Goal: Transaction & Acquisition: Register for event/course

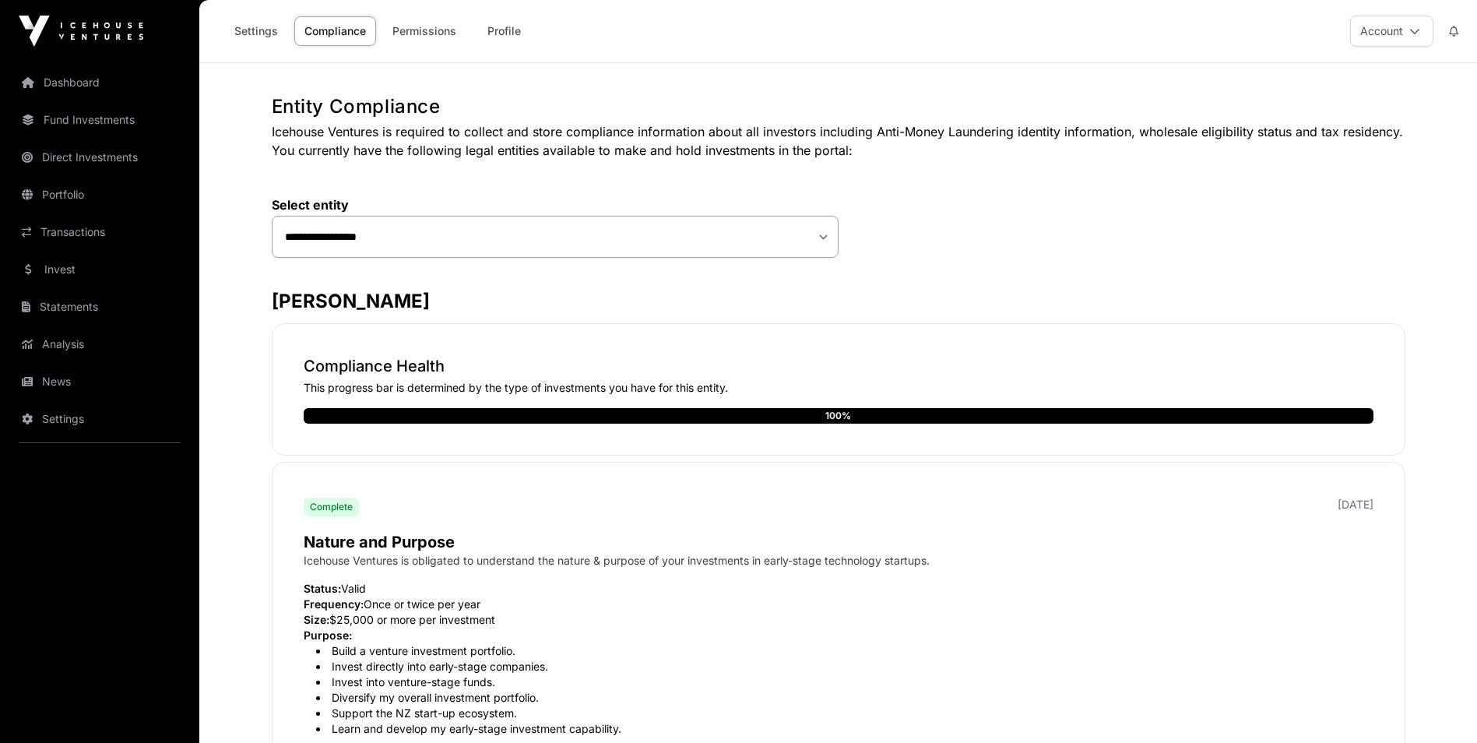
click at [1414, 32] on icon at bounding box center [1414, 31] width 11 height 11
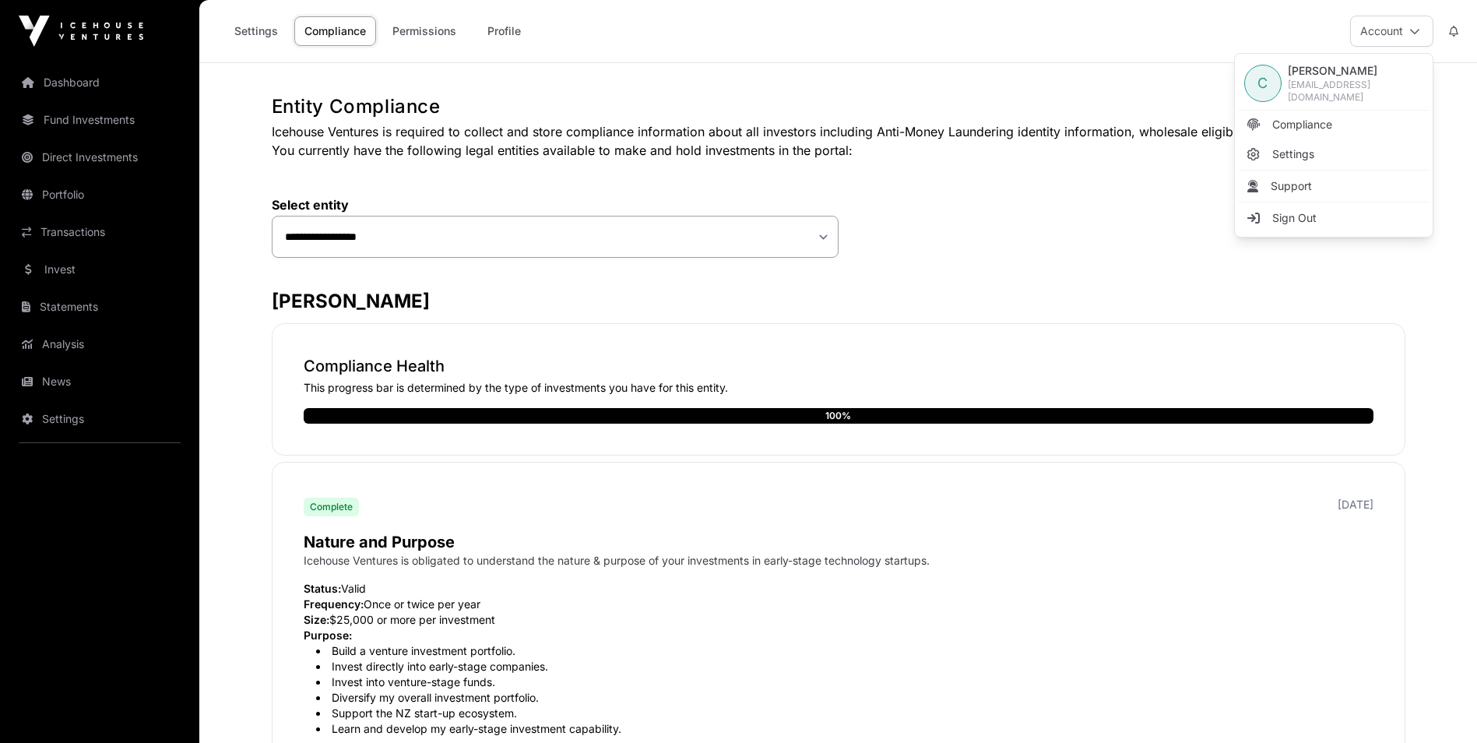
drag, startPoint x: 1113, startPoint y: 248, endPoint x: 1071, endPoint y: 248, distance: 42.8
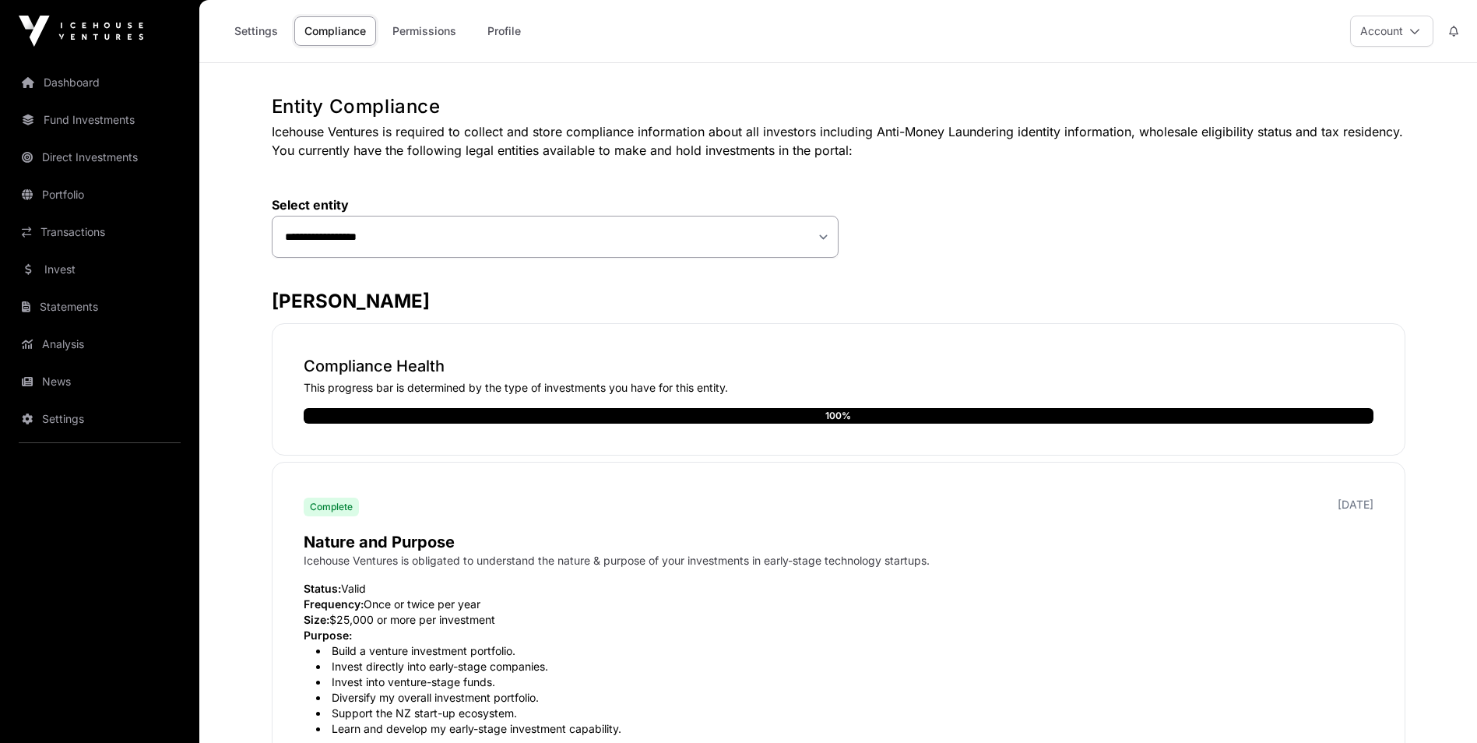
click at [77, 200] on link "Portfolio" at bounding box center [99, 195] width 174 height 34
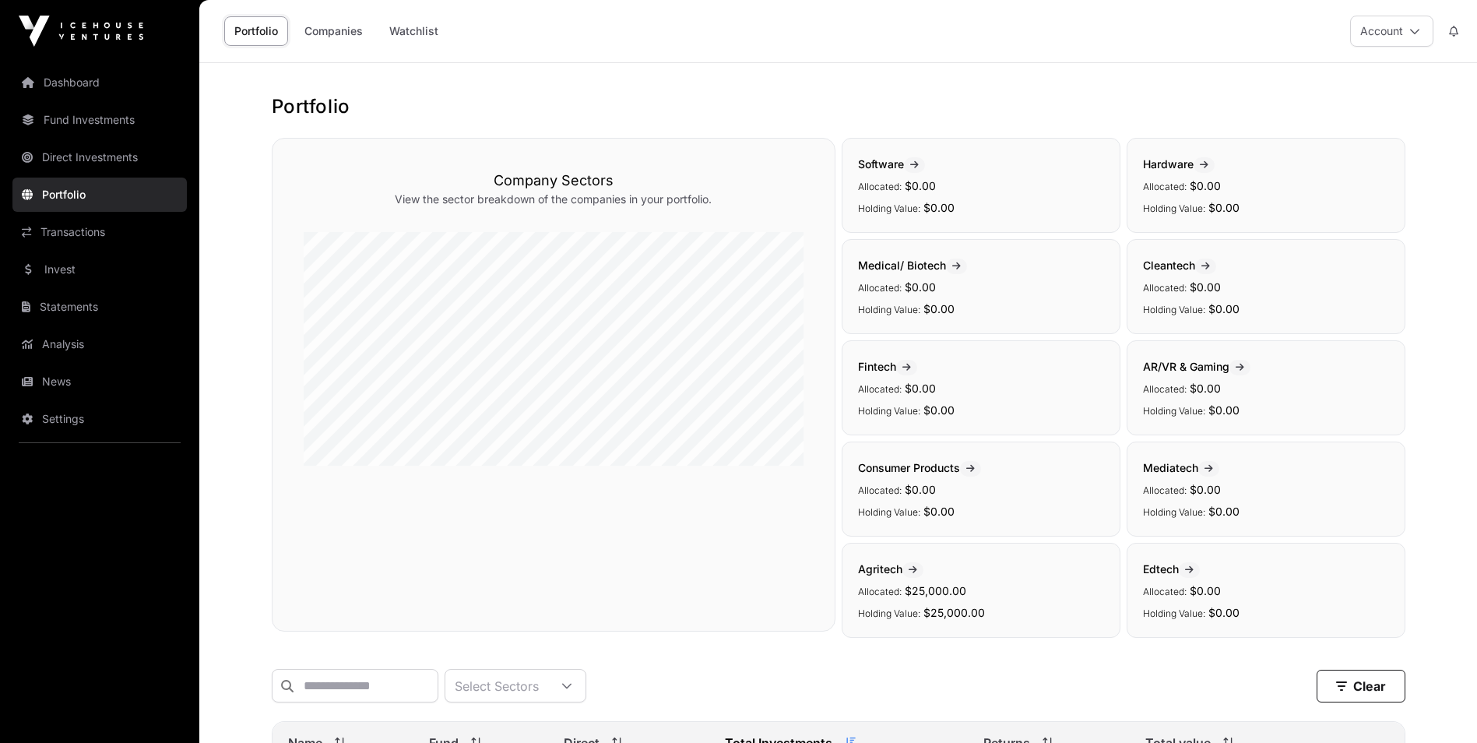
click at [113, 128] on link "Fund Investments" at bounding box center [99, 120] width 174 height 34
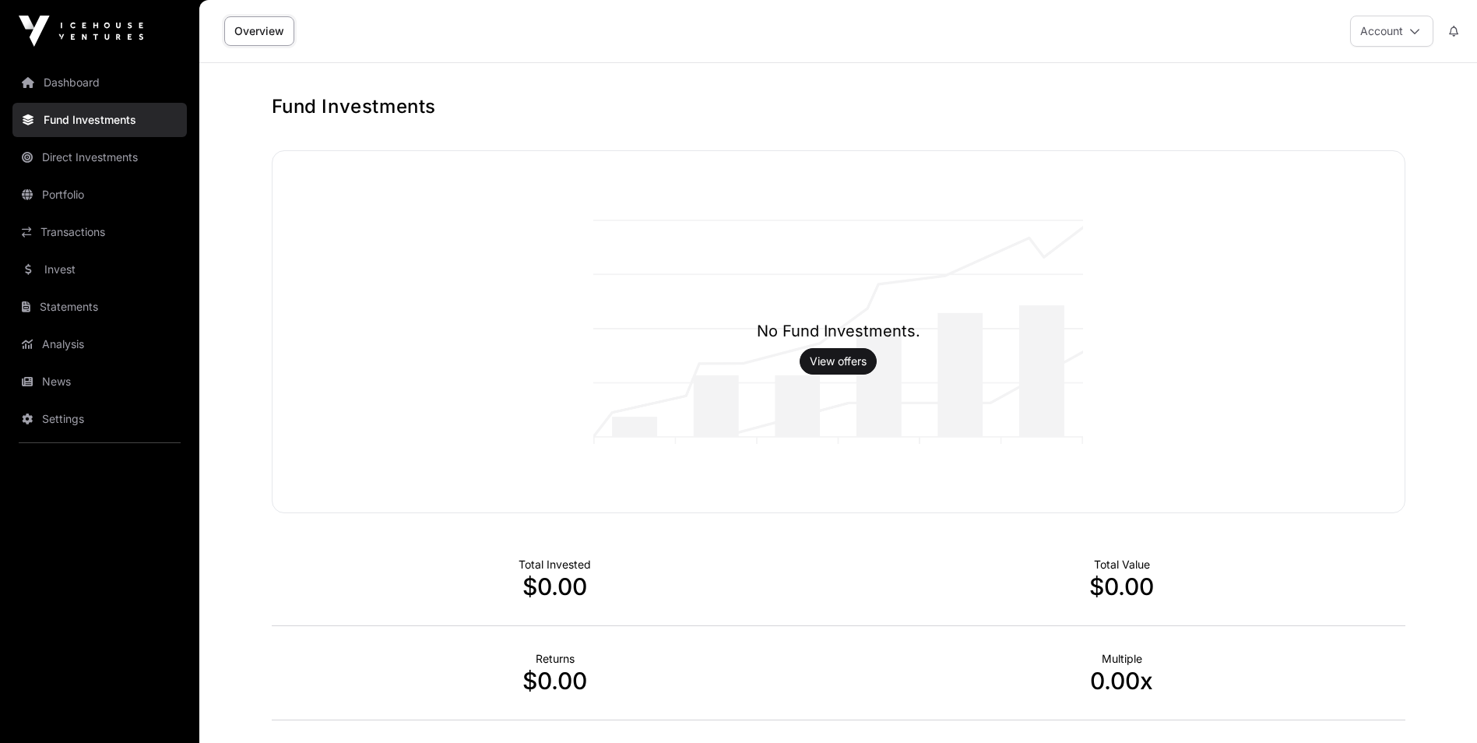
click at [109, 152] on link "Direct Investments" at bounding box center [99, 157] width 174 height 34
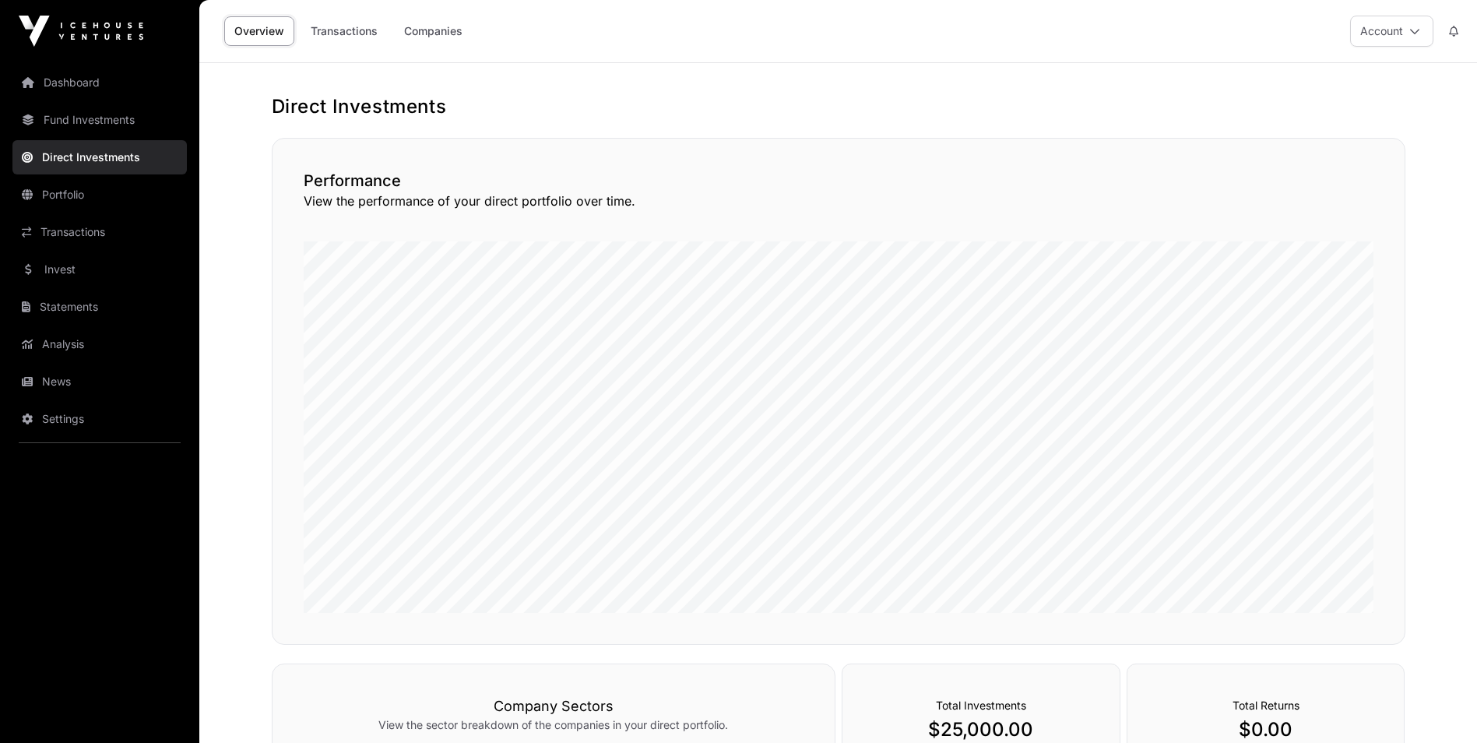
click at [81, 270] on link "Invest" at bounding box center [99, 269] width 174 height 34
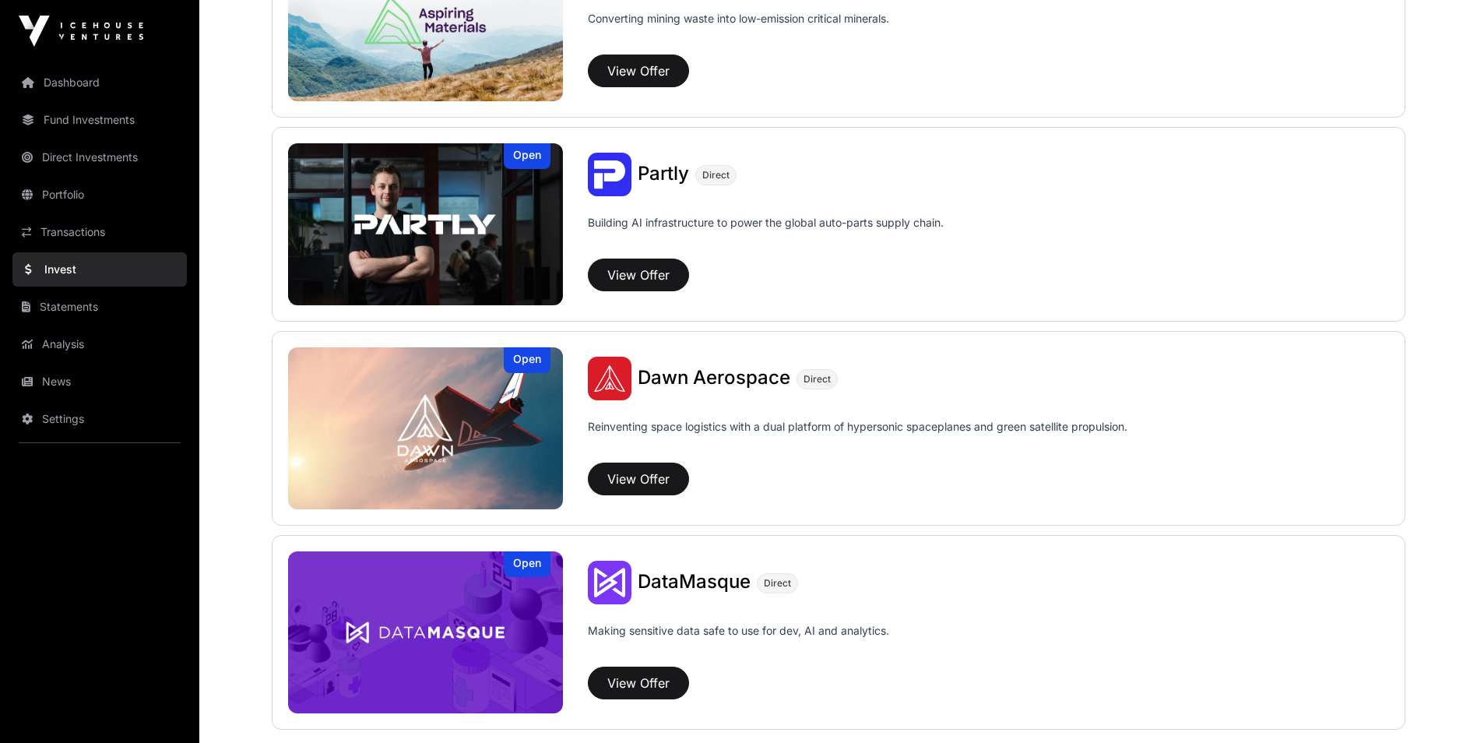
scroll to position [1007, 0]
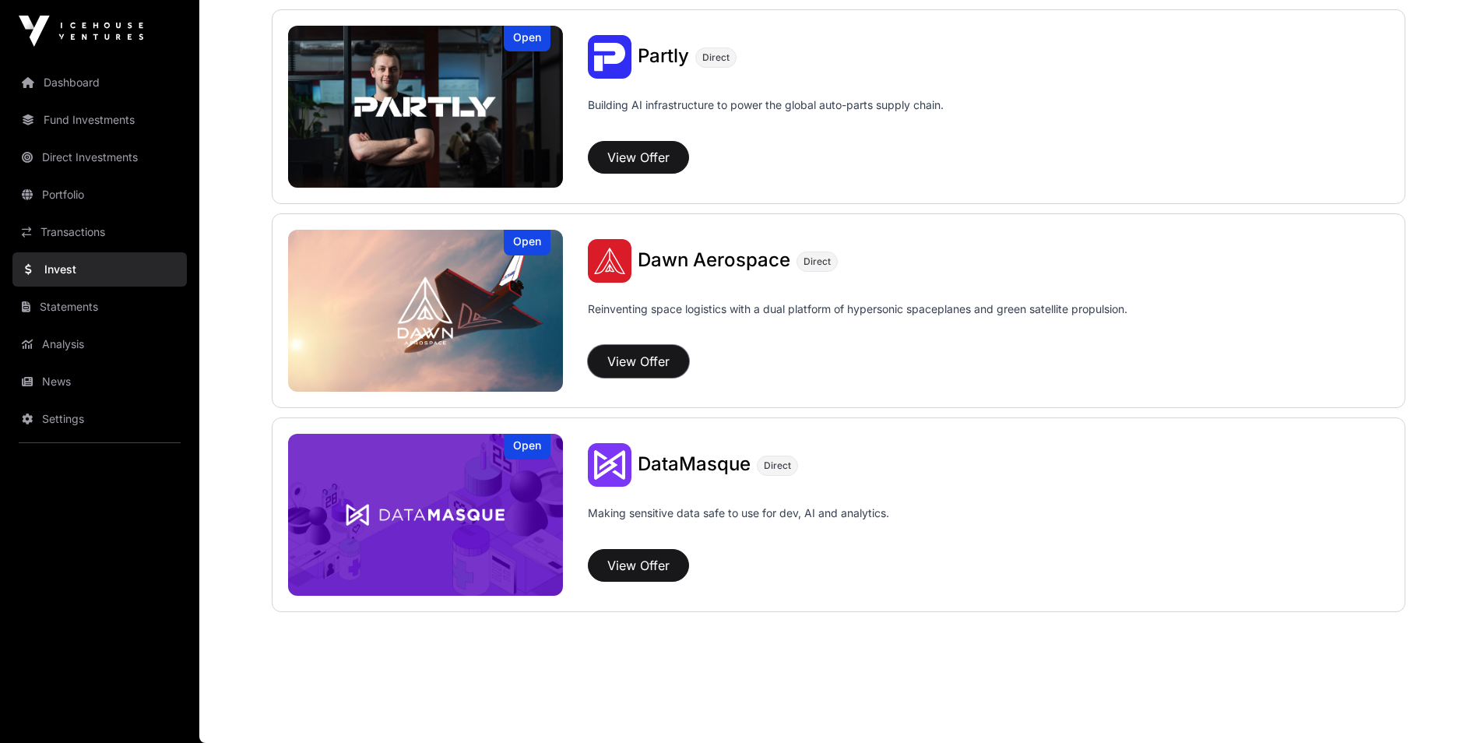
click at [633, 356] on button "View Offer" at bounding box center [638, 361] width 101 height 33
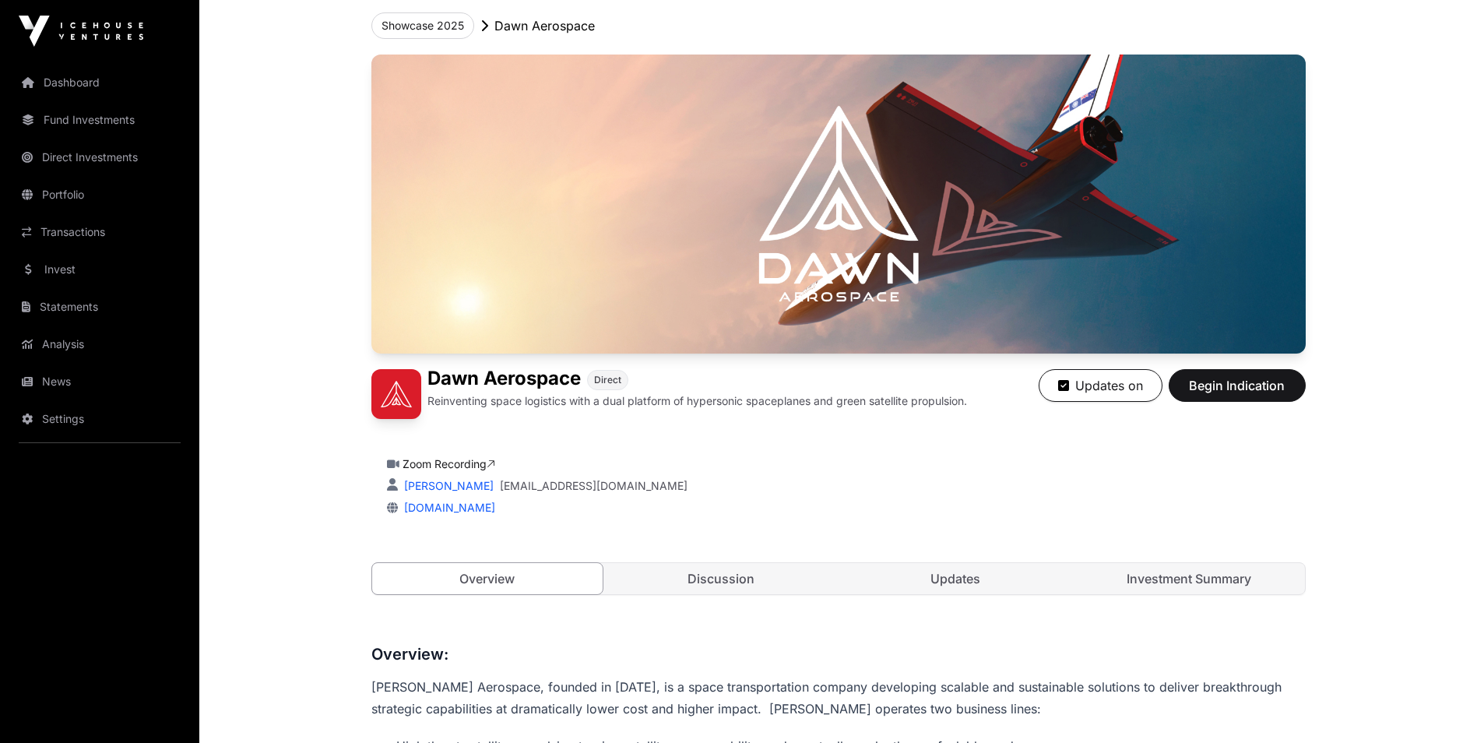
scroll to position [78, 0]
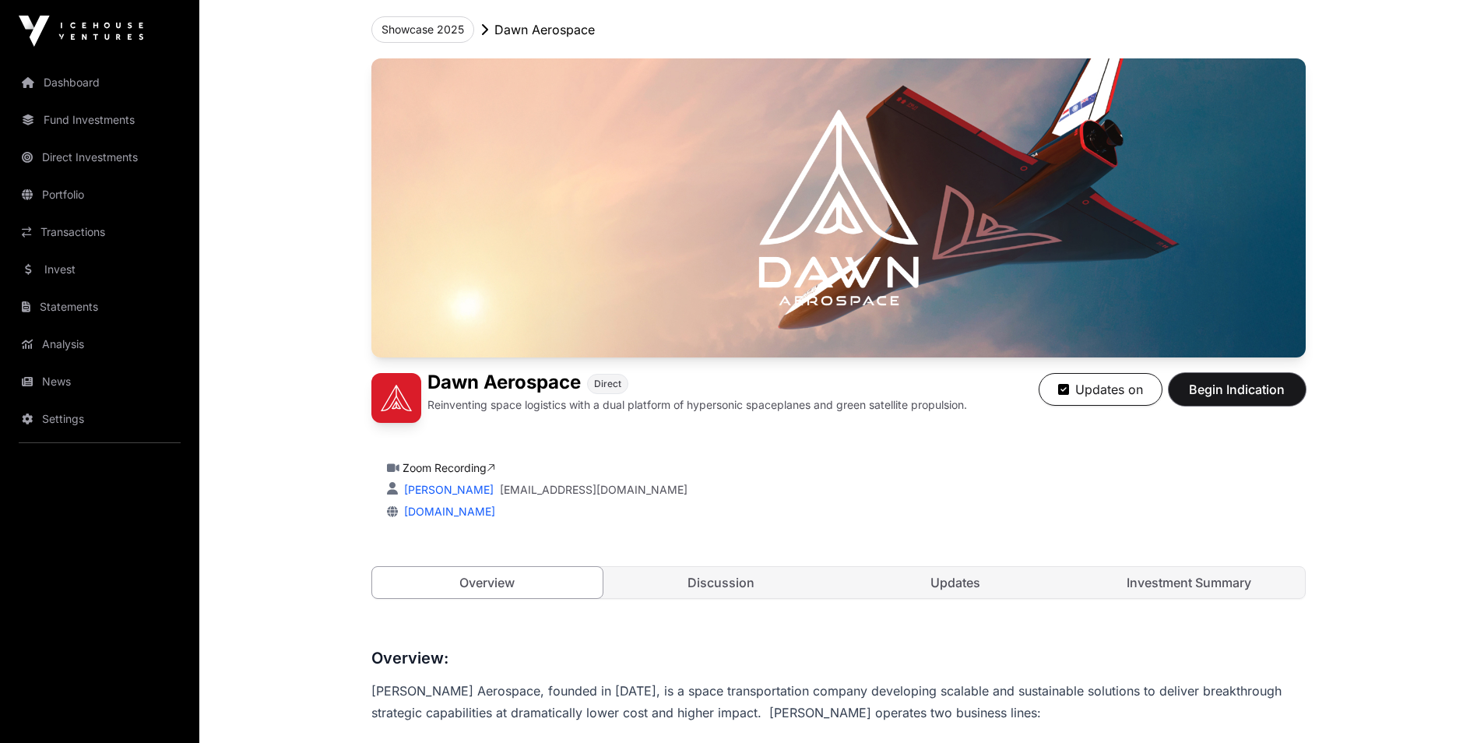
click at [1201, 396] on span "Begin Indication" at bounding box center [1237, 389] width 98 height 19
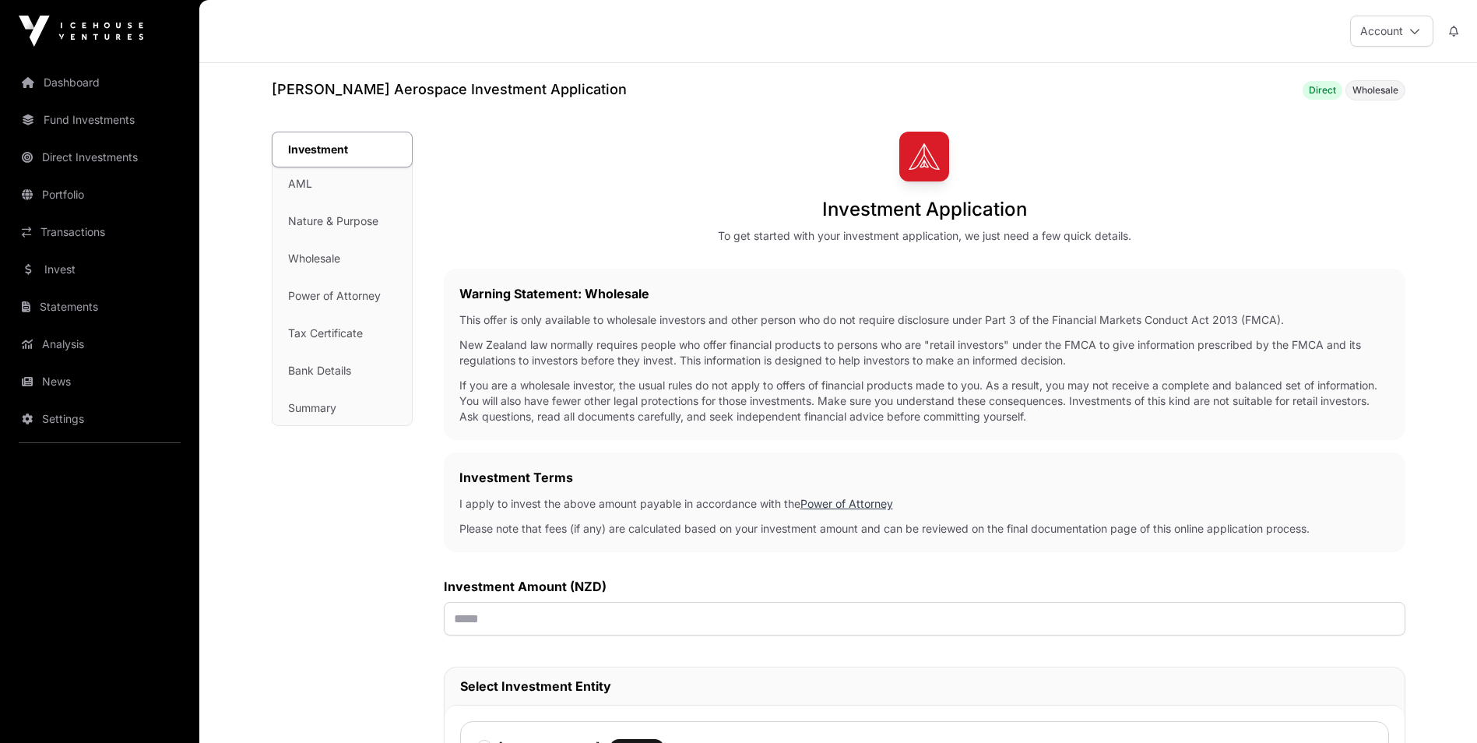
click at [1379, 93] on span "Wholesale" at bounding box center [1375, 90] width 46 height 12
click at [1370, 93] on span "Wholesale" at bounding box center [1375, 90] width 46 height 12
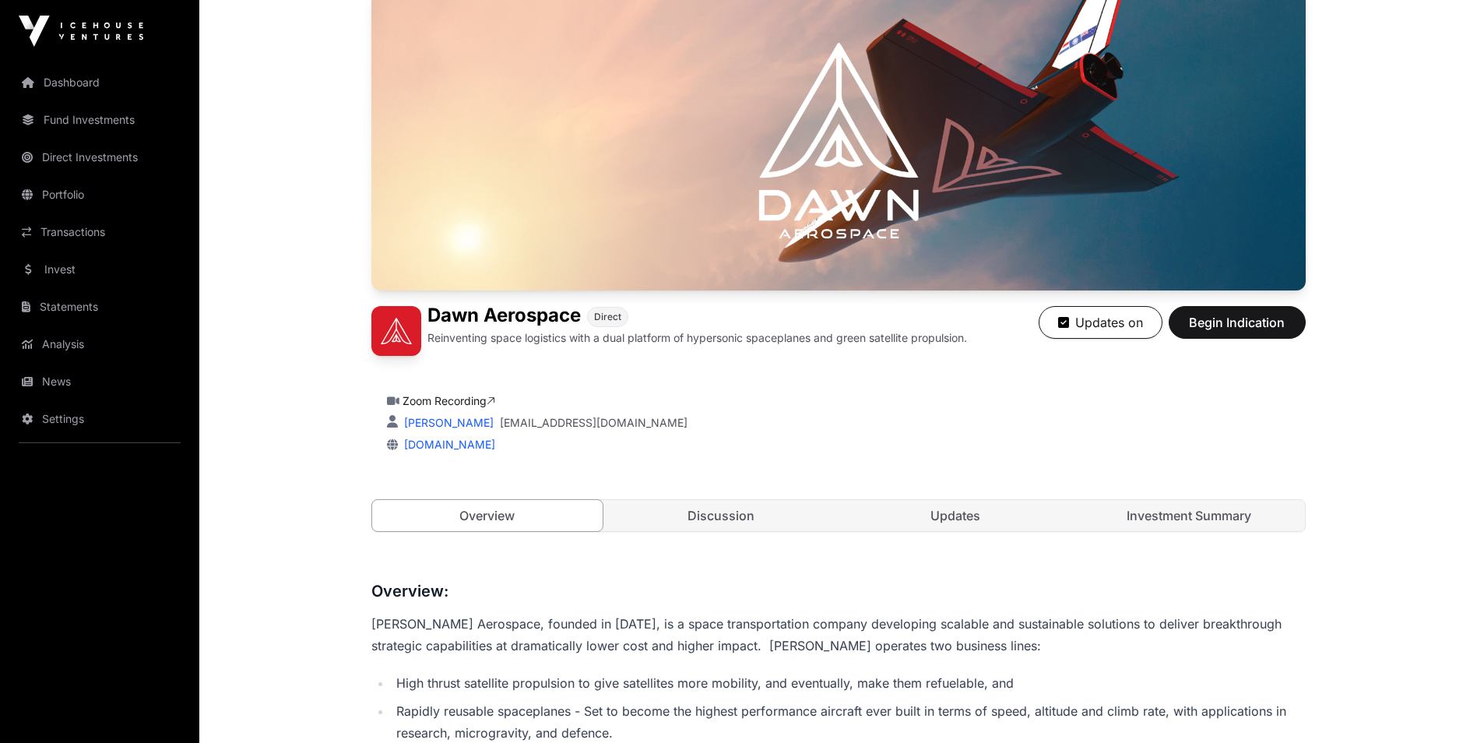
scroll to position [234, 0]
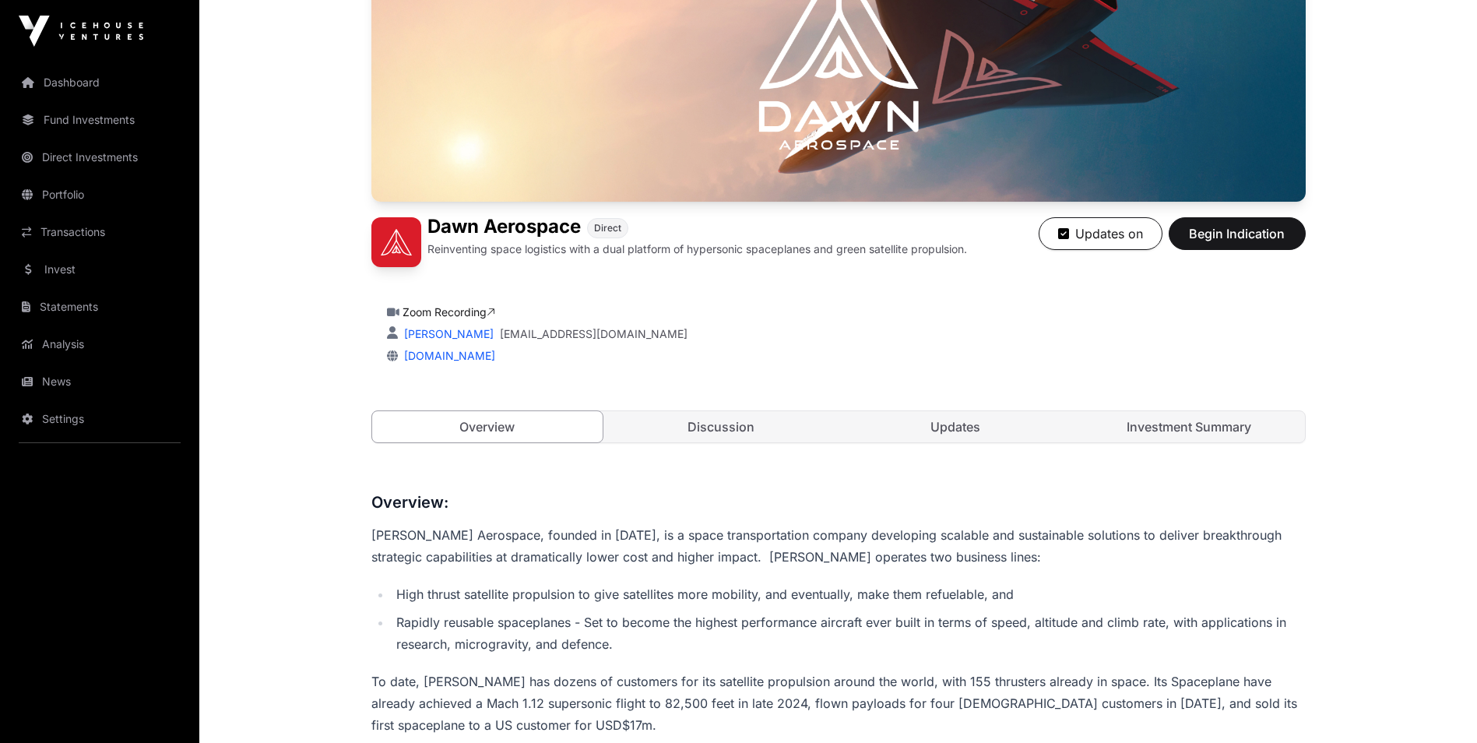
click at [1205, 431] on link "Investment Summary" at bounding box center [1189, 426] width 231 height 31
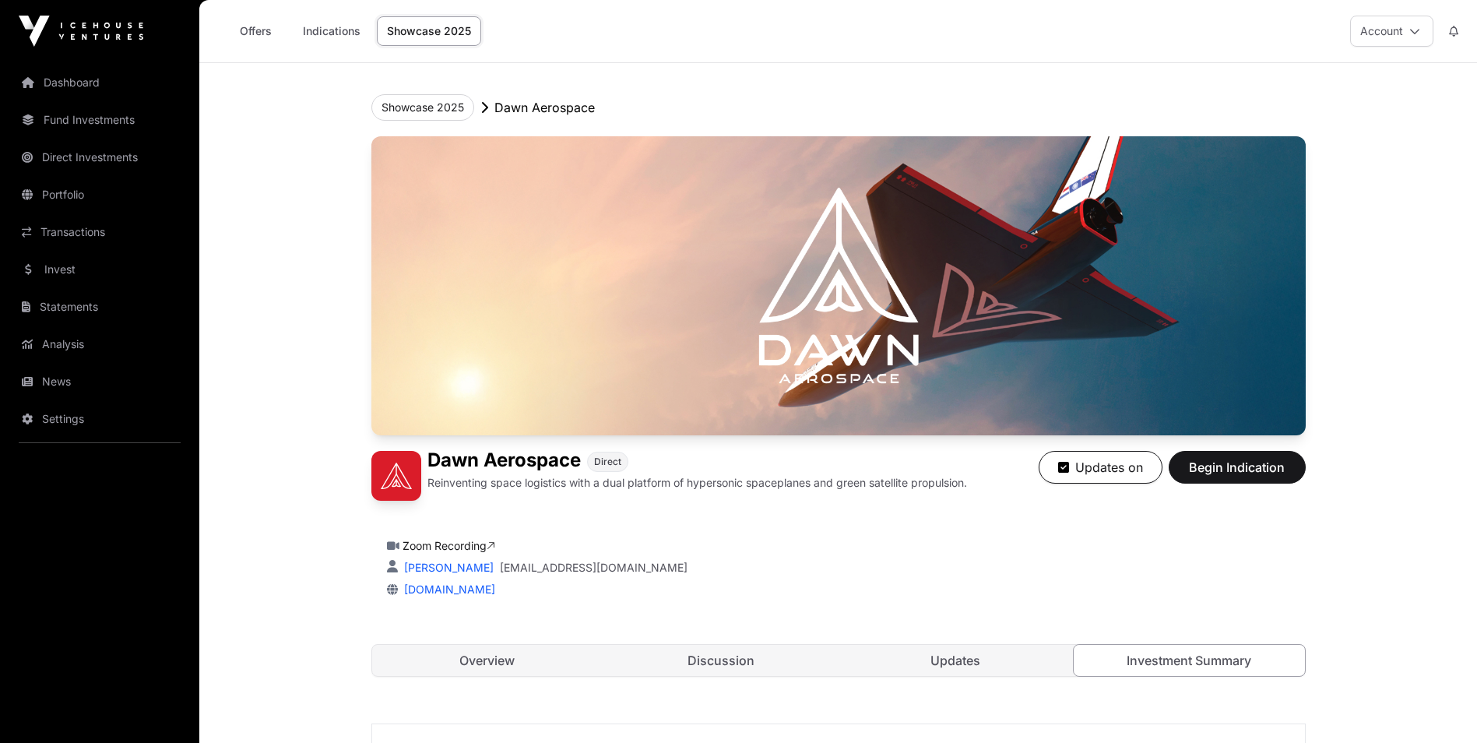
click at [343, 29] on link "Indications" at bounding box center [332, 31] width 78 height 30
click at [255, 33] on link "Offers" at bounding box center [255, 31] width 62 height 30
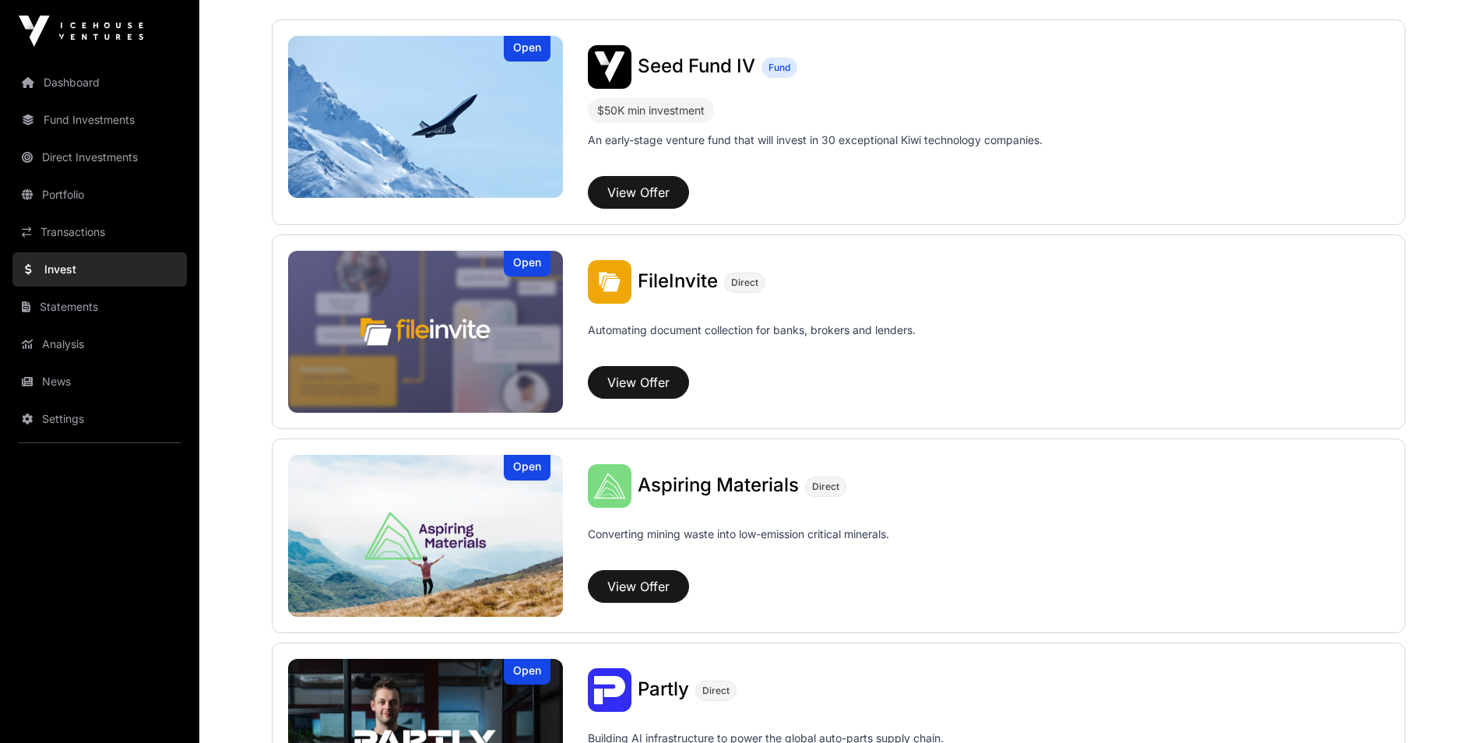
scroll to position [545, 0]
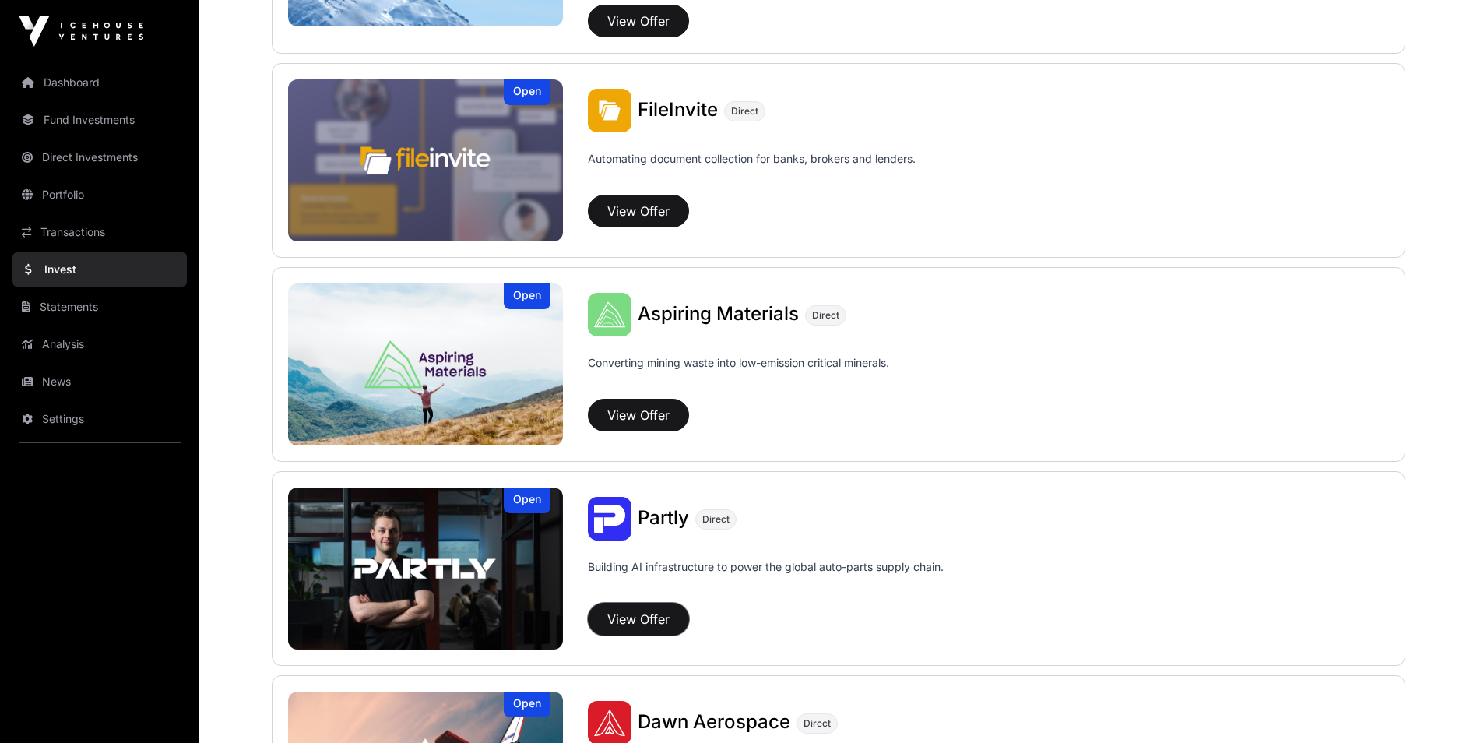
click at [649, 621] on button "View Offer" at bounding box center [638, 619] width 101 height 33
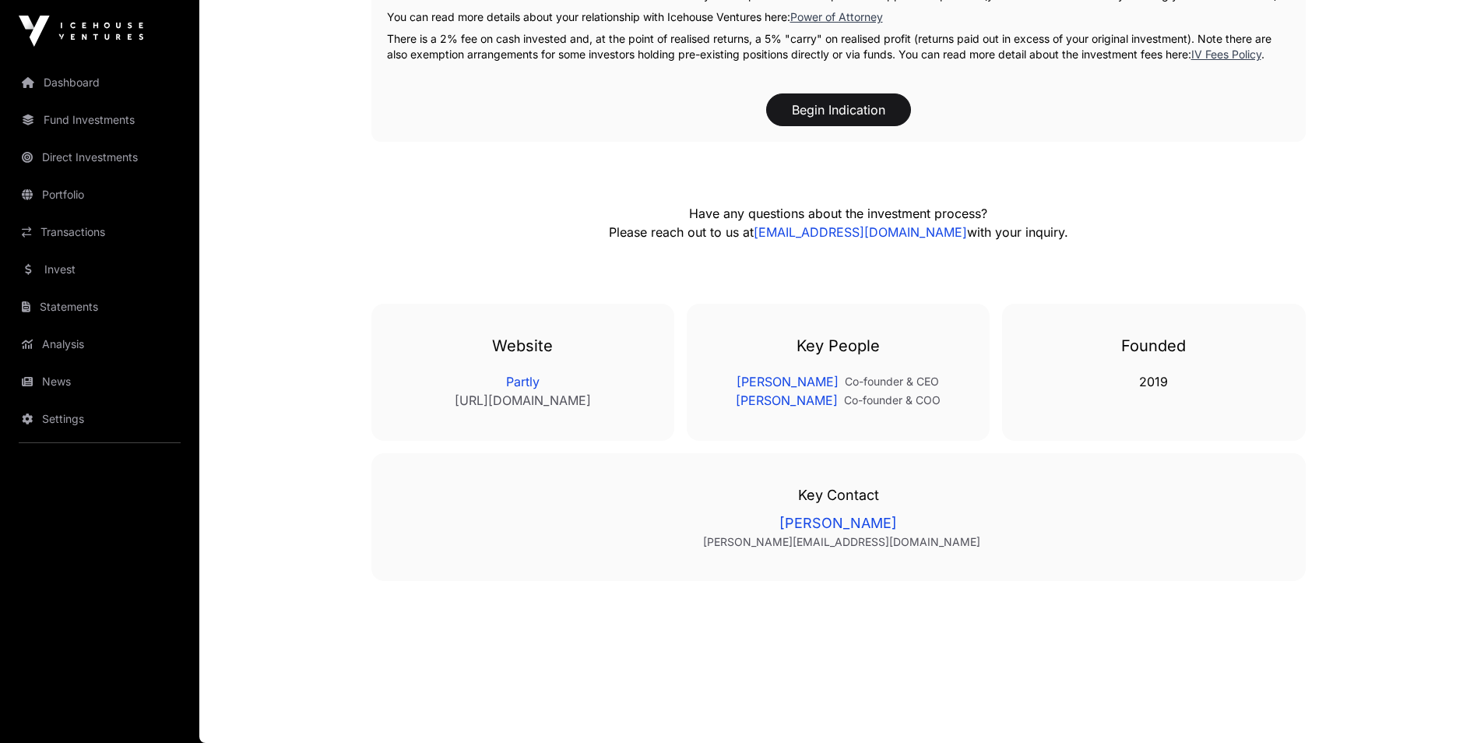
scroll to position [2379, 0]
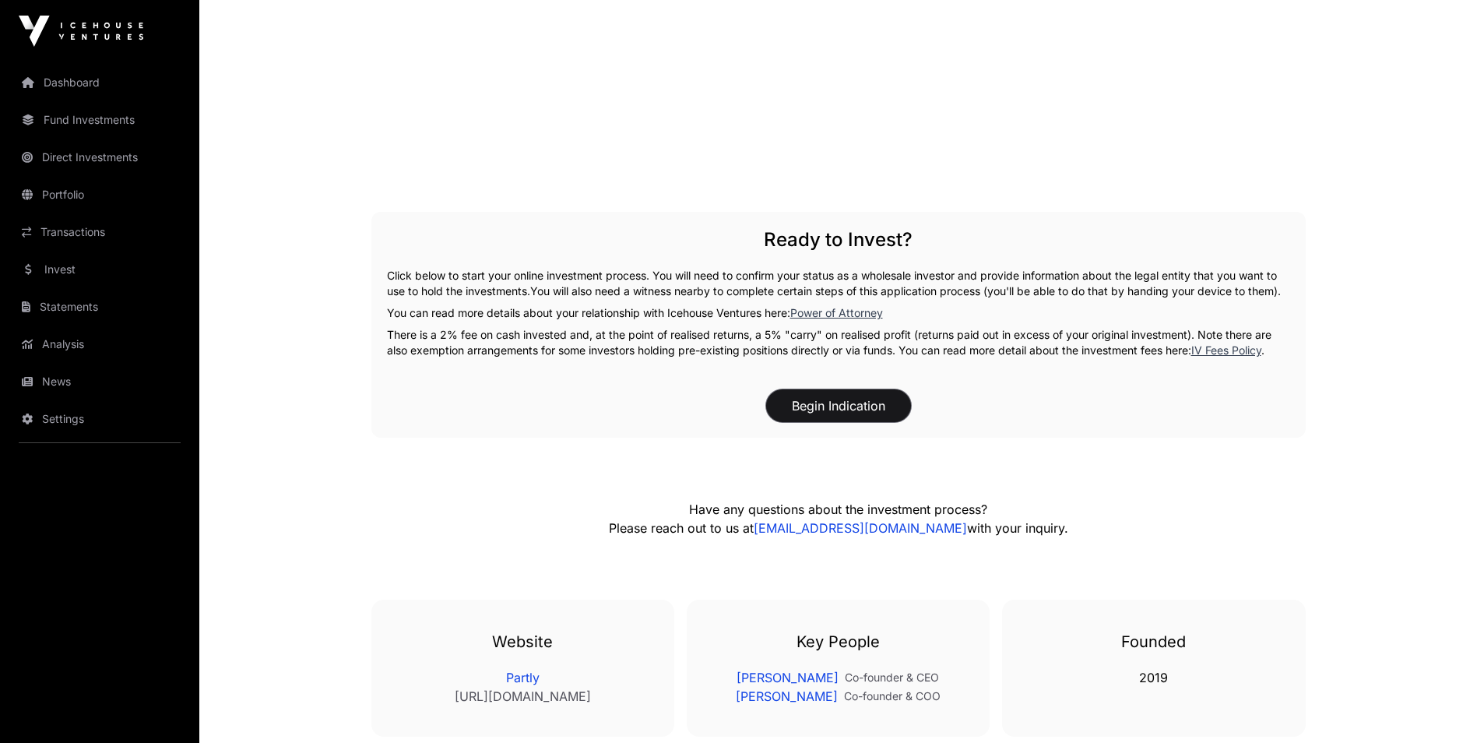
click at [871, 422] on button "Begin Indication" at bounding box center [838, 405] width 145 height 33
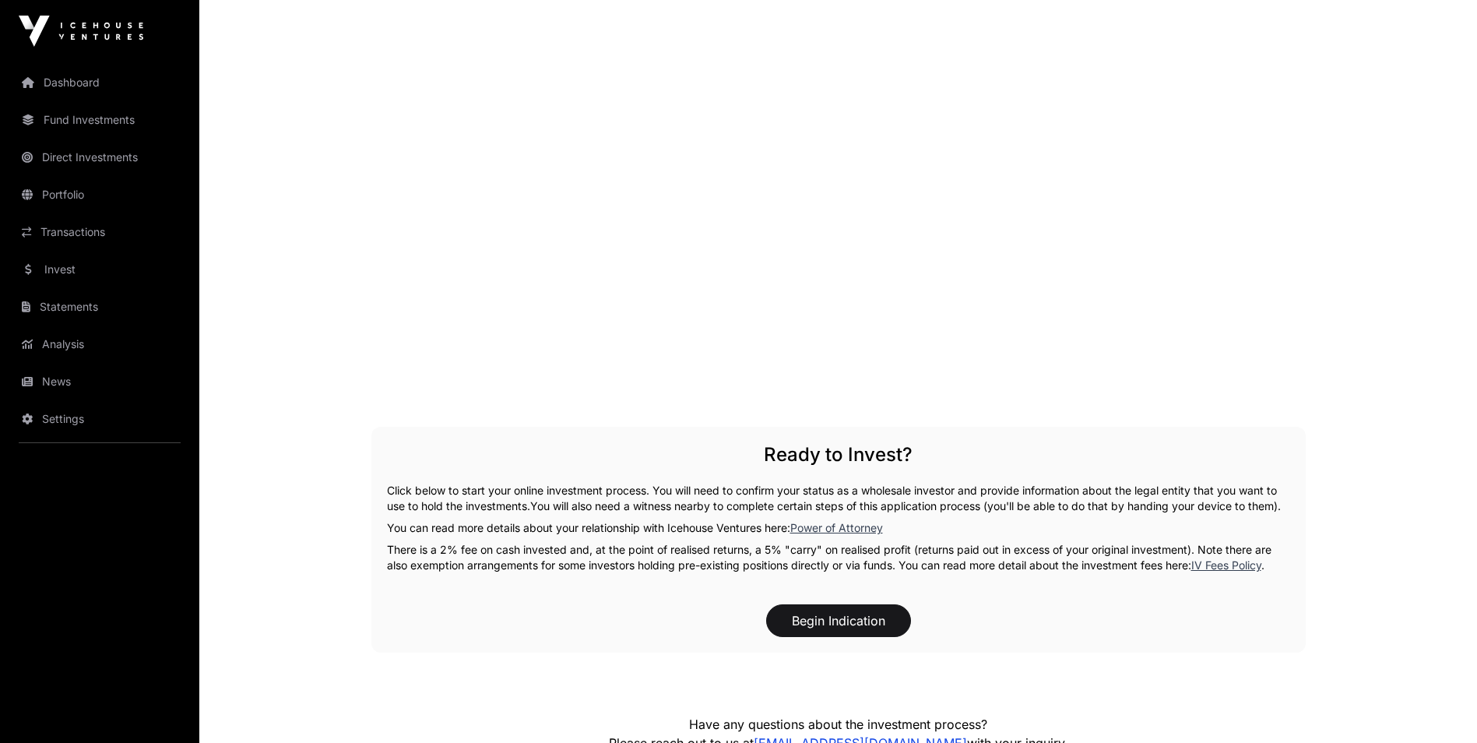
scroll to position [2067, 0]
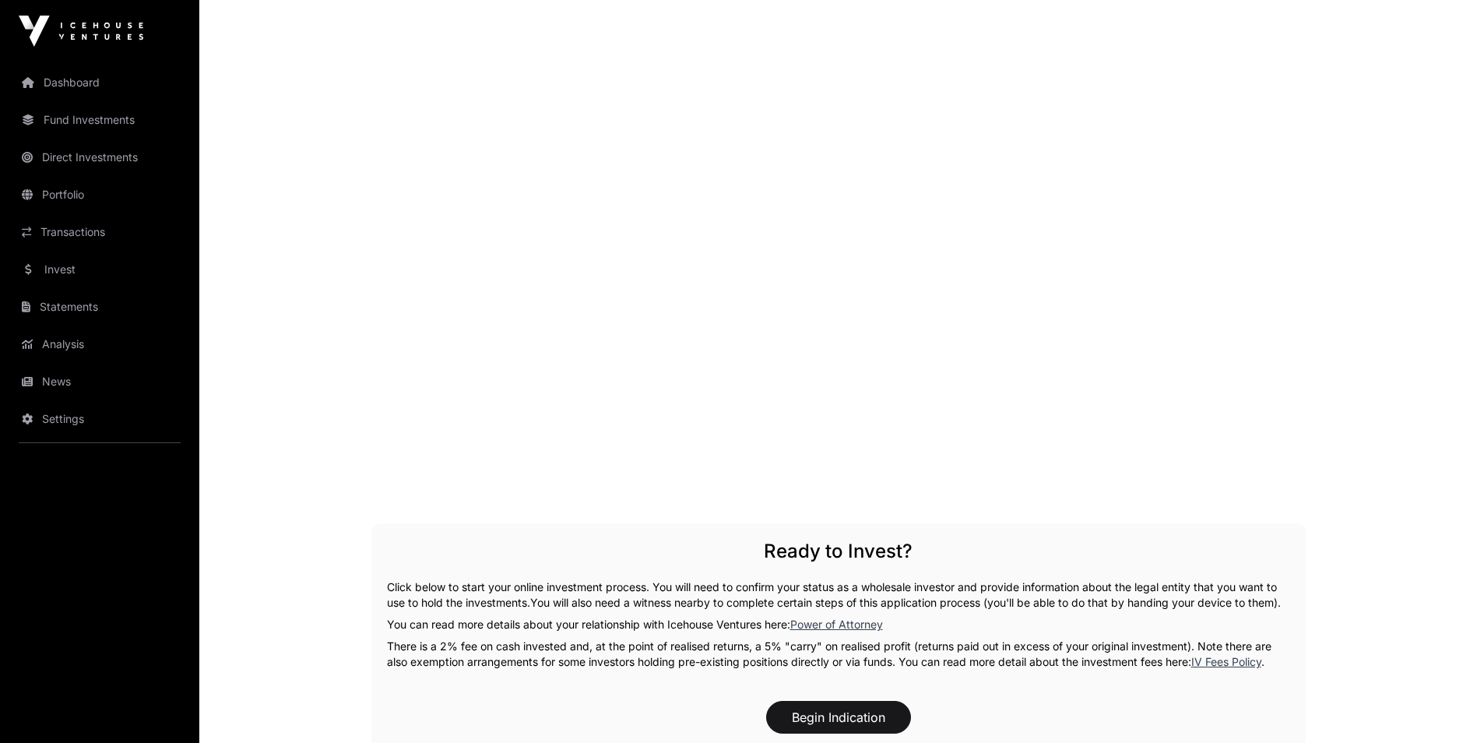
click at [74, 84] on link "Dashboard" at bounding box center [99, 82] width 174 height 34
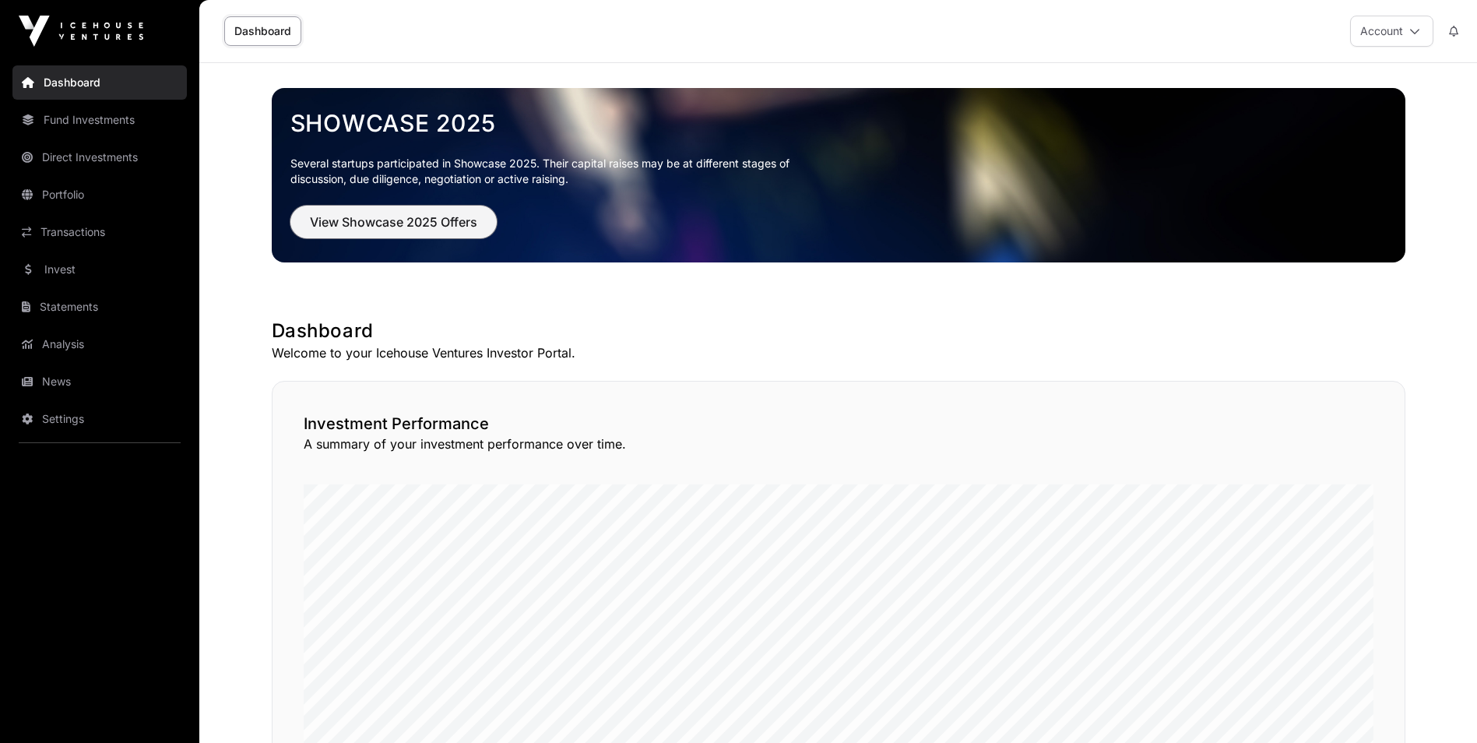
click at [401, 222] on span "View Showcase 2025 Offers" at bounding box center [393, 222] width 167 height 19
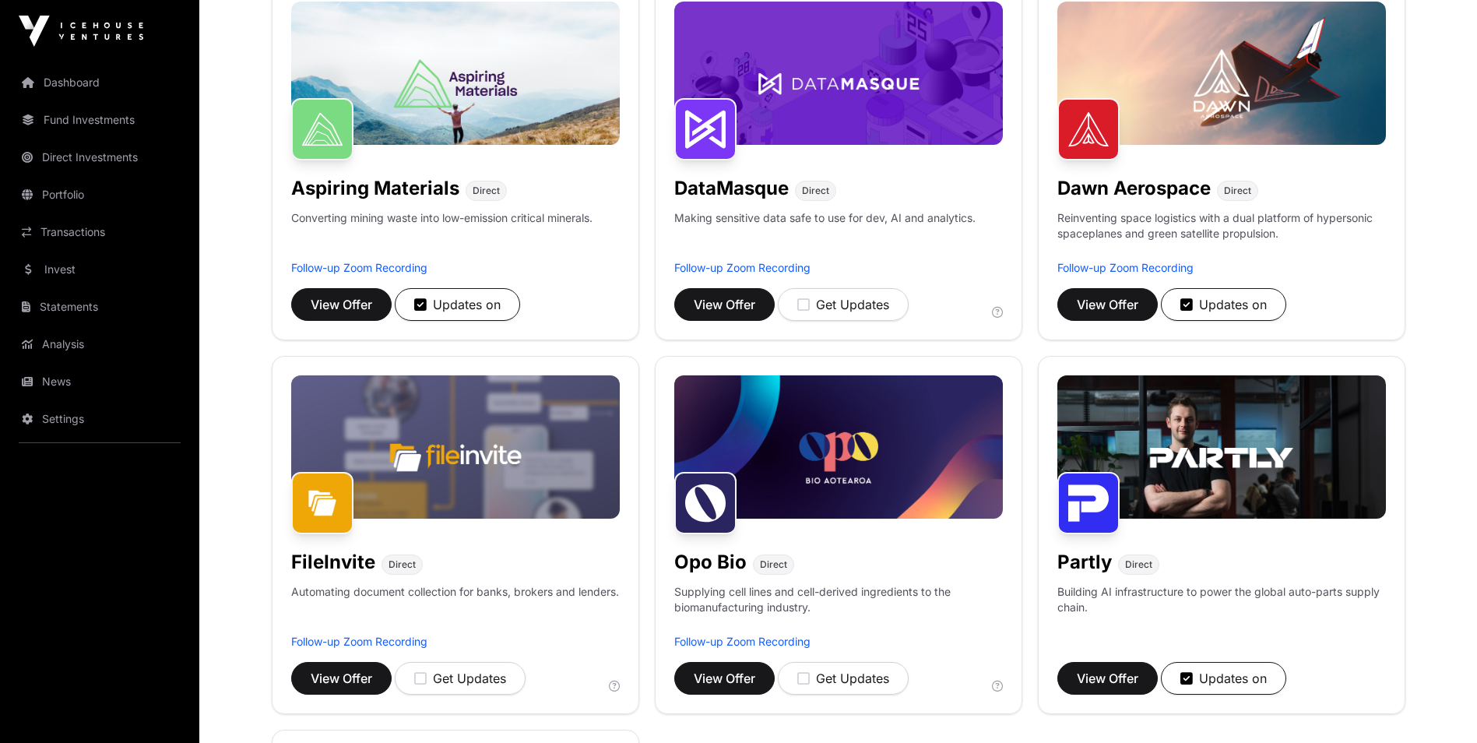
scroll to position [467, 0]
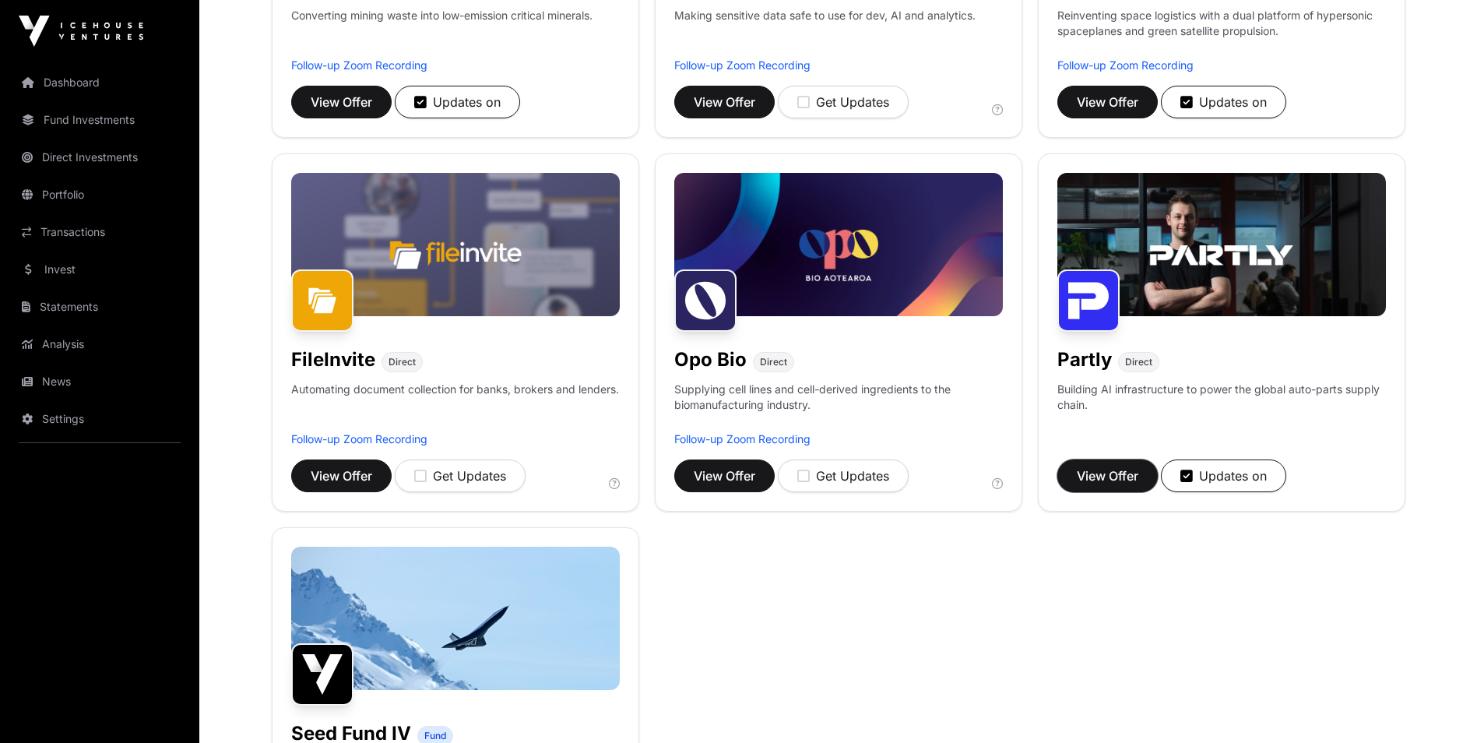
click at [1116, 479] on span "View Offer" at bounding box center [1108, 475] width 62 height 19
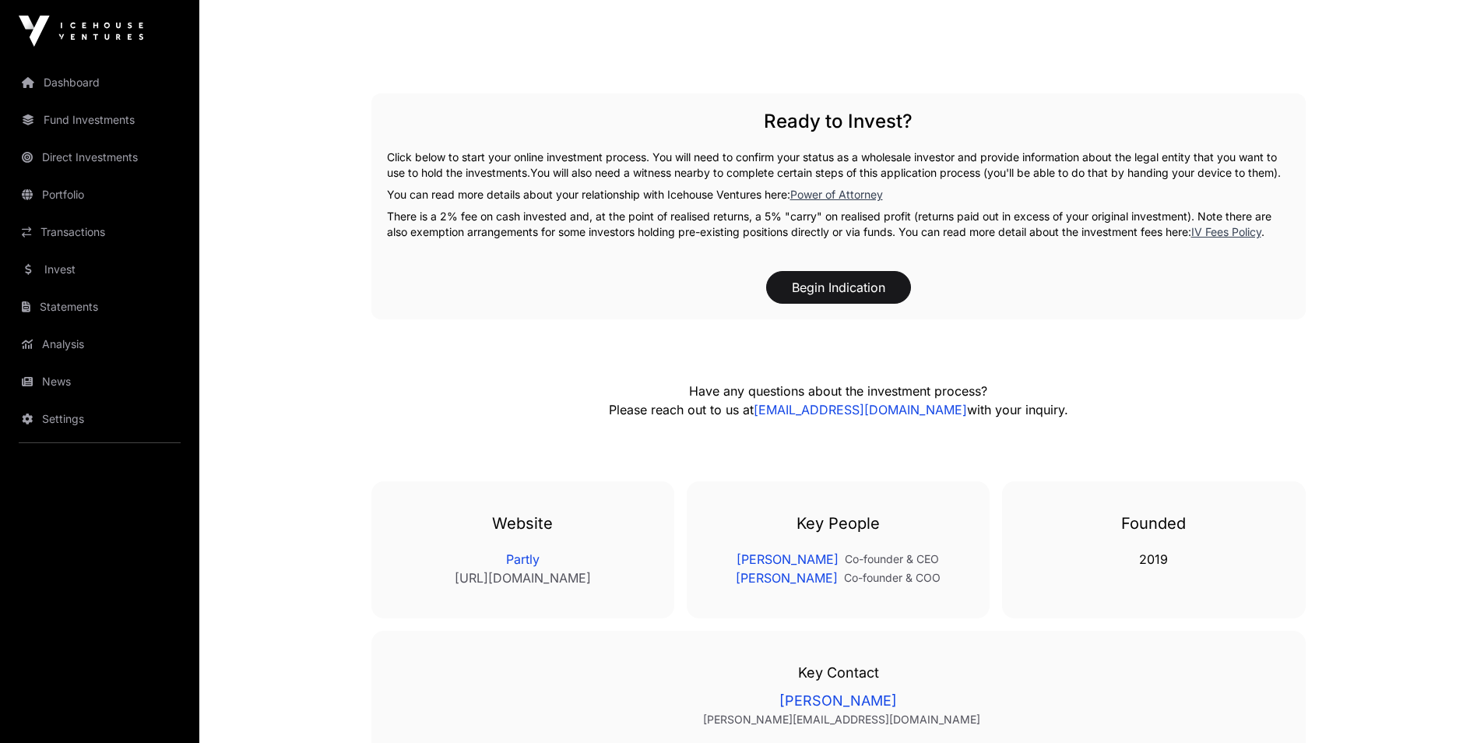
scroll to position [2647, 0]
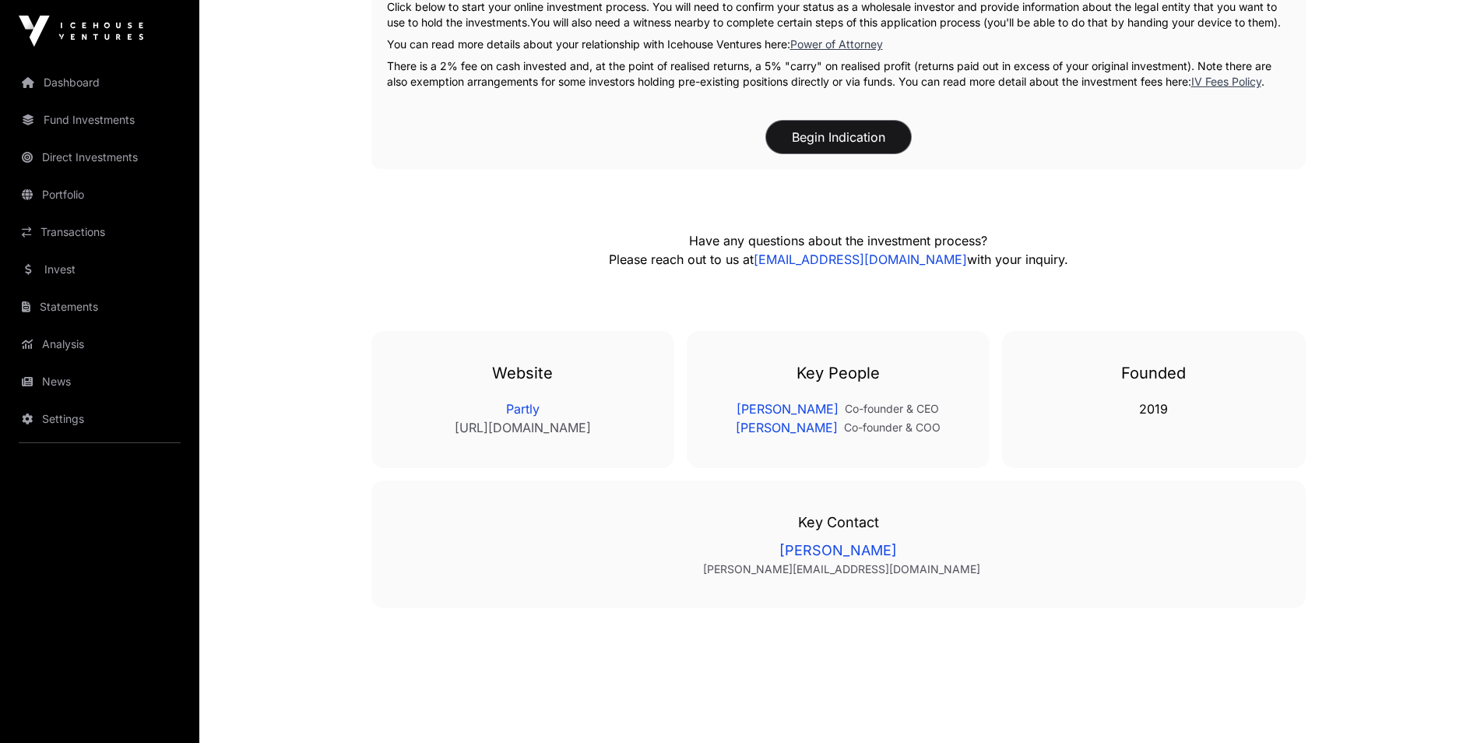
click at [832, 153] on button "Begin Indication" at bounding box center [838, 137] width 145 height 33
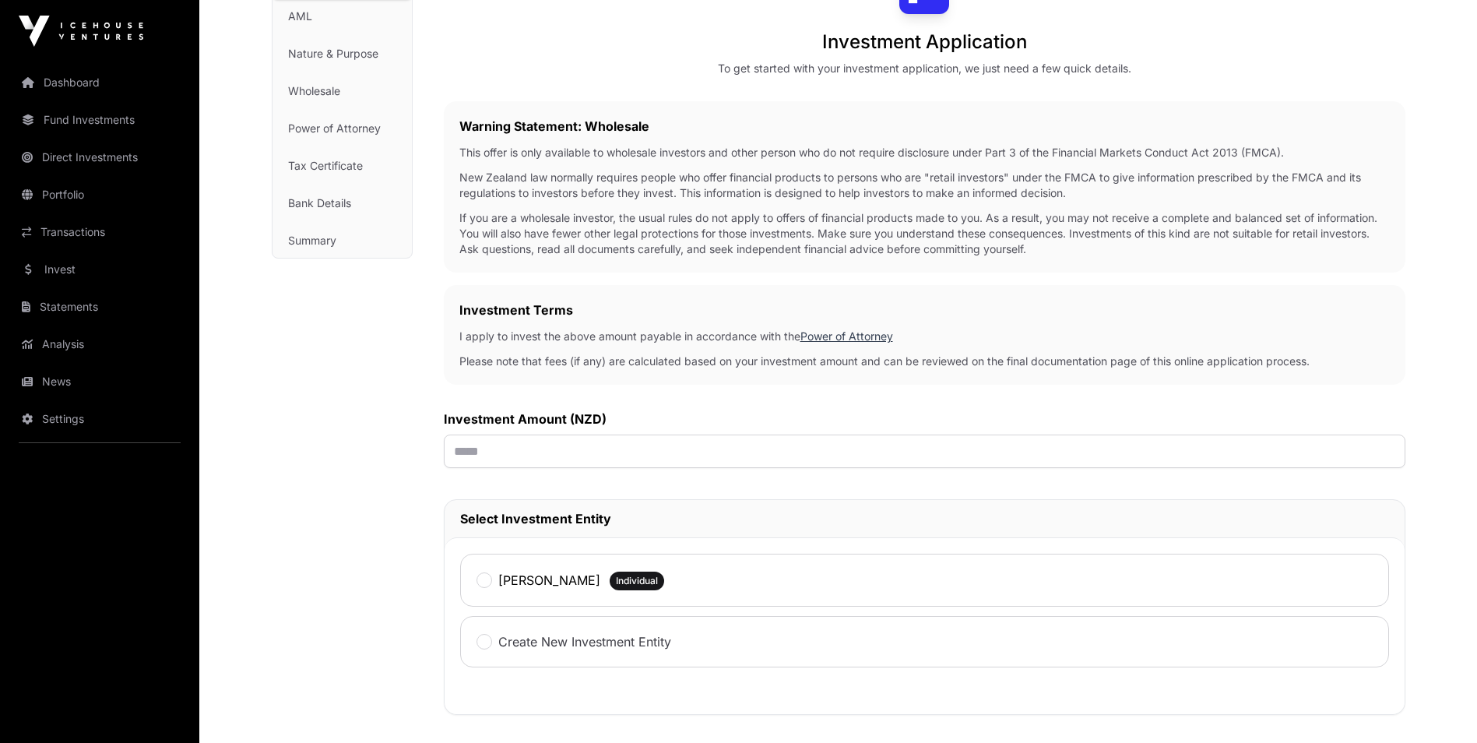
scroll to position [311, 0]
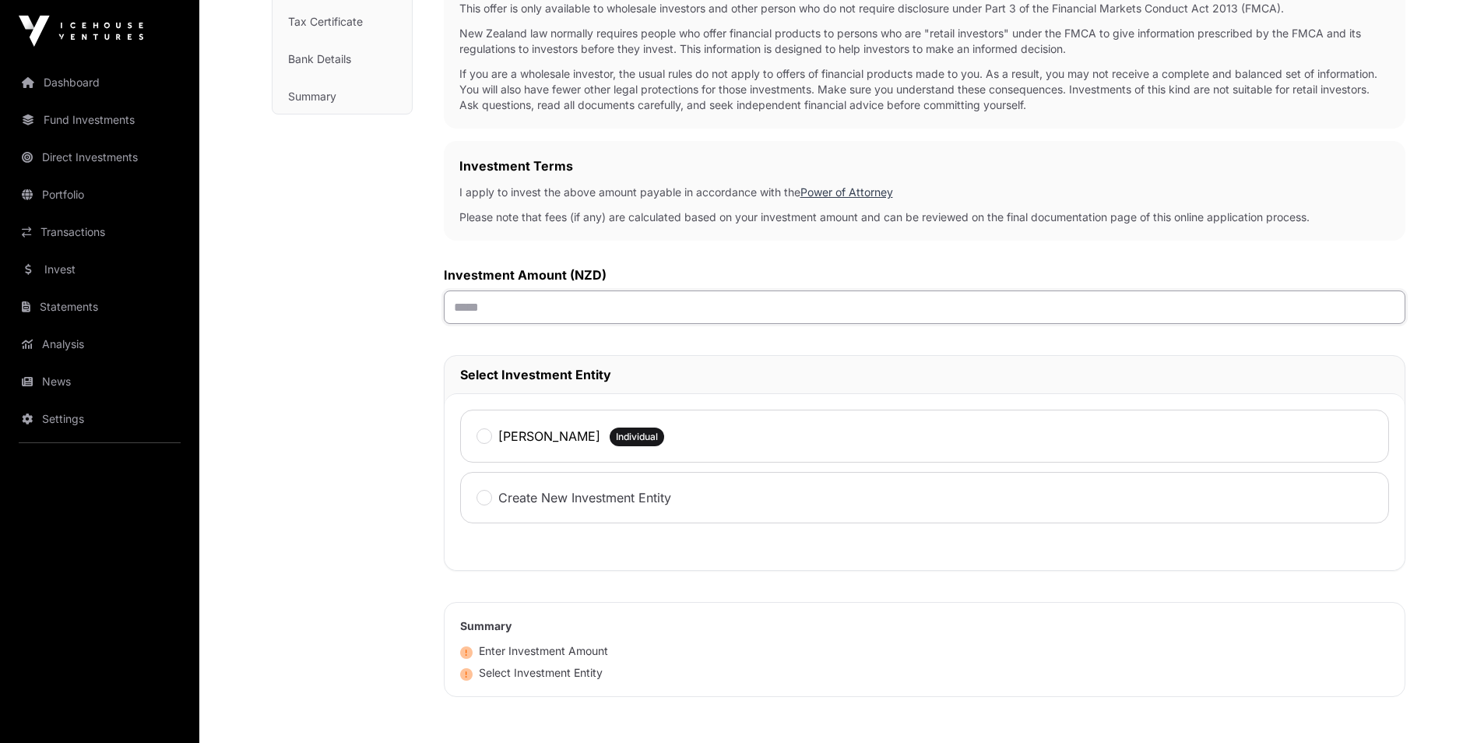
click at [494, 319] on input "text" at bounding box center [925, 306] width 962 height 33
type input "******"
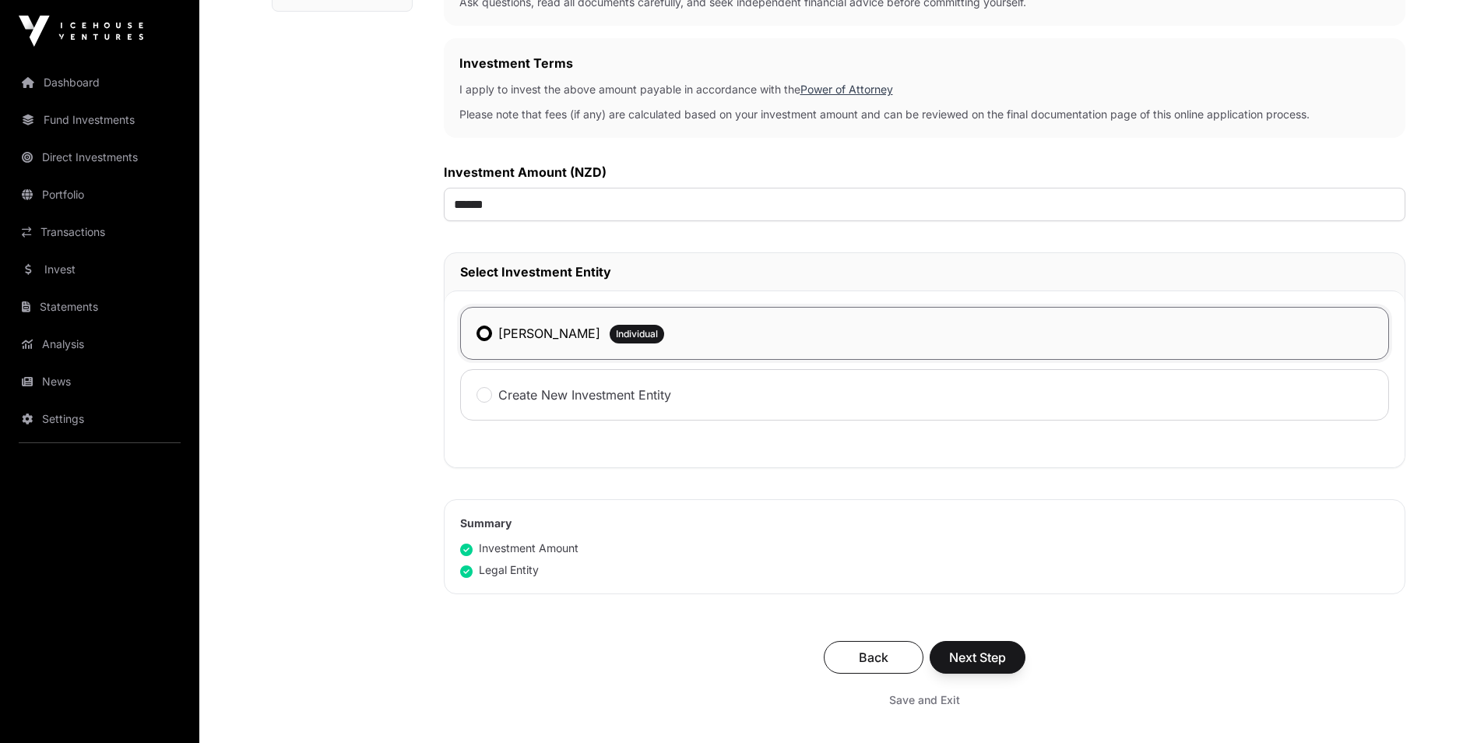
scroll to position [467, 0]
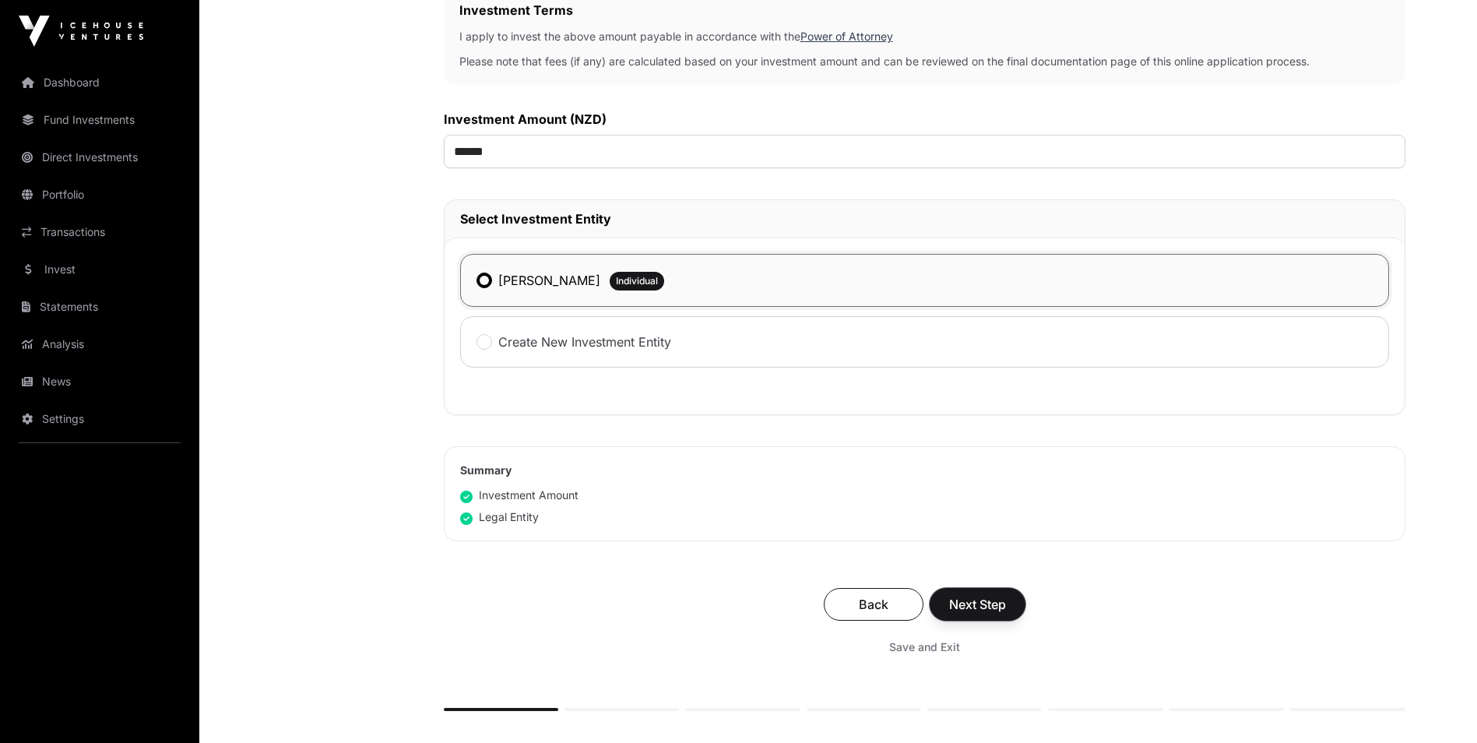
click at [973, 607] on span "Next Step" at bounding box center [977, 604] width 57 height 19
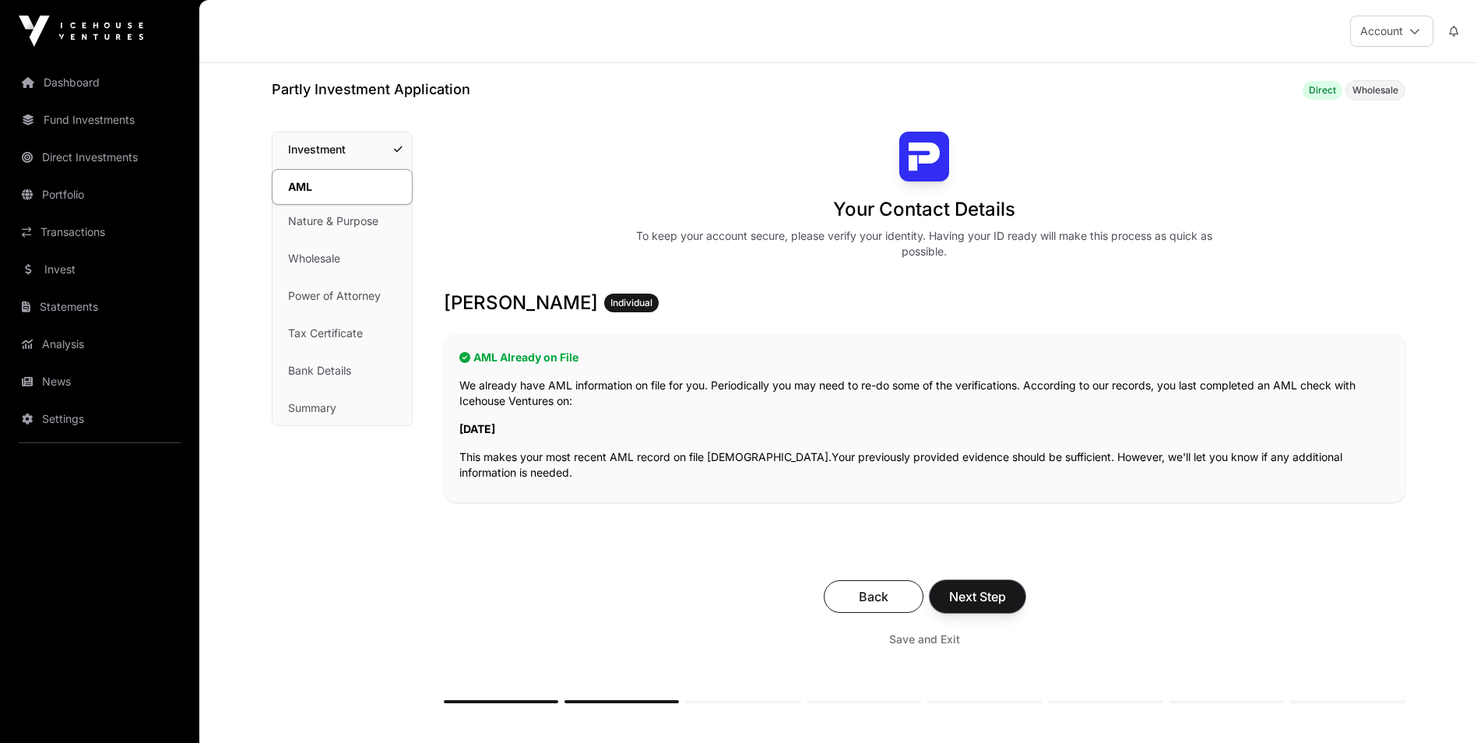
click at [979, 597] on span "Next Step" at bounding box center [977, 596] width 57 height 19
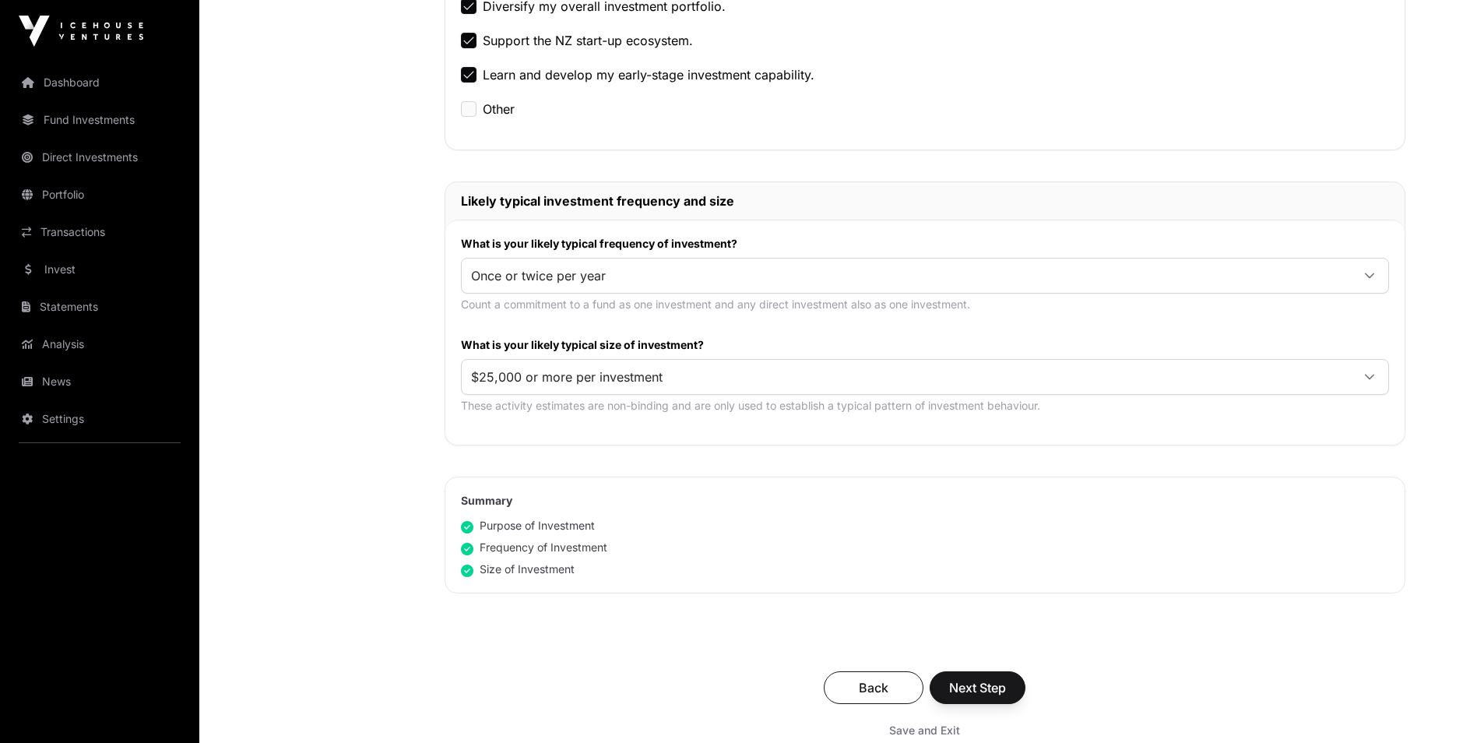
scroll to position [701, 0]
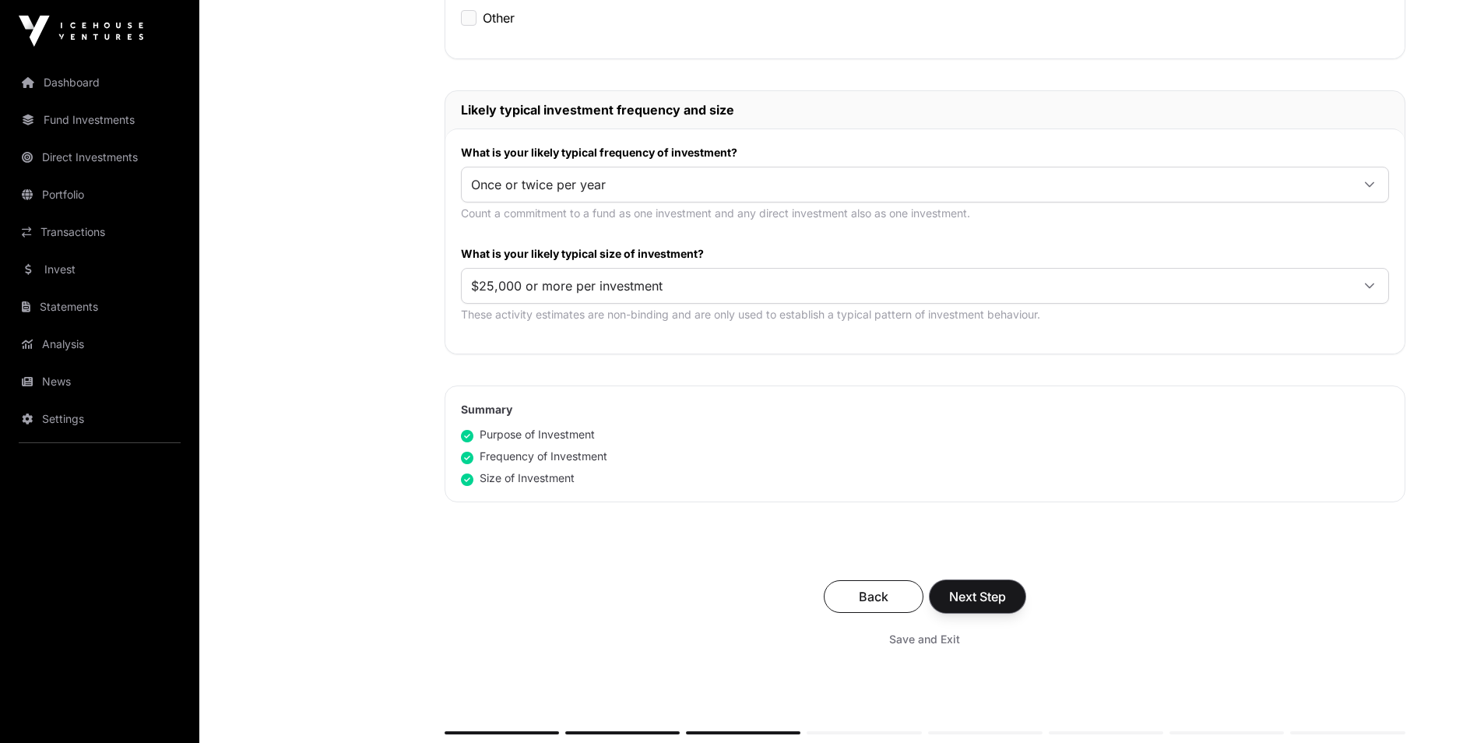
click at [962, 593] on span "Next Step" at bounding box center [977, 596] width 57 height 19
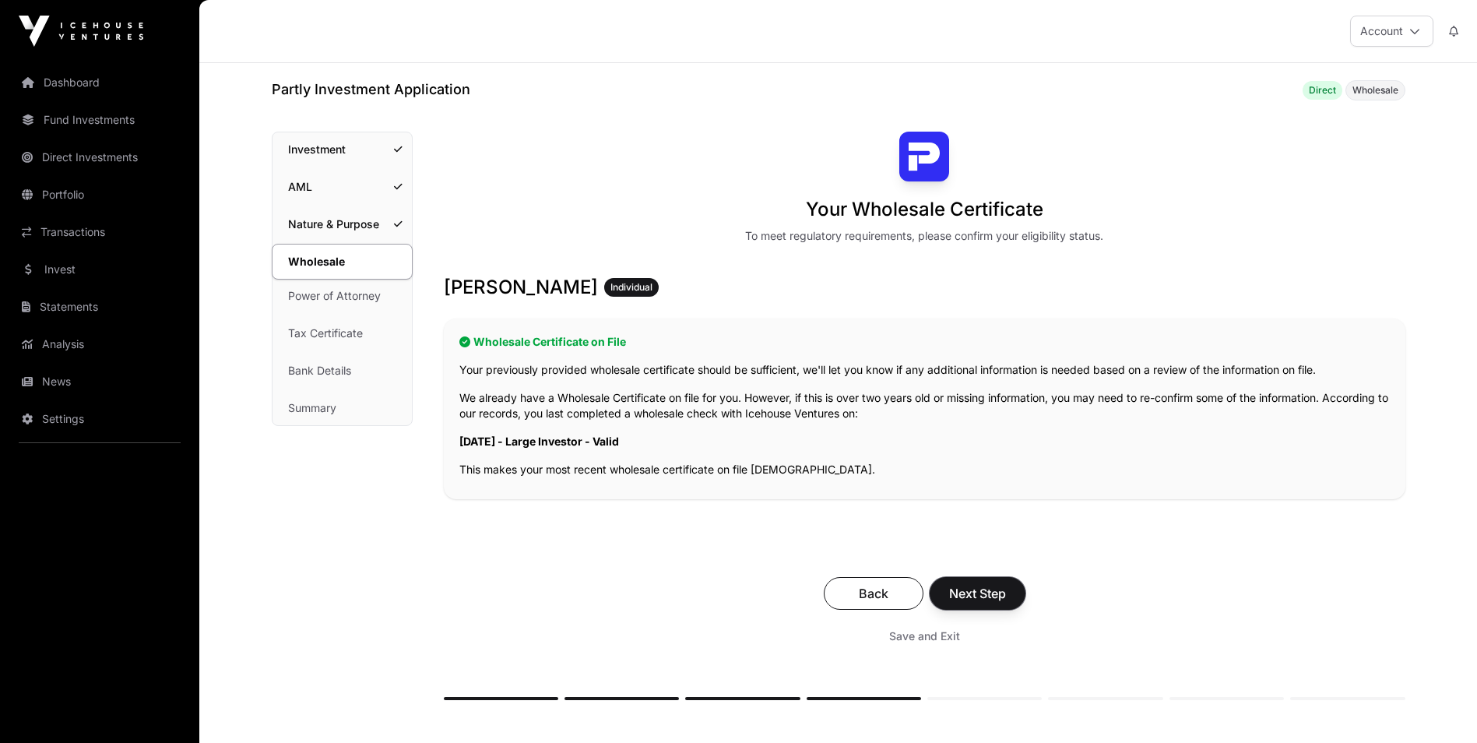
click at [963, 593] on span "Next Step" at bounding box center [977, 593] width 57 height 19
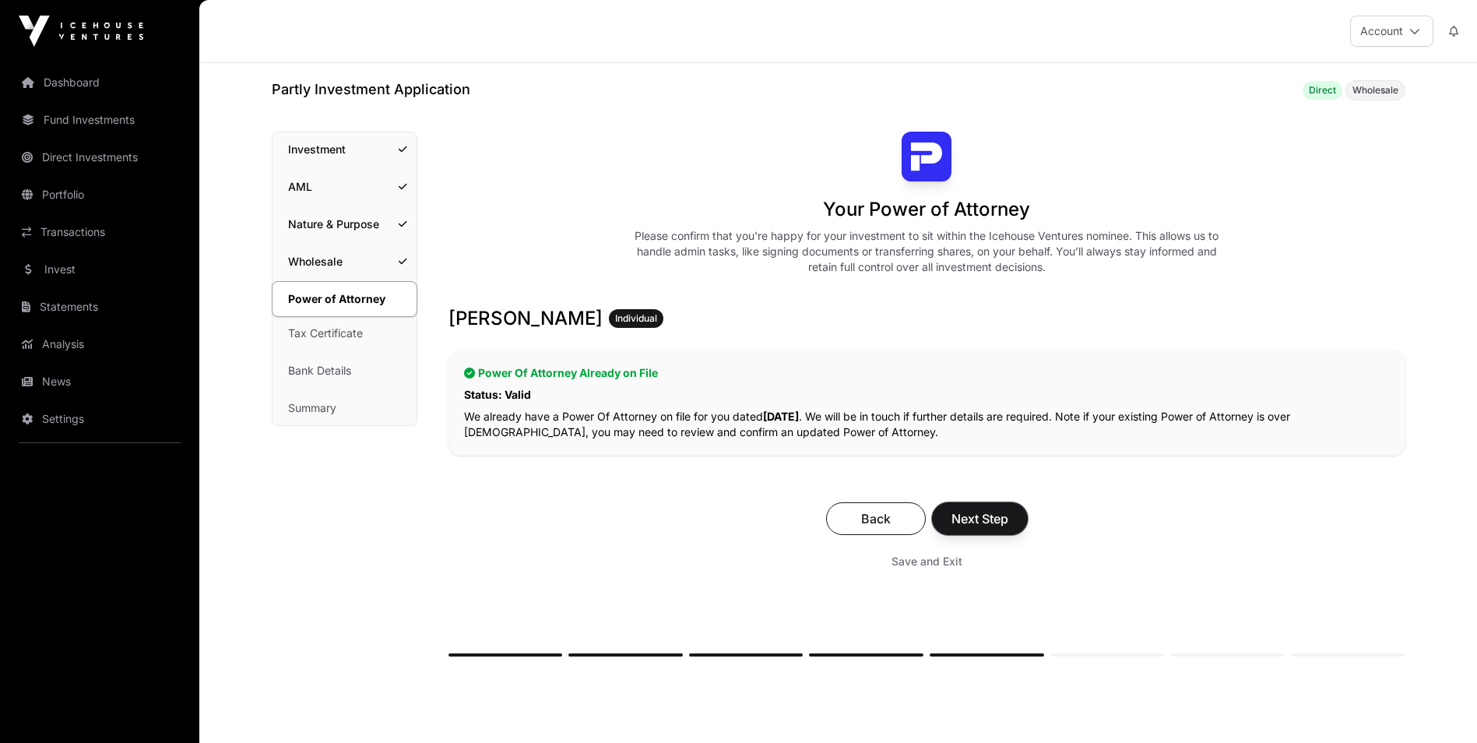
click at [979, 523] on span "Next Step" at bounding box center [979, 518] width 57 height 19
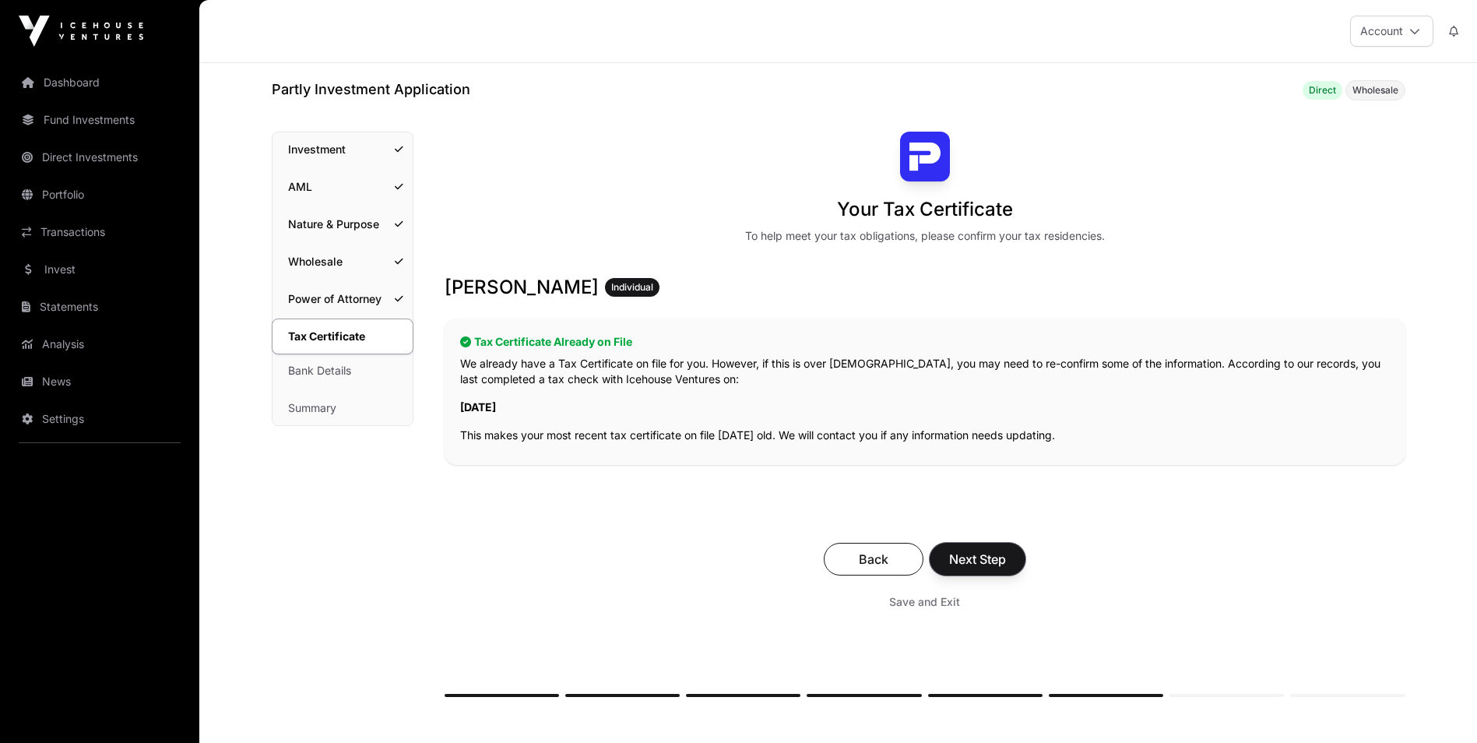
click at [975, 566] on span "Next Step" at bounding box center [977, 559] width 57 height 19
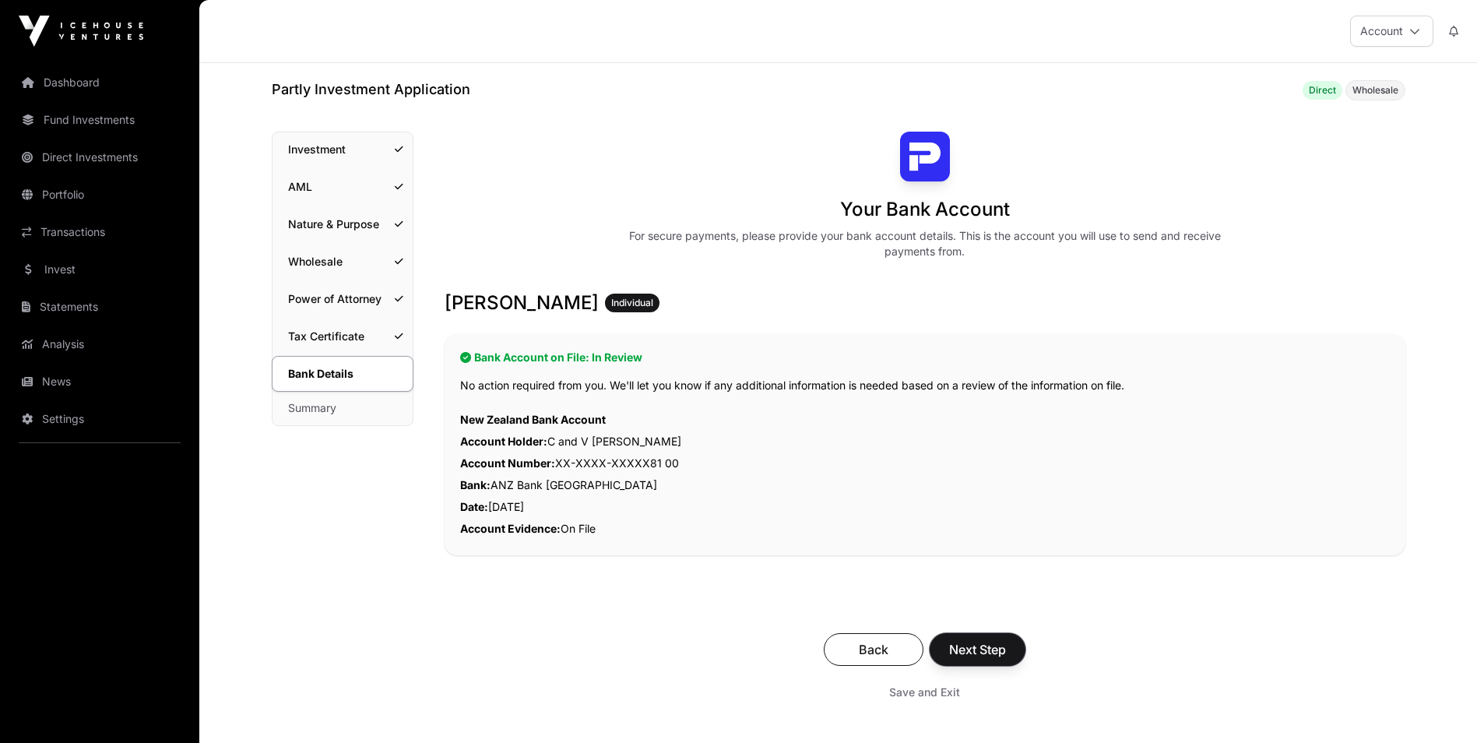
click at [966, 653] on span "Next Step" at bounding box center [977, 649] width 57 height 19
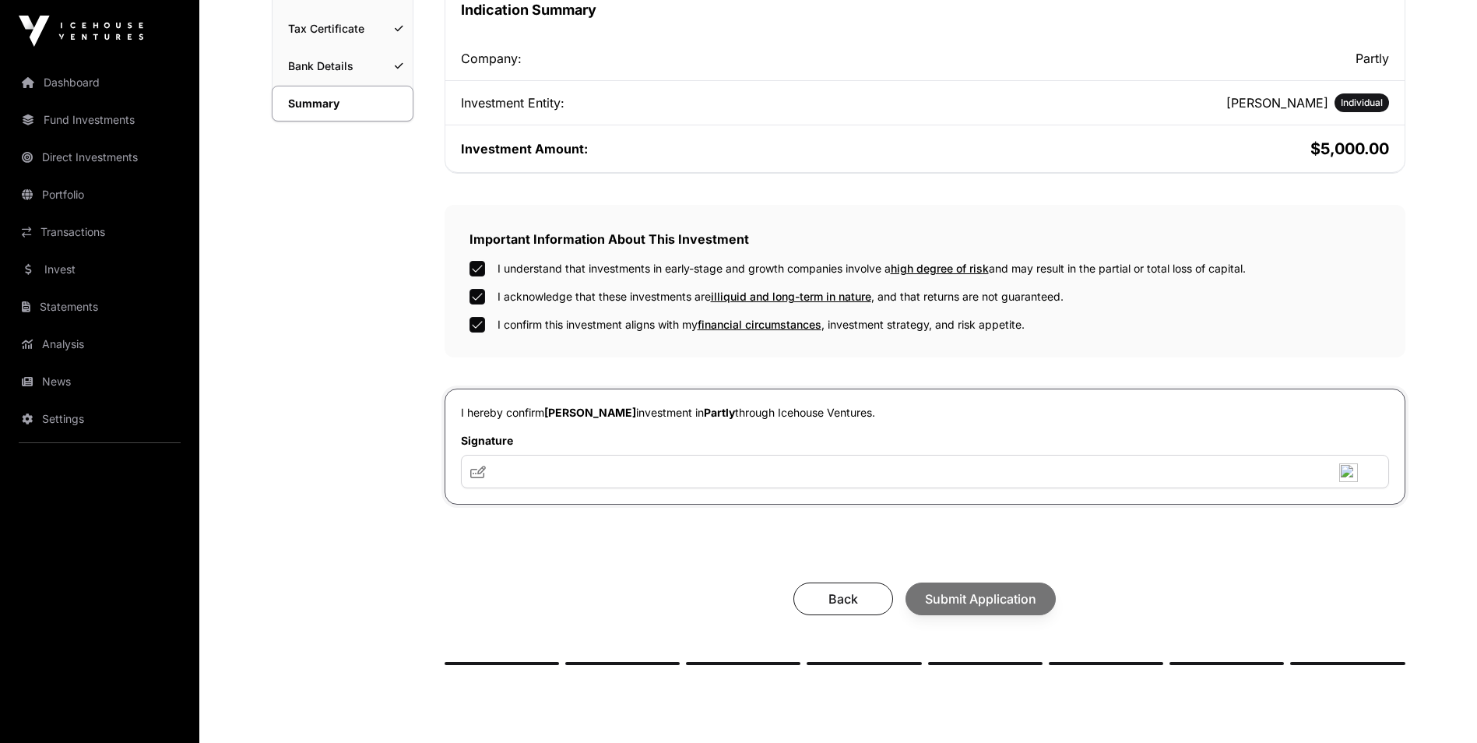
scroll to position [311, 0]
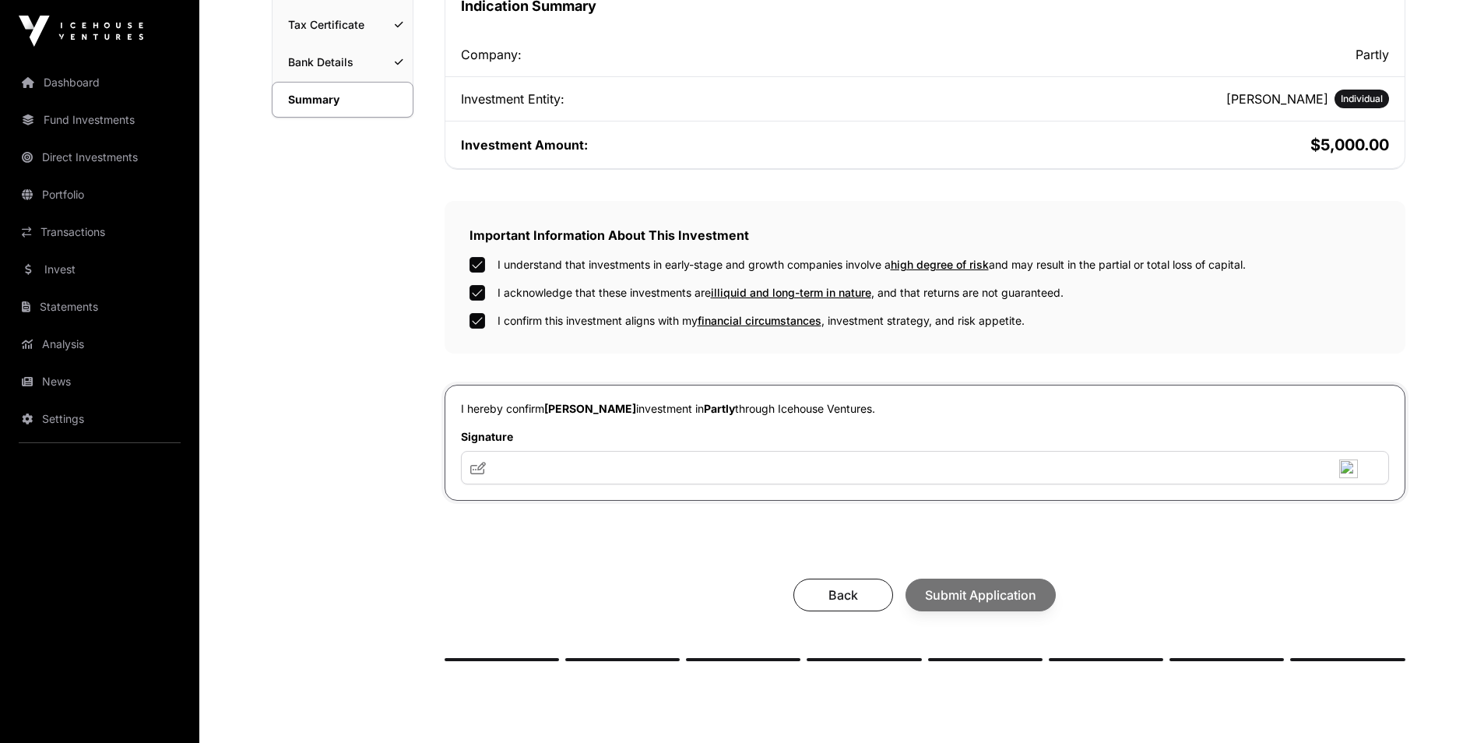
click at [479, 470] on icon at bounding box center [478, 468] width 16 height 12
click at [620, 472] on input "text" at bounding box center [925, 467] width 928 height 33
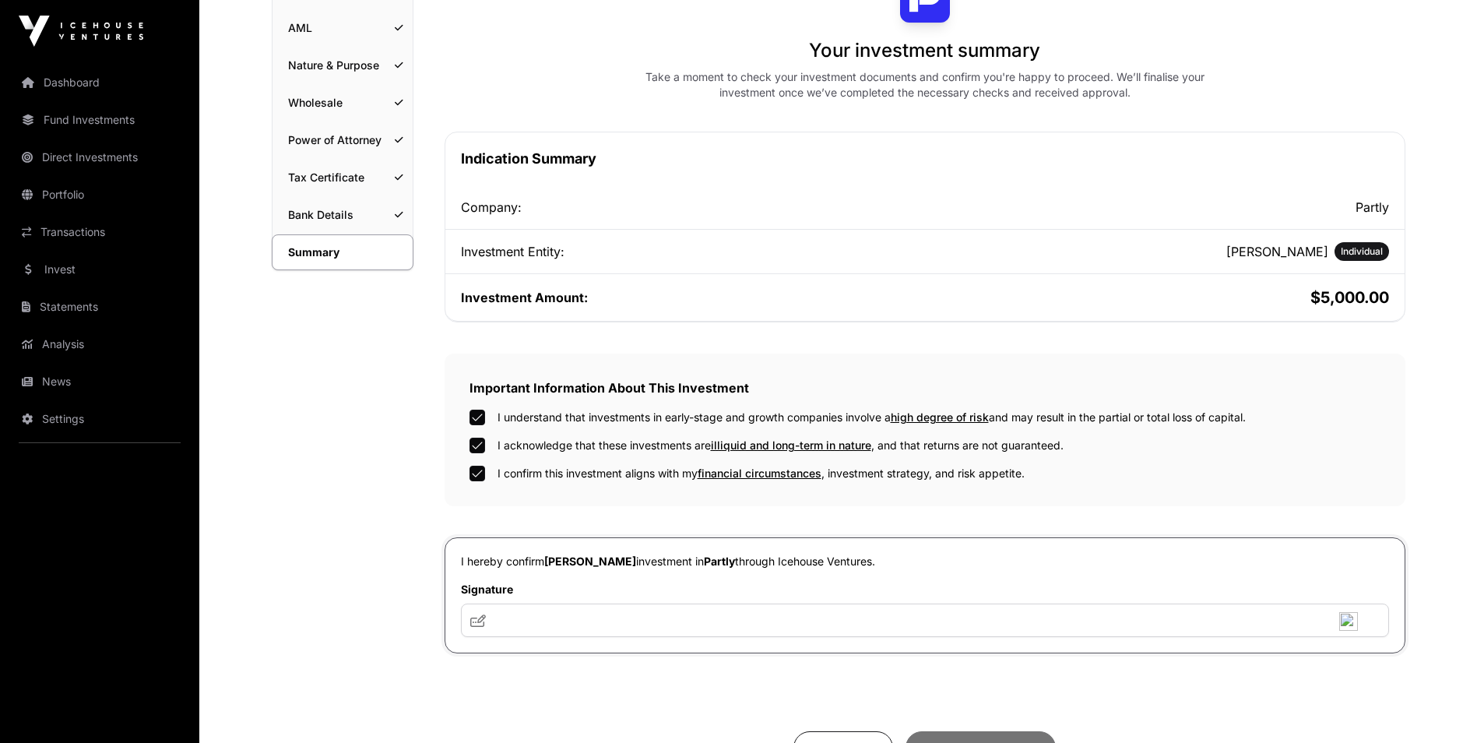
scroll to position [156, 0]
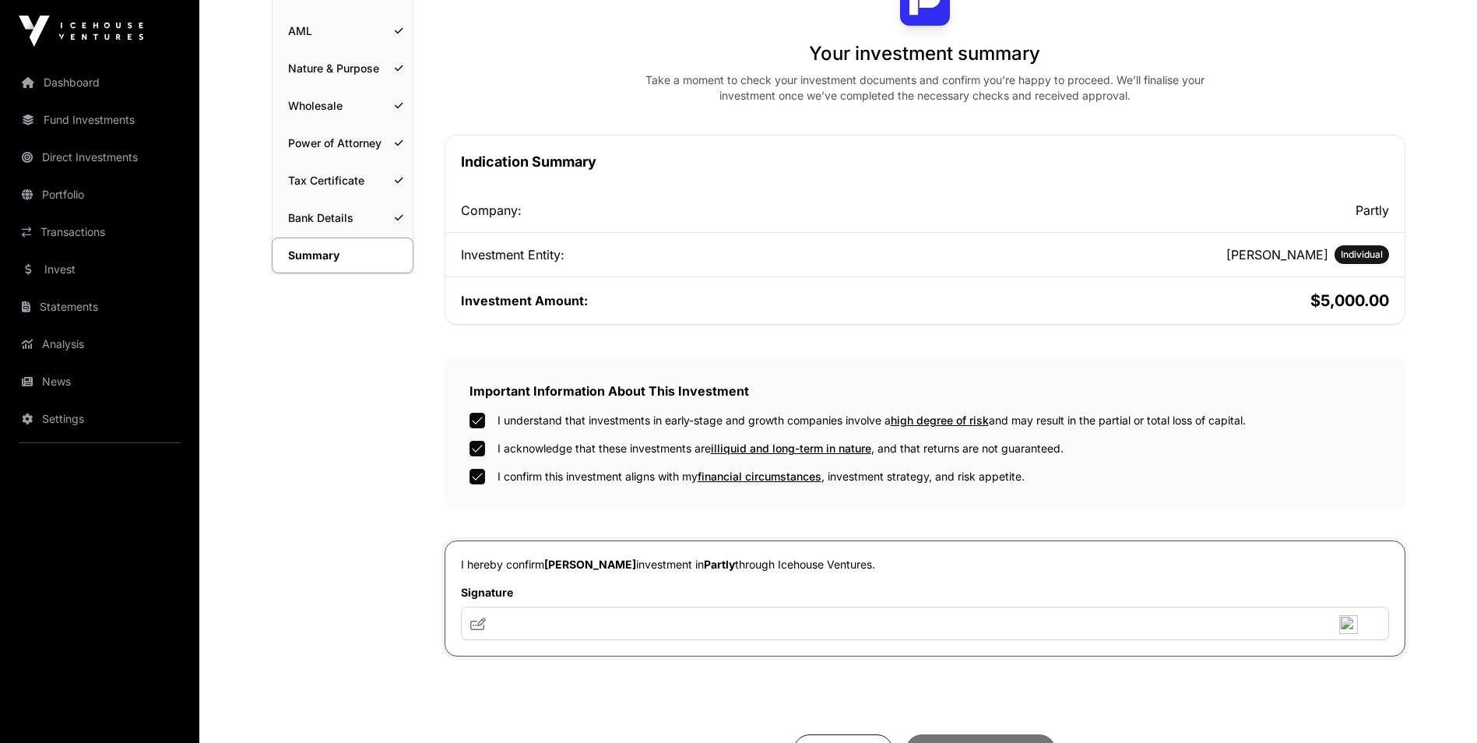
click at [1347, 624] on img at bounding box center [1348, 624] width 19 height 19
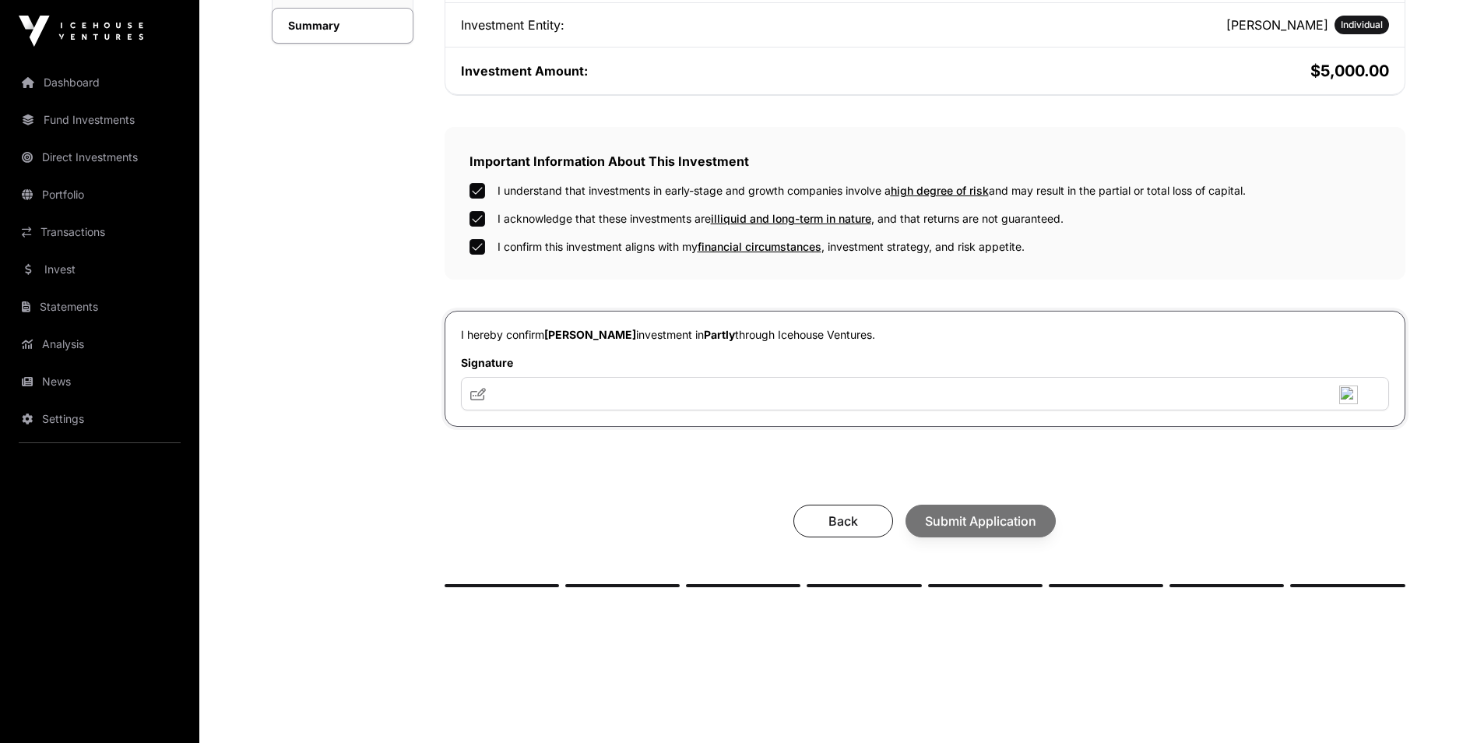
scroll to position [425, 0]
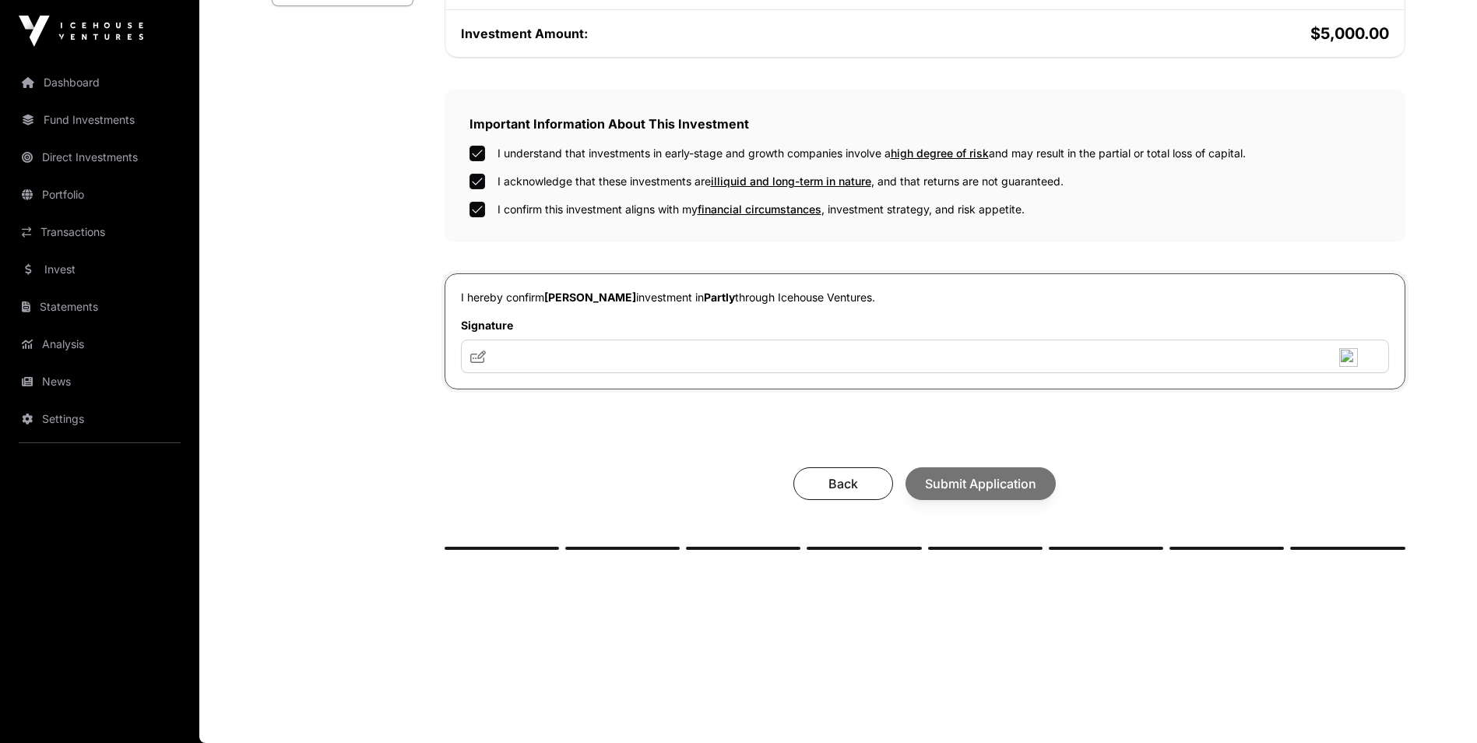
click at [472, 354] on icon at bounding box center [478, 356] width 16 height 12
click at [521, 353] on input "text" at bounding box center [925, 355] width 928 height 33
drag, startPoint x: 521, startPoint y: 353, endPoint x: 484, endPoint y: 353, distance: 37.4
click at [484, 353] on icon at bounding box center [478, 356] width 16 height 12
drag, startPoint x: 484, startPoint y: 352, endPoint x: 615, endPoint y: 353, distance: 131.6
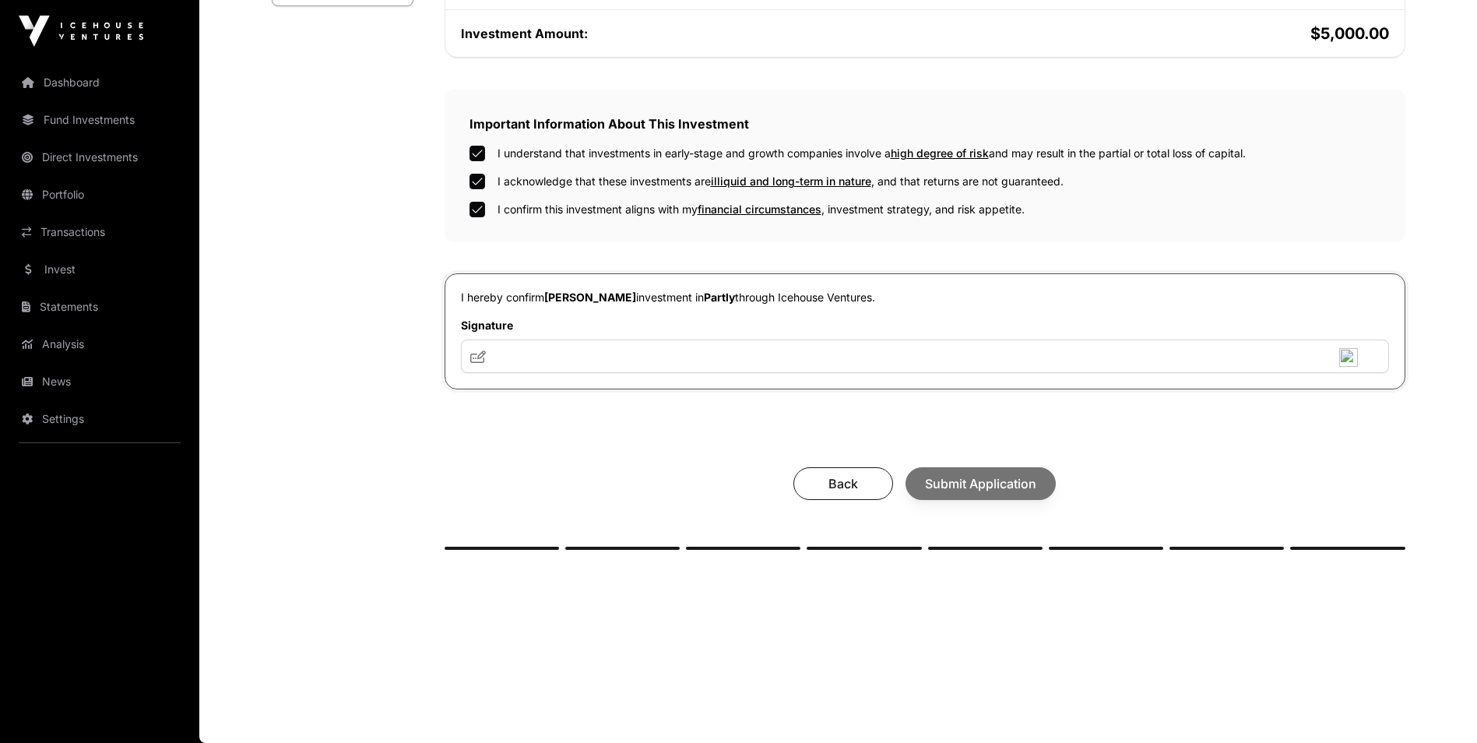
click at [615, 353] on div at bounding box center [925, 355] width 928 height 33
drag, startPoint x: 732, startPoint y: 344, endPoint x: 672, endPoint y: 346, distance: 60.0
click at [672, 346] on input "text" at bounding box center [925, 355] width 928 height 33
click at [983, 479] on div "Back Submit Application" at bounding box center [925, 483] width 930 height 33
drag, startPoint x: 478, startPoint y: 350, endPoint x: 528, endPoint y: 343, distance: 50.3
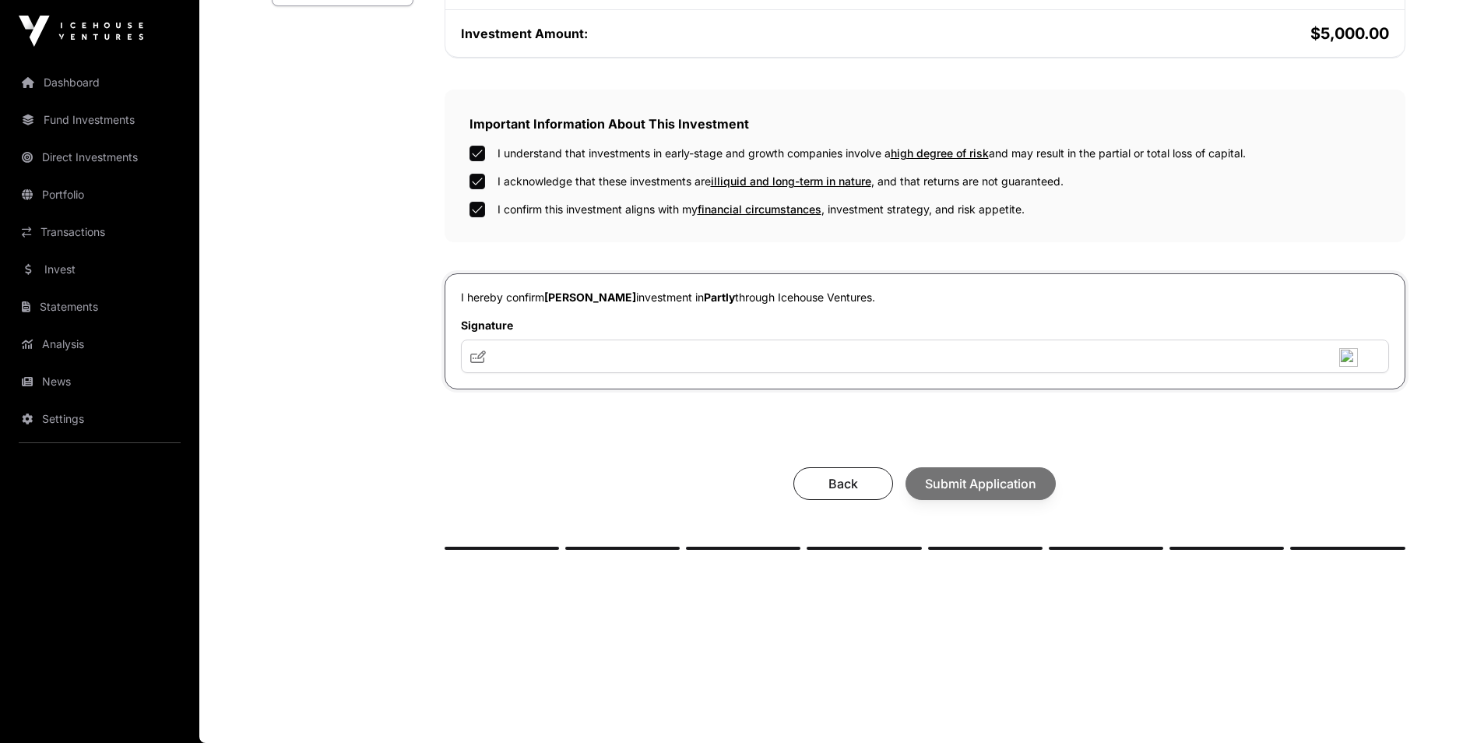
click at [526, 346] on div at bounding box center [925, 355] width 928 height 33
click at [473, 353] on icon at bounding box center [478, 356] width 16 height 12
drag, startPoint x: 480, startPoint y: 360, endPoint x: 475, endPoint y: 346, distance: 14.3
click at [475, 347] on span at bounding box center [478, 356] width 16 height 19
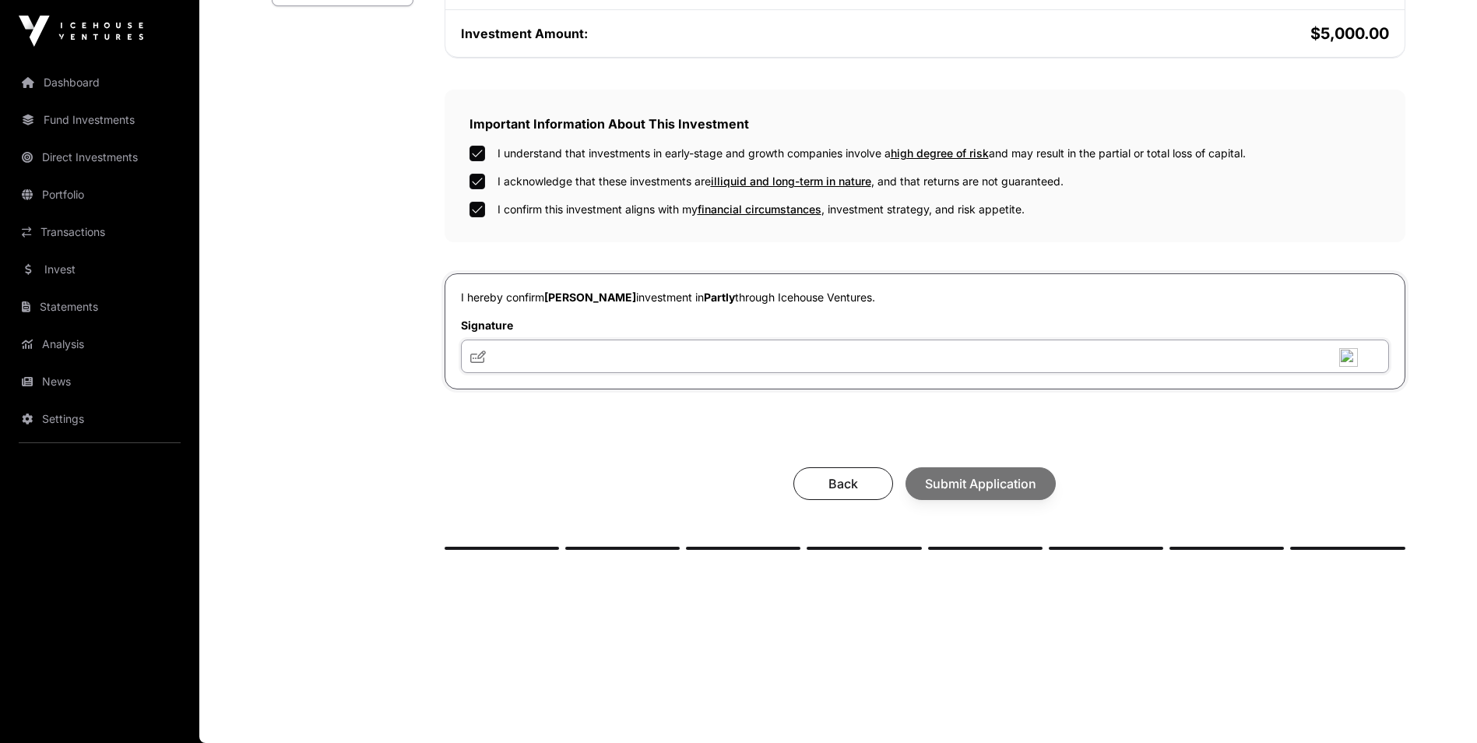
drag, startPoint x: 475, startPoint y: 346, endPoint x: 836, endPoint y: 352, distance: 361.3
click at [836, 352] on input "text" at bounding box center [925, 355] width 928 height 33
click at [656, 352] on input "text" at bounding box center [925, 355] width 928 height 33
type input "**********"
click at [987, 481] on span "Submit Application" at bounding box center [980, 483] width 111 height 19
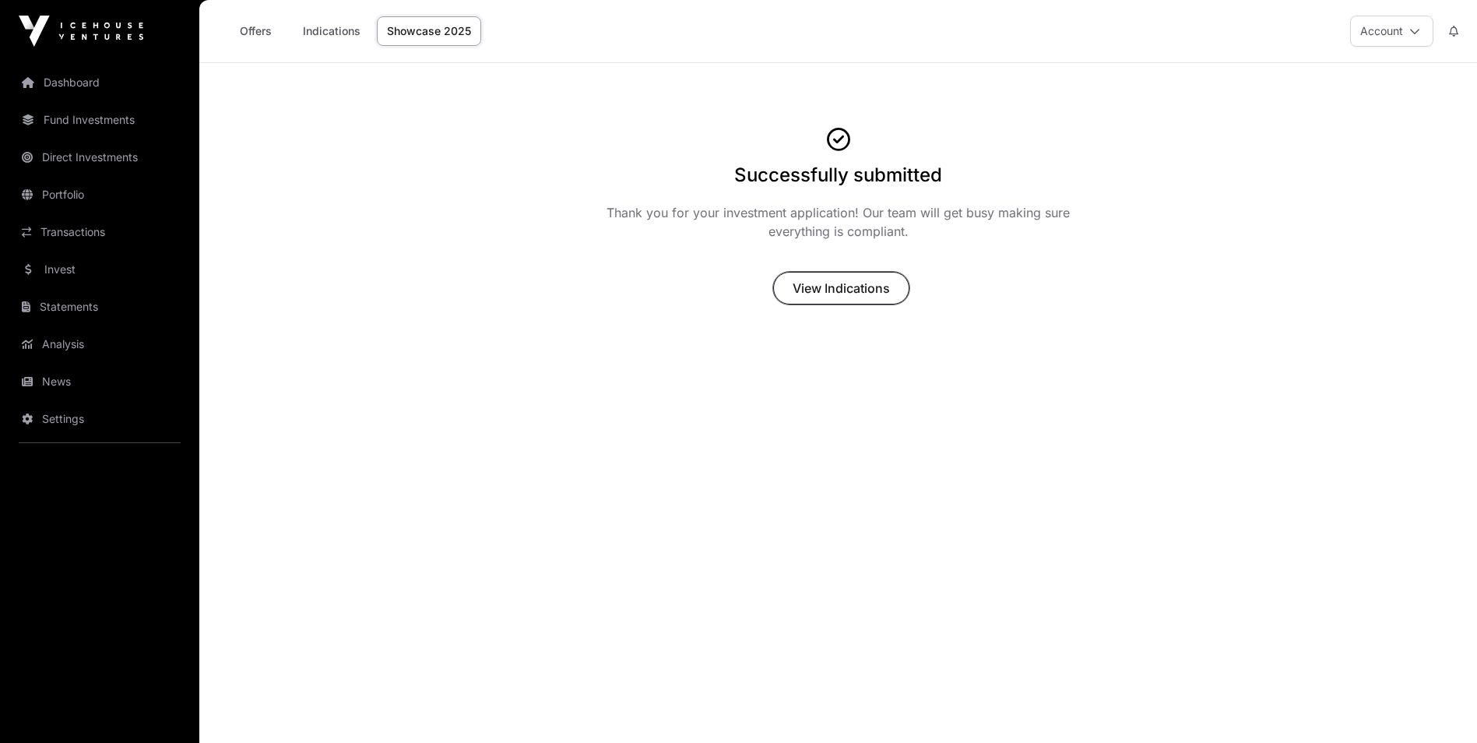
click at [833, 295] on span "View Indications" at bounding box center [841, 288] width 97 height 19
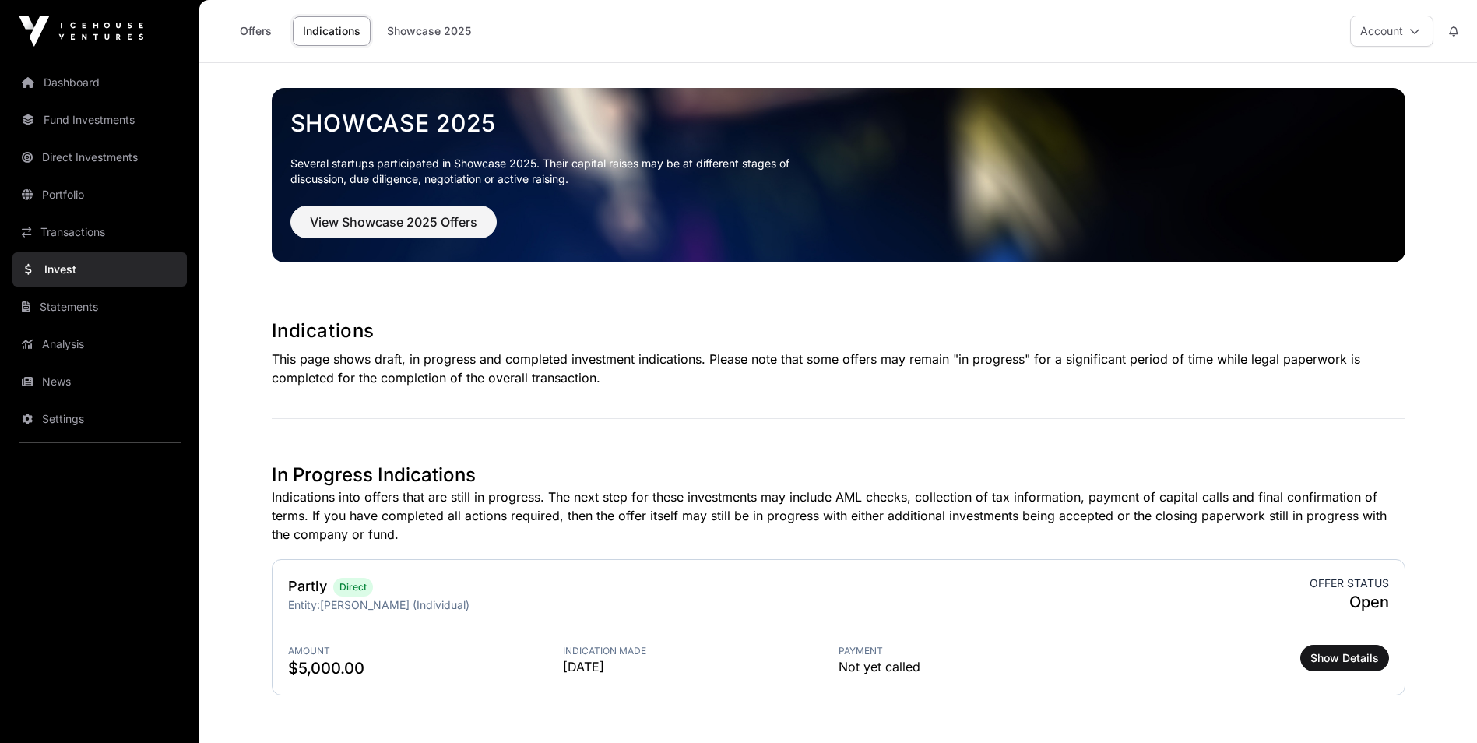
click at [262, 27] on link "Offers" at bounding box center [255, 31] width 62 height 30
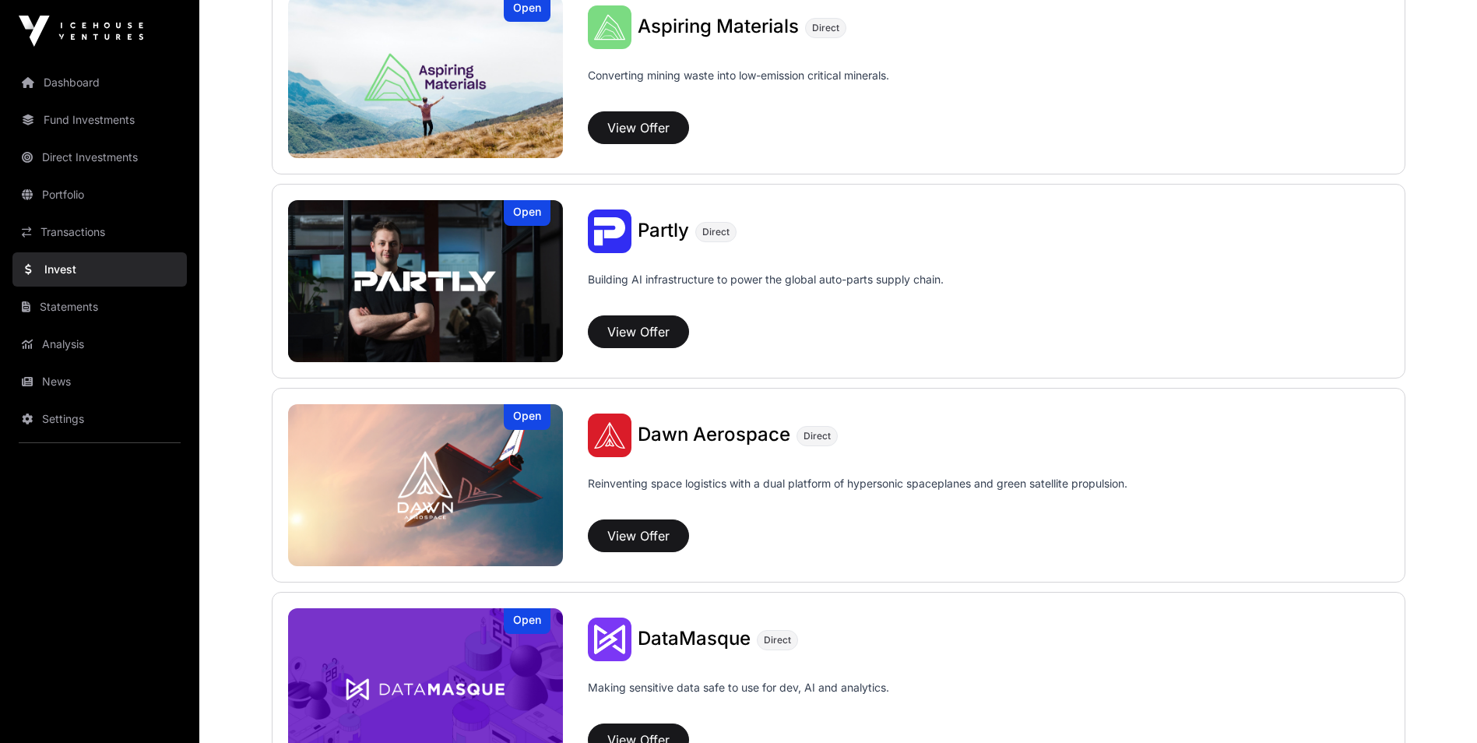
scroll to position [856, 0]
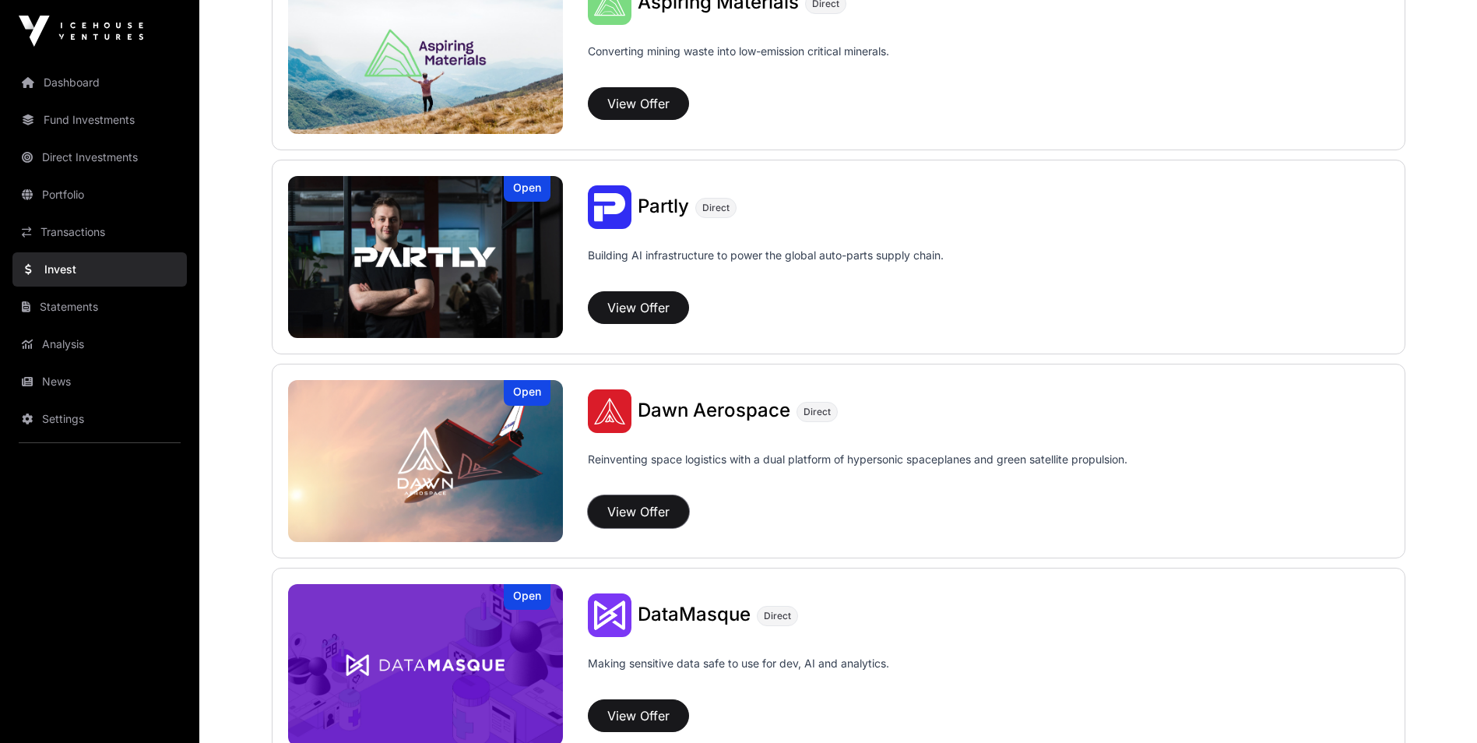
click at [635, 509] on button "View Offer" at bounding box center [638, 511] width 101 height 33
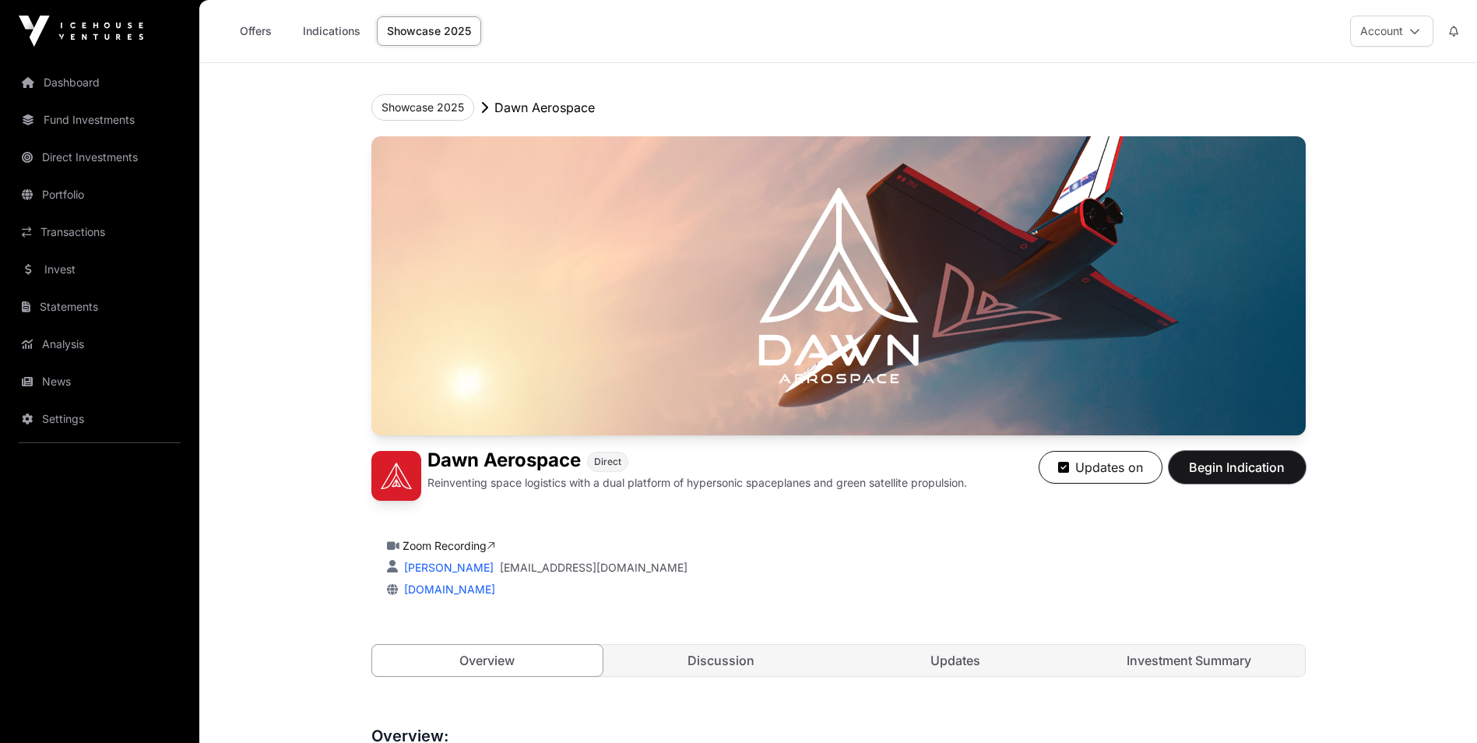
click at [1219, 473] on span "Begin Indication" at bounding box center [1237, 467] width 98 height 19
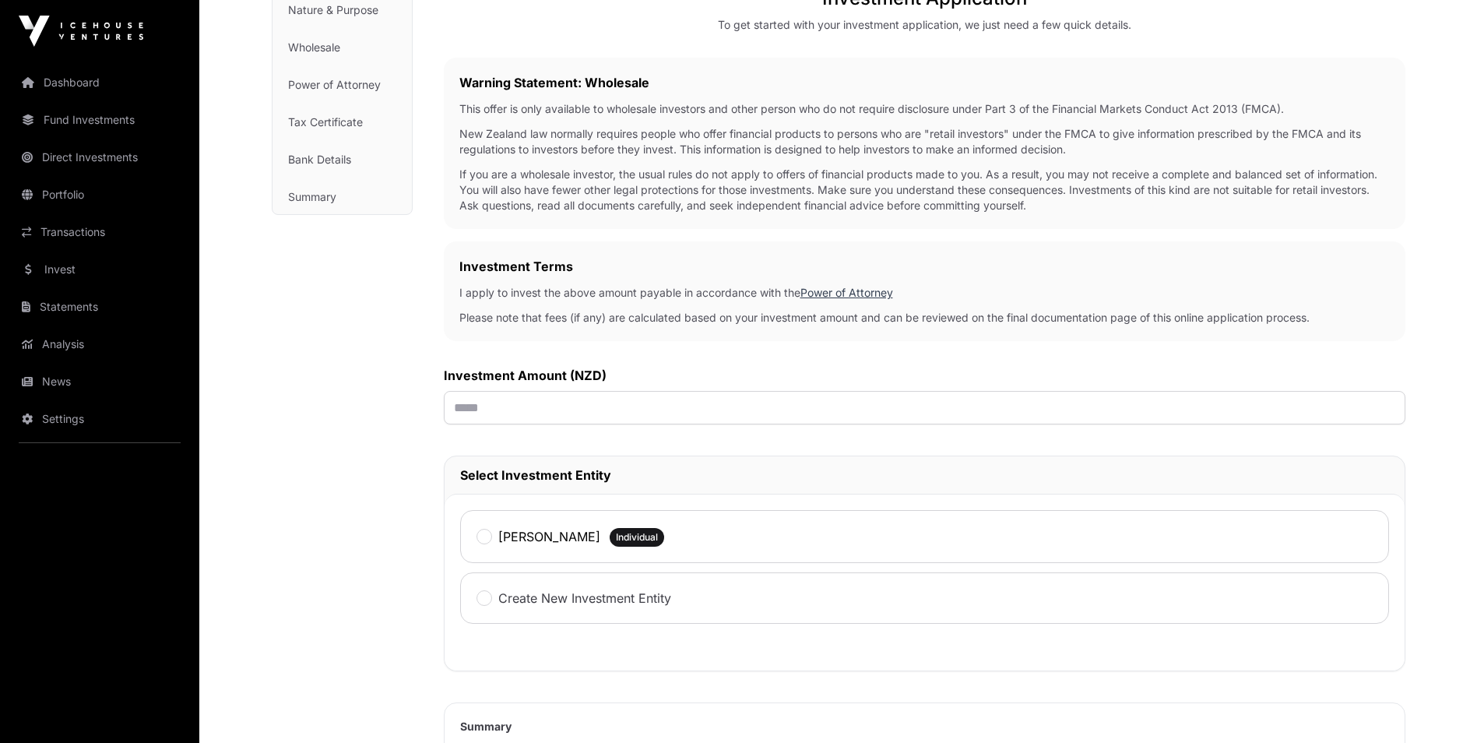
scroll to position [234, 0]
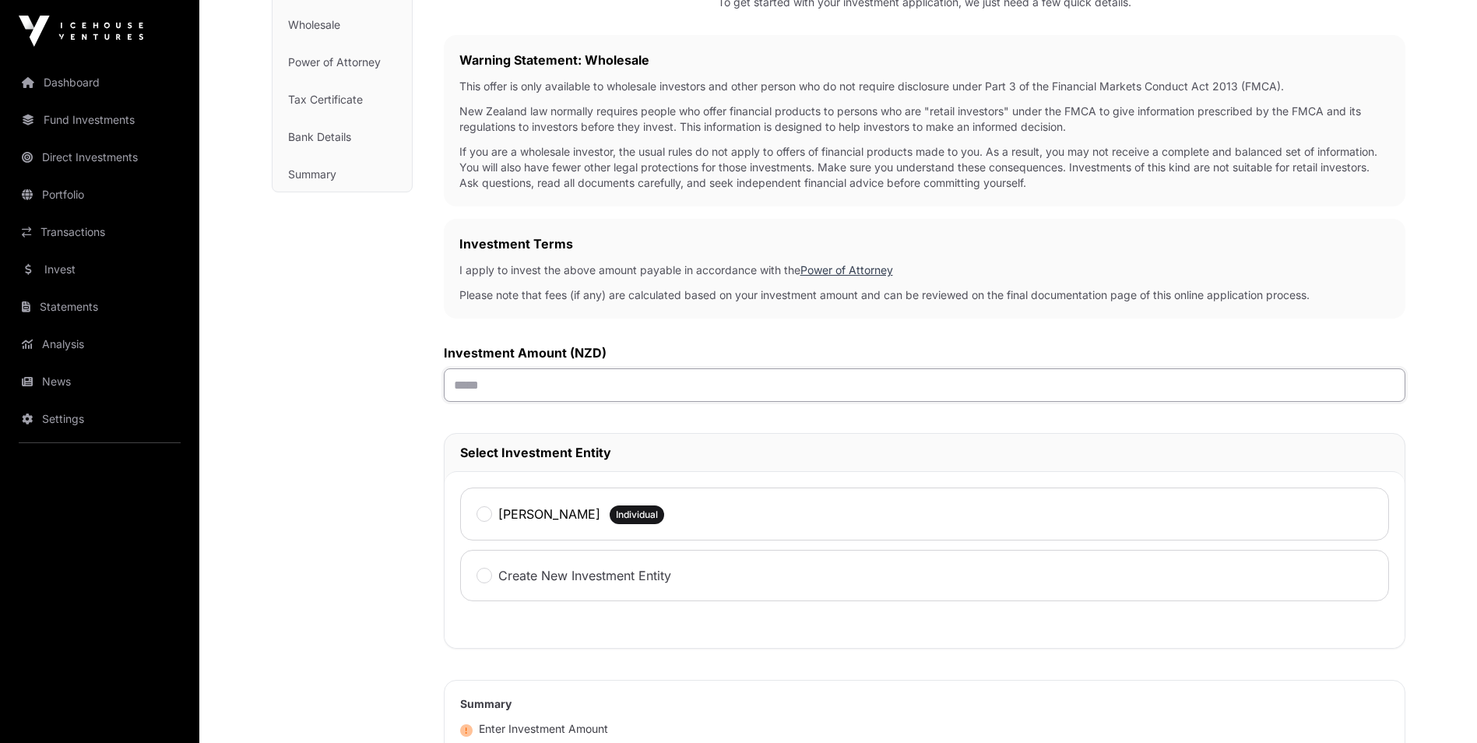
click at [529, 382] on input "text" at bounding box center [925, 384] width 962 height 33
type input "******"
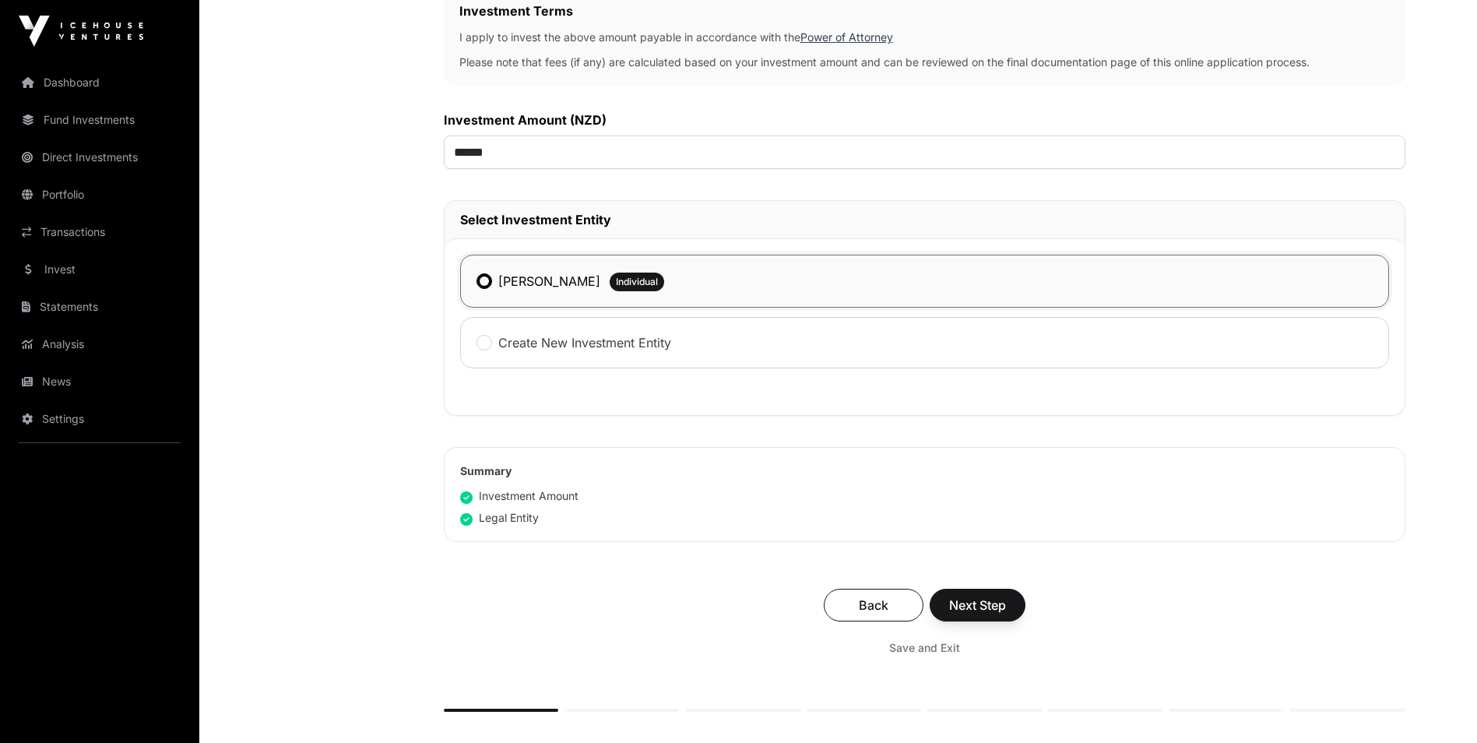
scroll to position [467, 0]
click at [999, 600] on span "Next Step" at bounding box center [977, 604] width 57 height 19
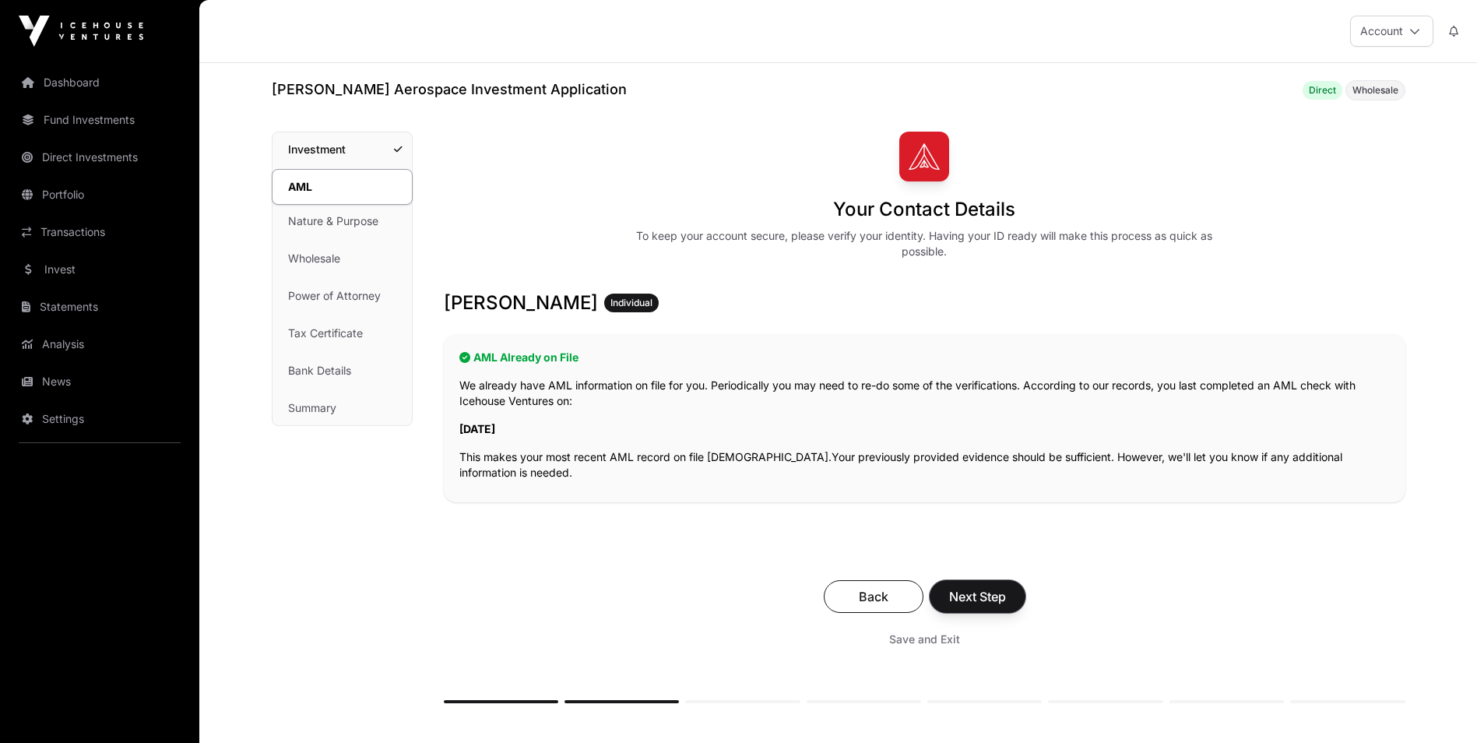
click at [980, 598] on span "Next Step" at bounding box center [977, 596] width 57 height 19
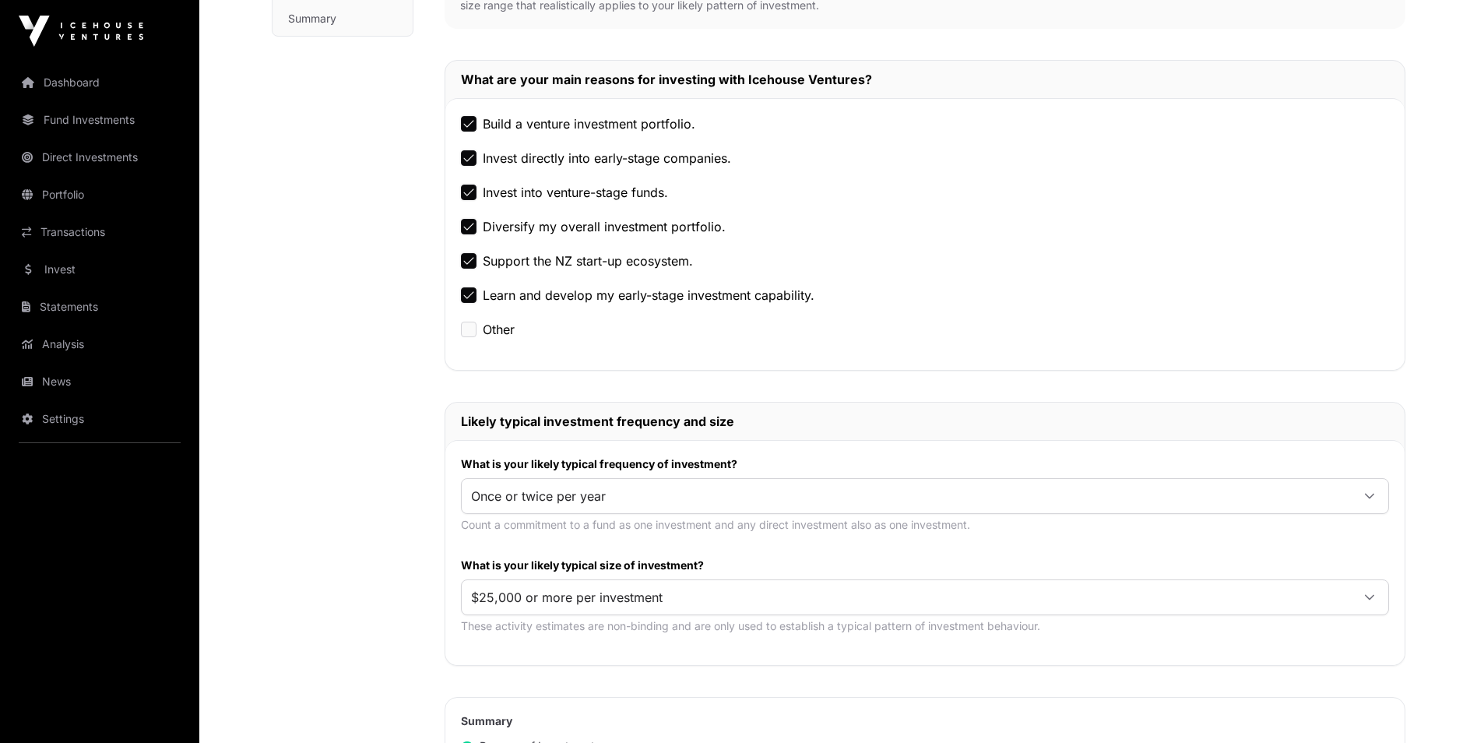
scroll to position [701, 0]
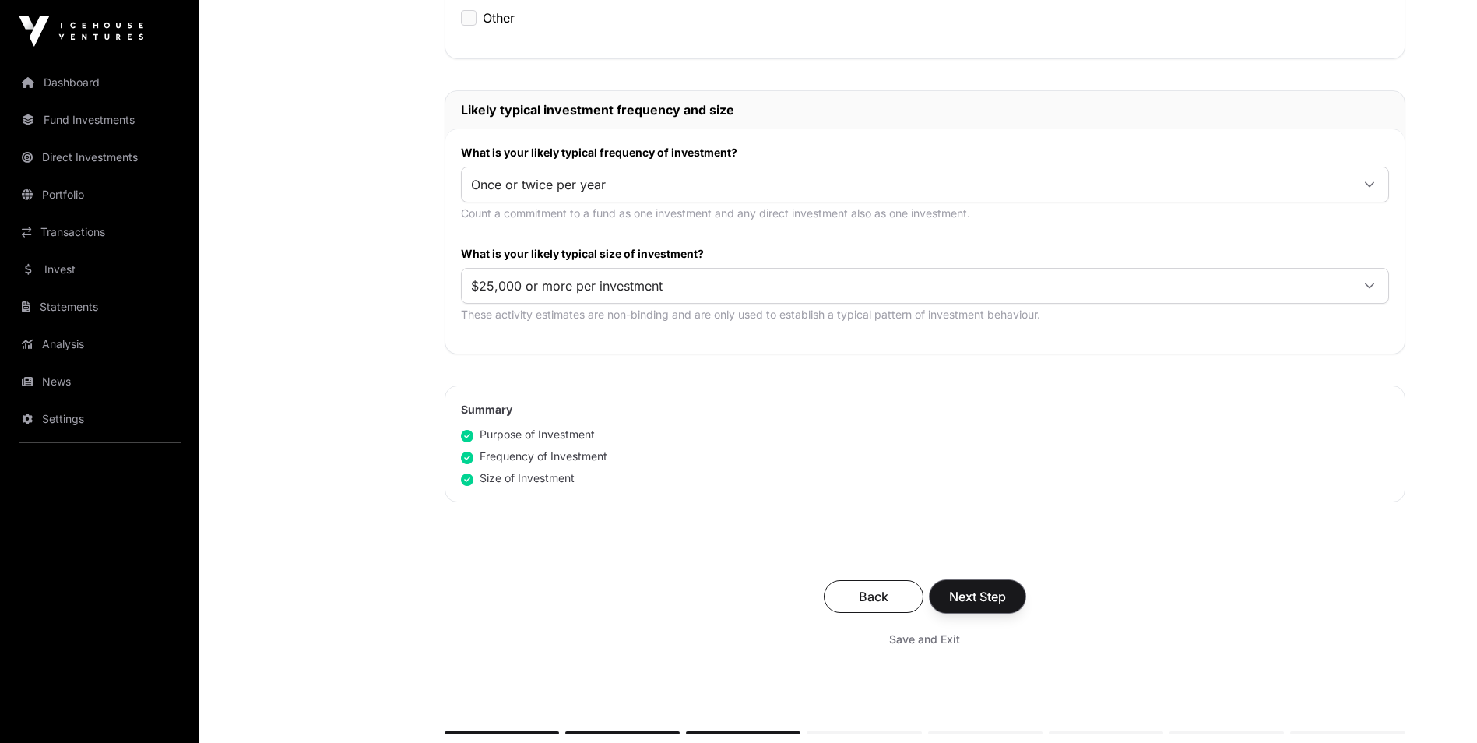
click at [984, 604] on span "Next Step" at bounding box center [977, 596] width 57 height 19
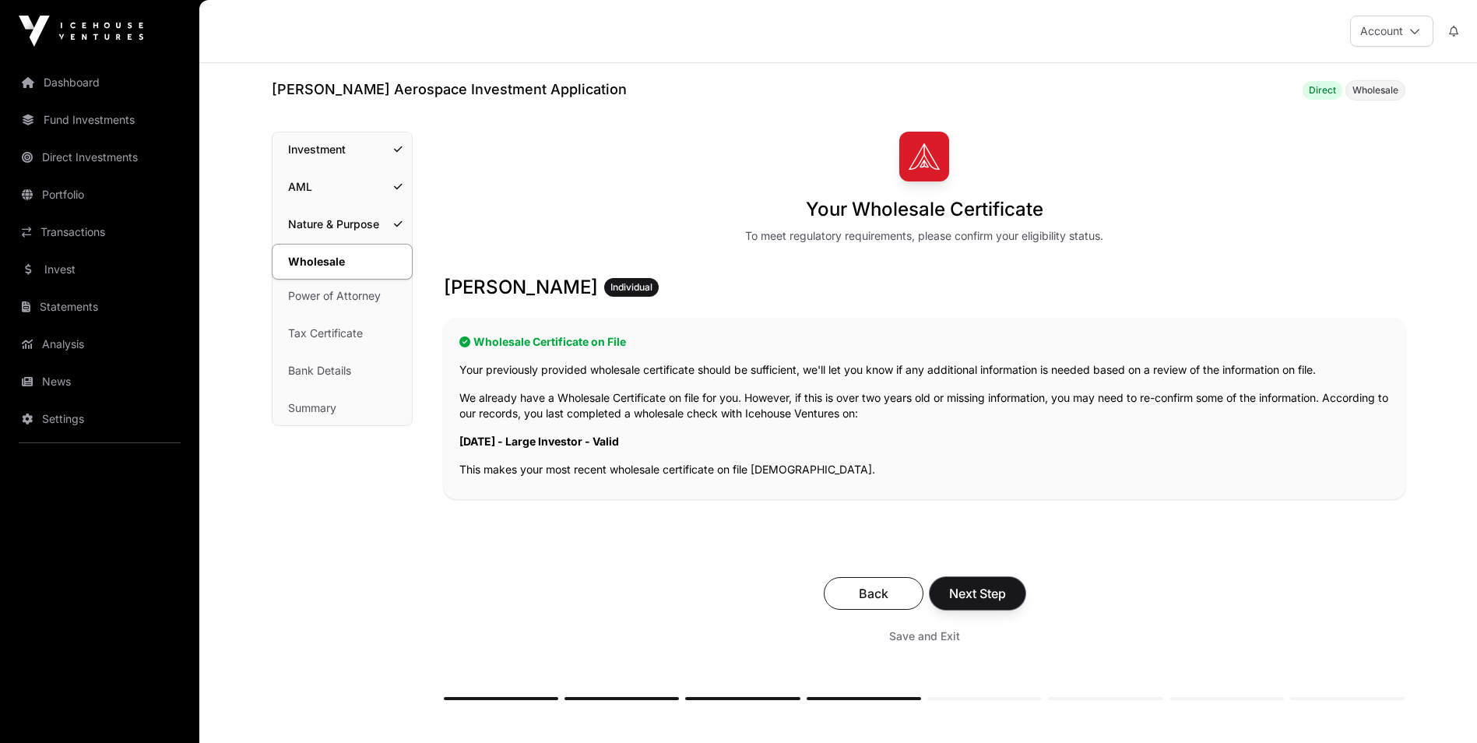
click at [979, 596] on span "Next Step" at bounding box center [977, 593] width 57 height 19
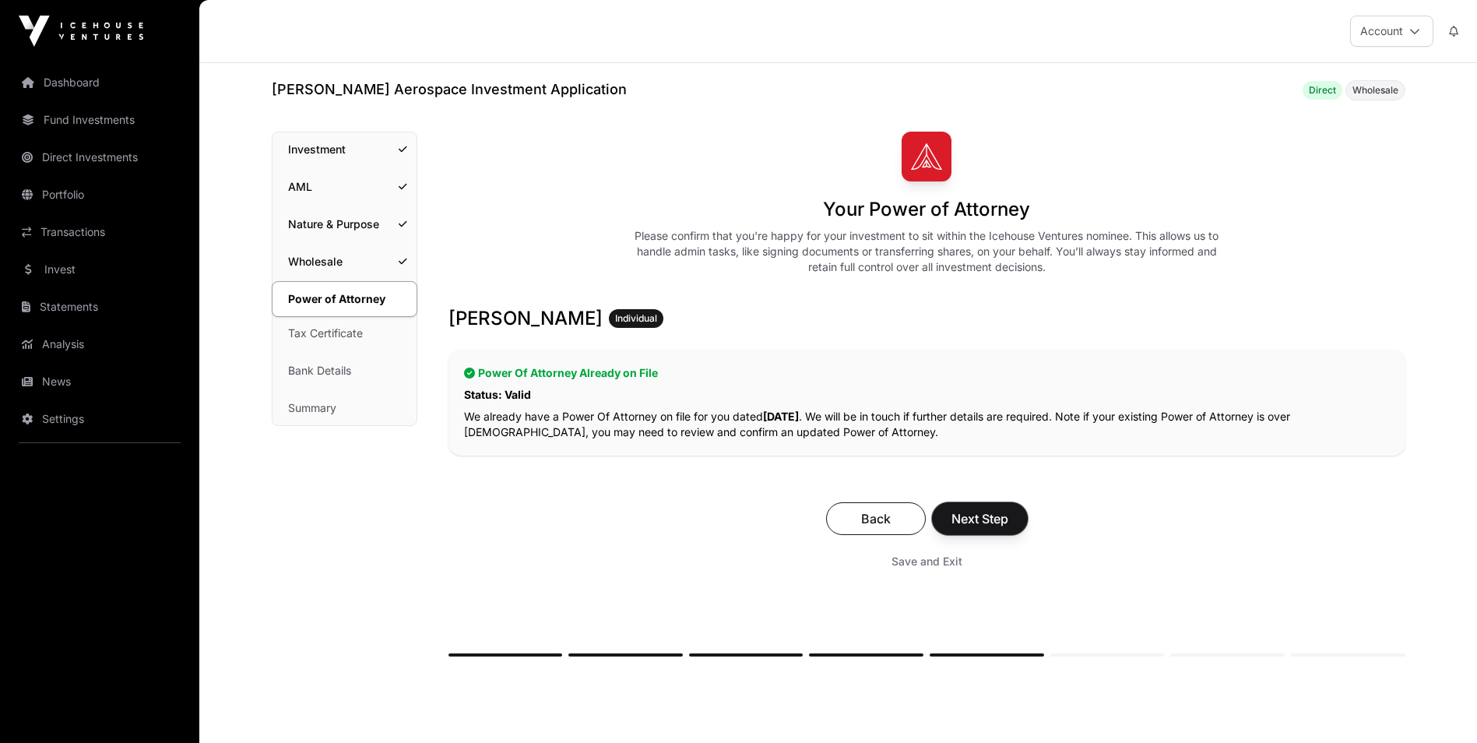
click at [976, 533] on button "Next Step" at bounding box center [980, 518] width 96 height 33
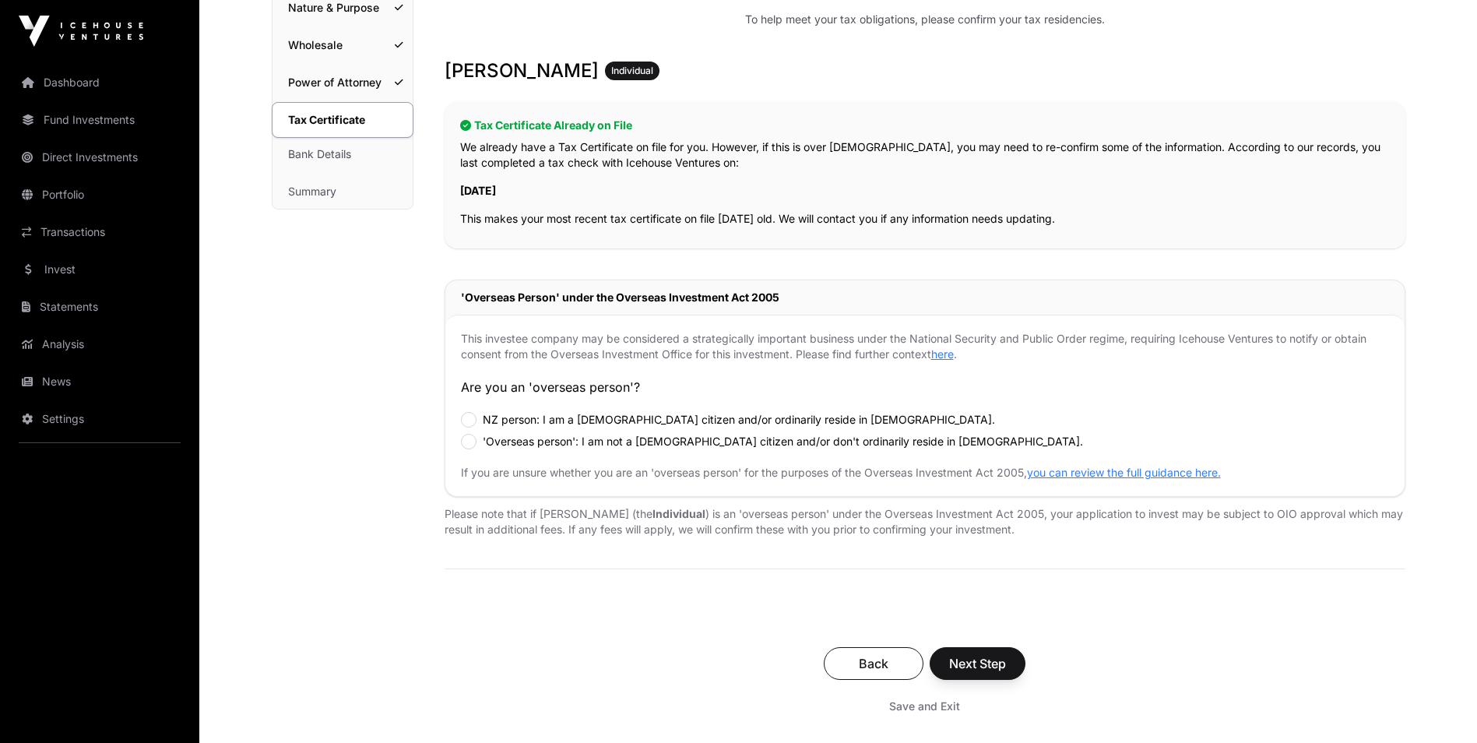
scroll to position [311, 0]
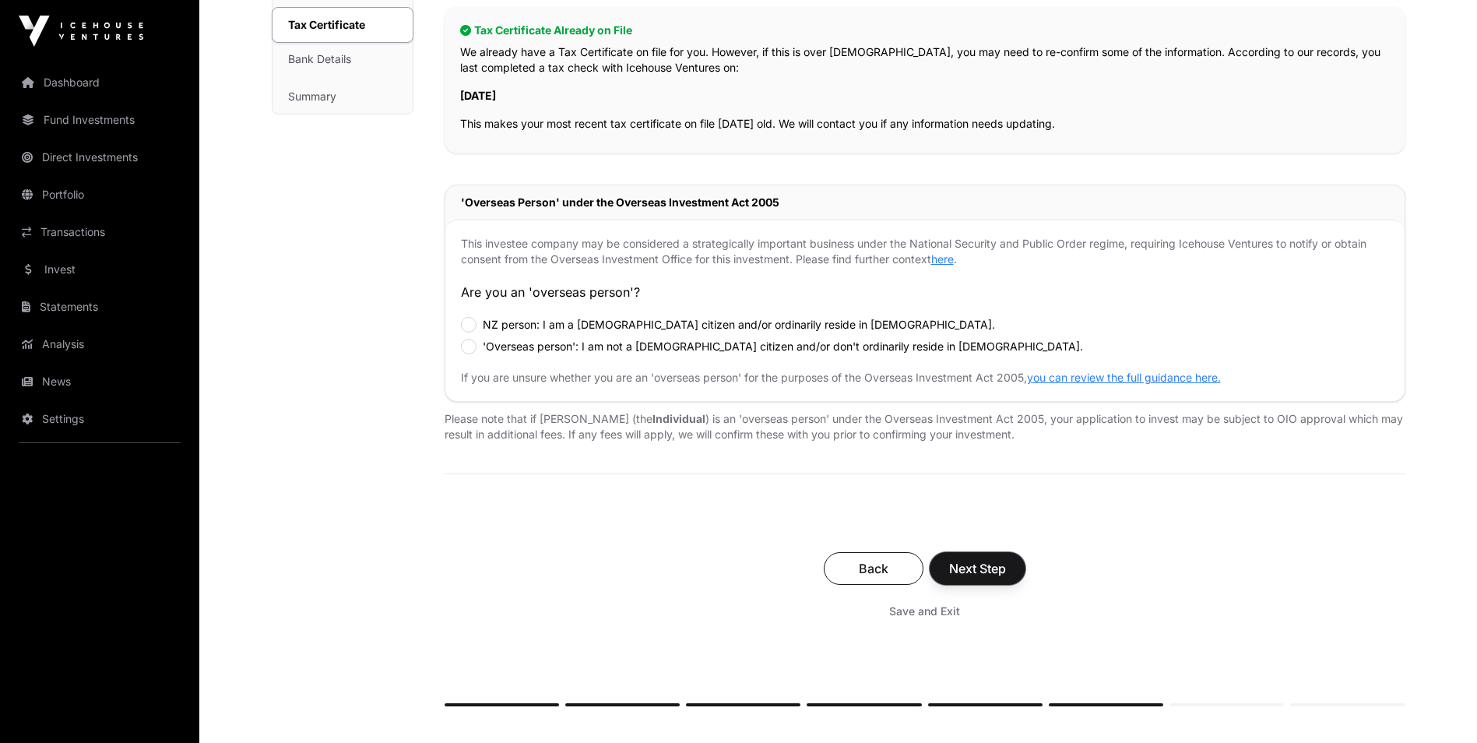
click at [990, 577] on span "Next Step" at bounding box center [977, 568] width 57 height 19
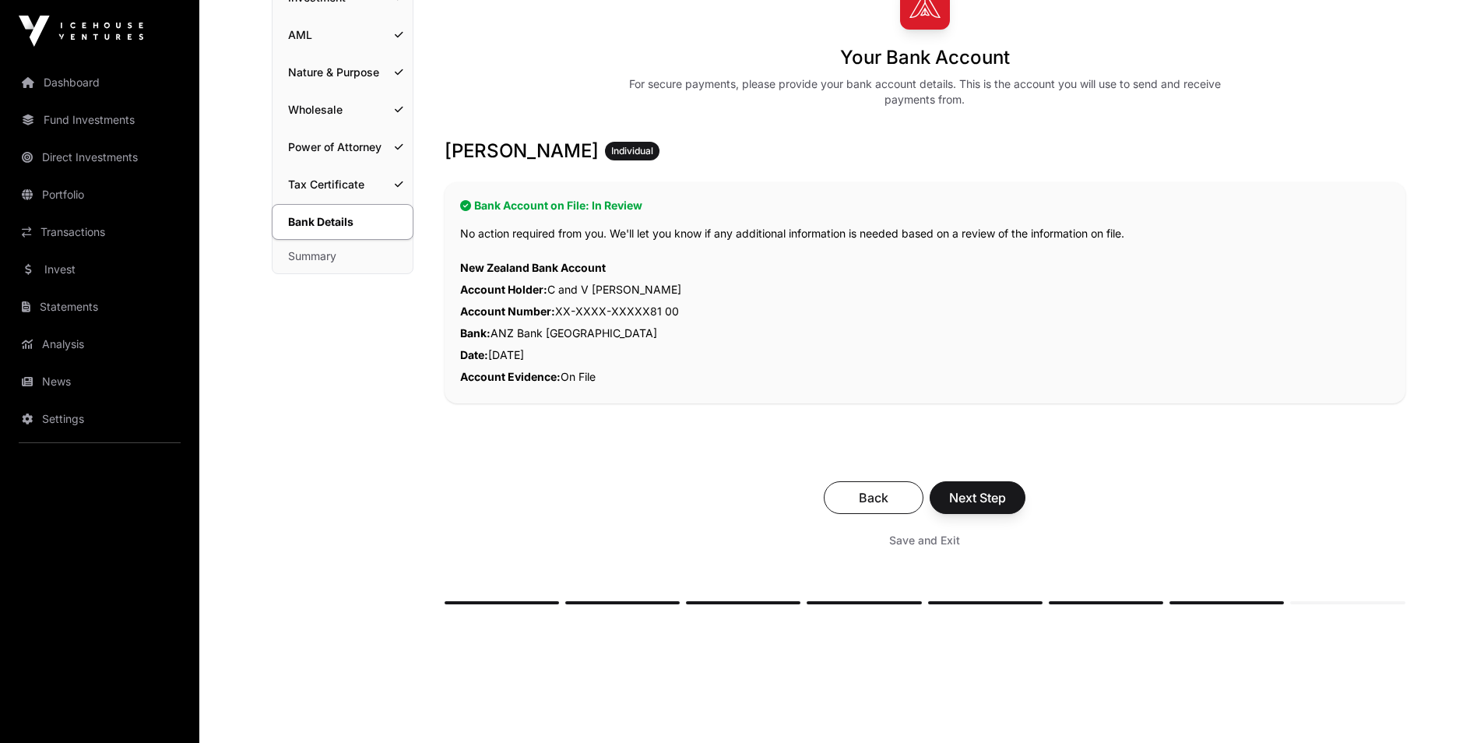
scroll to position [156, 0]
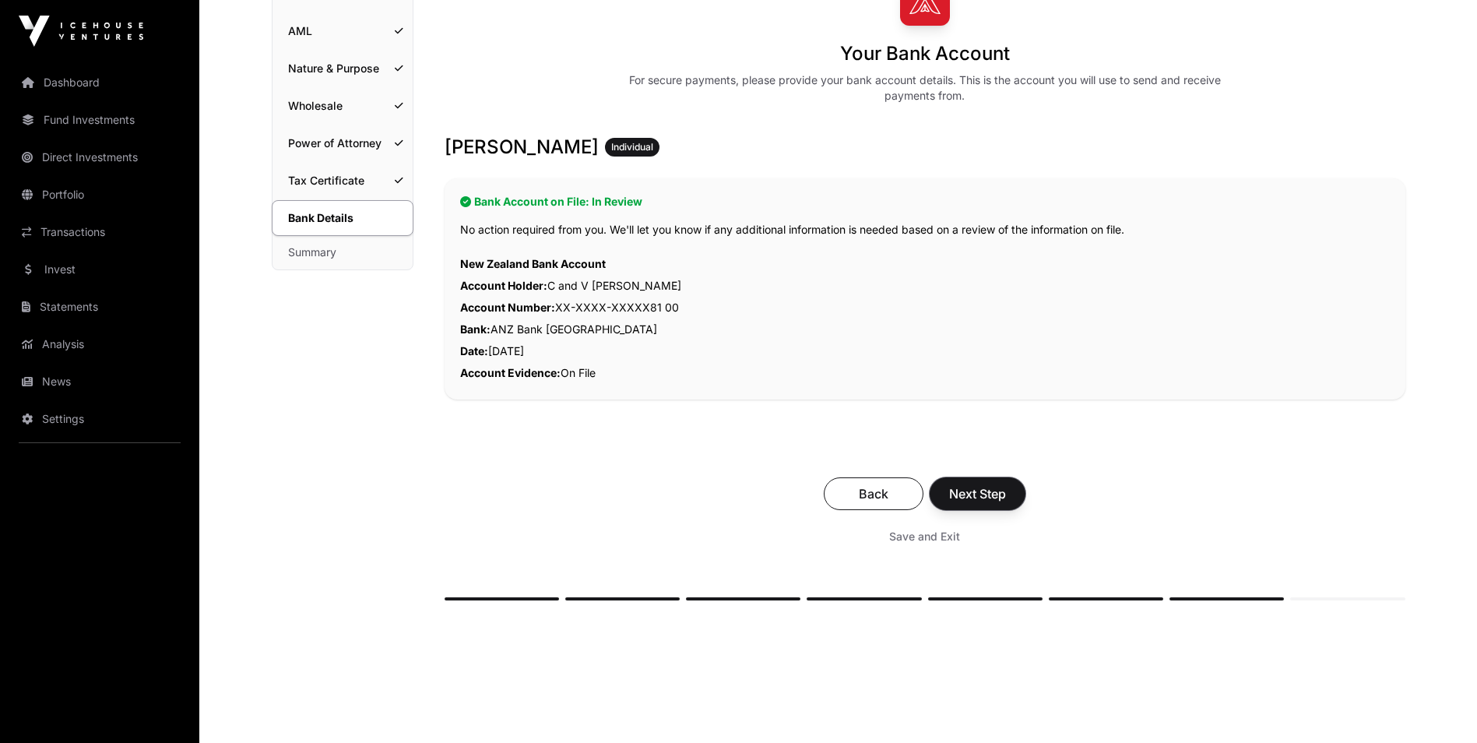
click at [982, 501] on span "Next Step" at bounding box center [977, 493] width 57 height 19
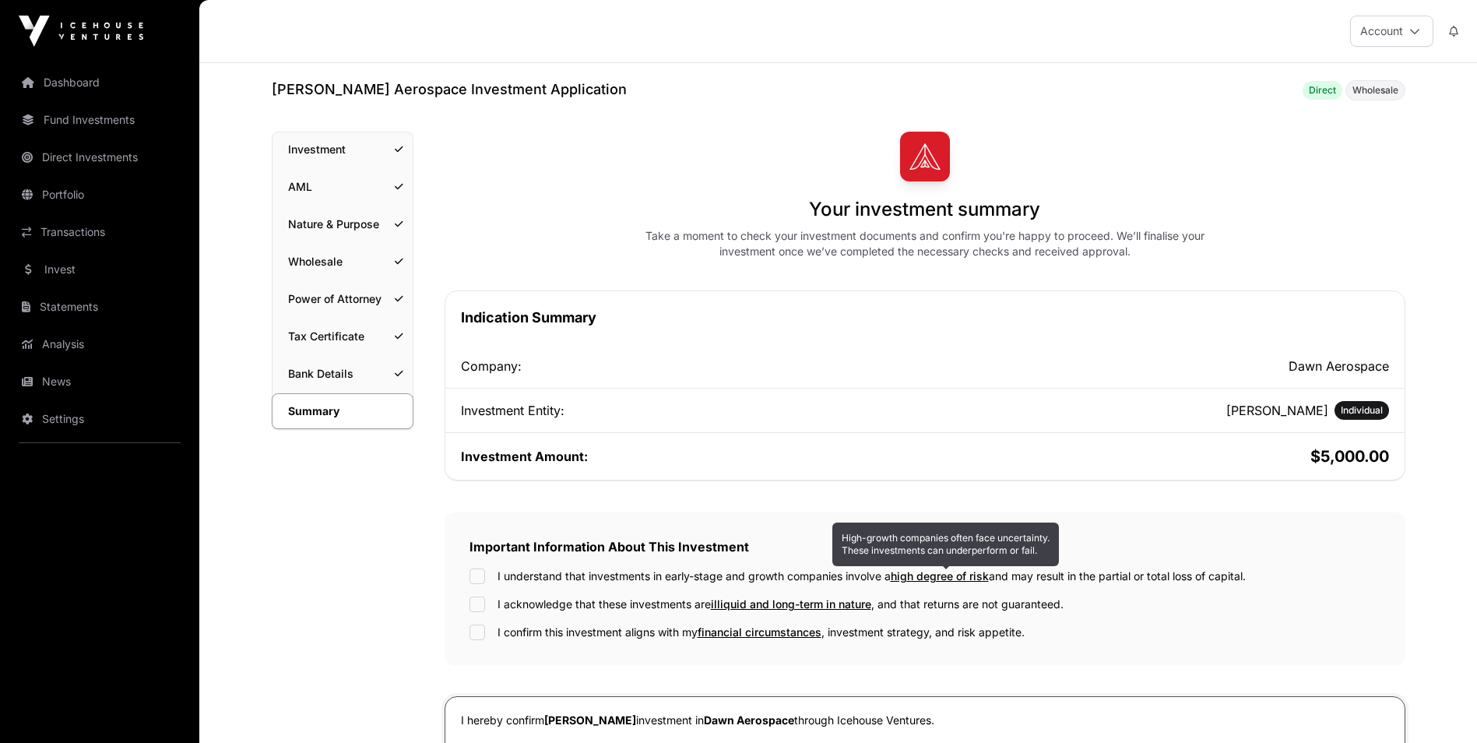
scroll to position [234, 0]
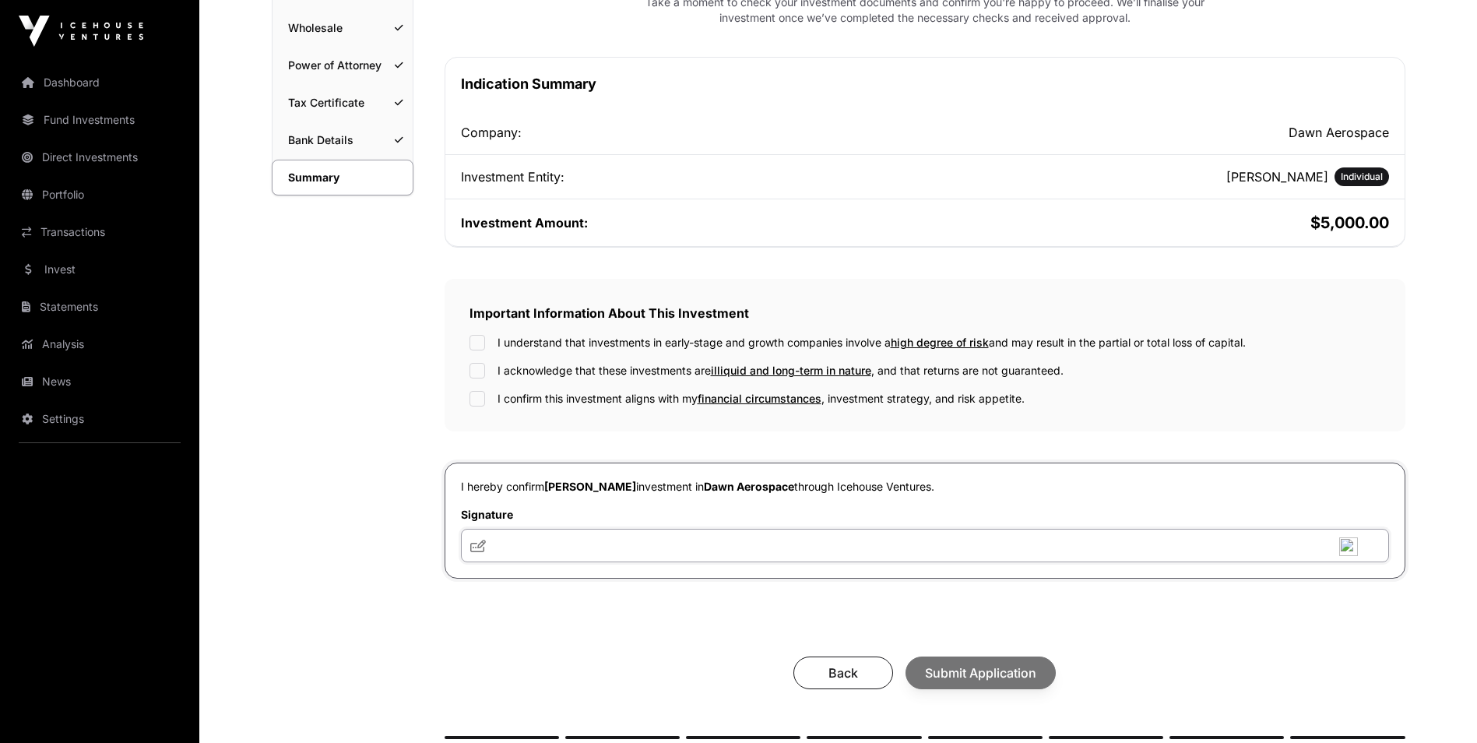
click at [627, 554] on input "text" at bounding box center [925, 545] width 928 height 33
drag, startPoint x: 501, startPoint y: 547, endPoint x: 474, endPoint y: 610, distance: 67.7
click at [474, 610] on div "Your investment summary Take a moment to check your investment documents and co…" at bounding box center [925, 318] width 961 height 841
click at [477, 554] on span at bounding box center [478, 545] width 16 height 19
click at [480, 544] on icon at bounding box center [478, 546] width 16 height 12
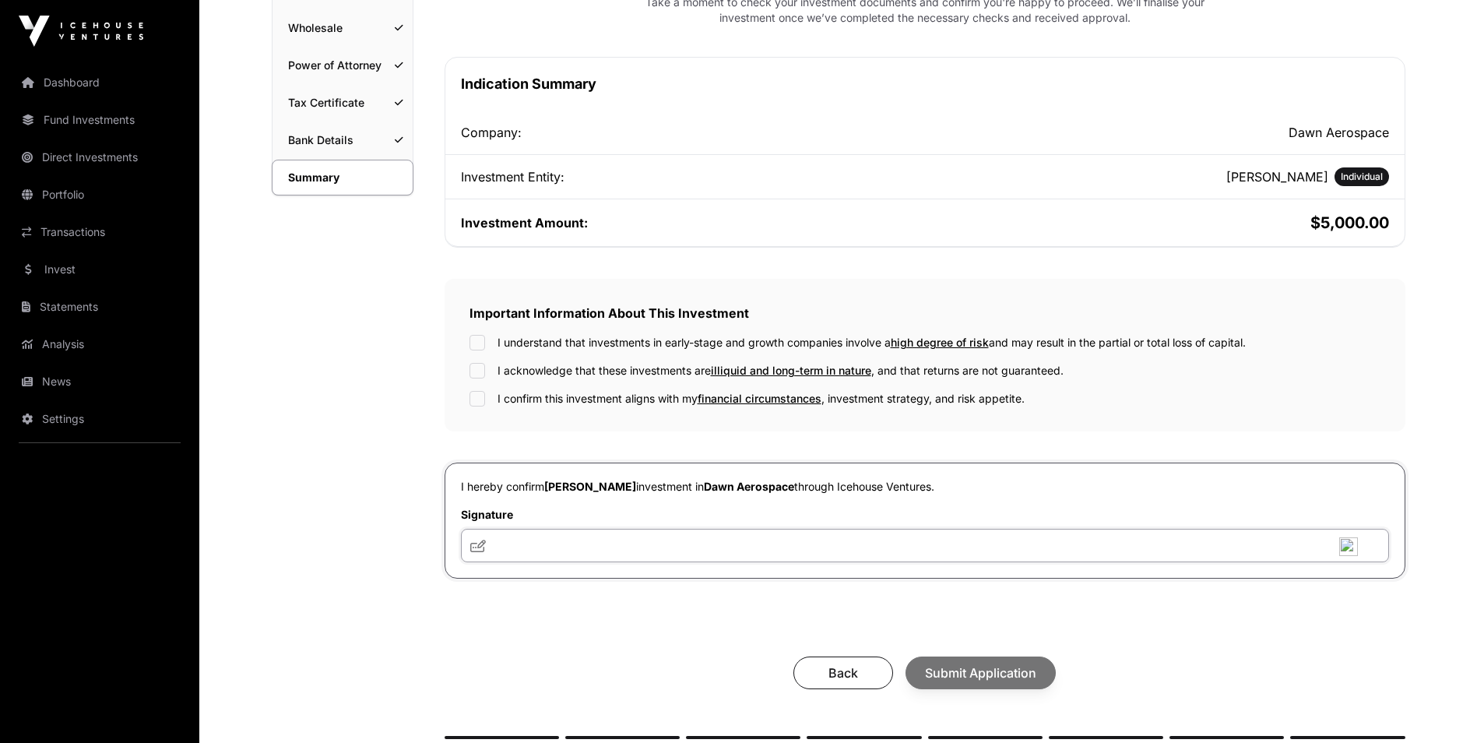
click at [498, 550] on input "text" at bounding box center [925, 545] width 928 height 33
type input "**********"
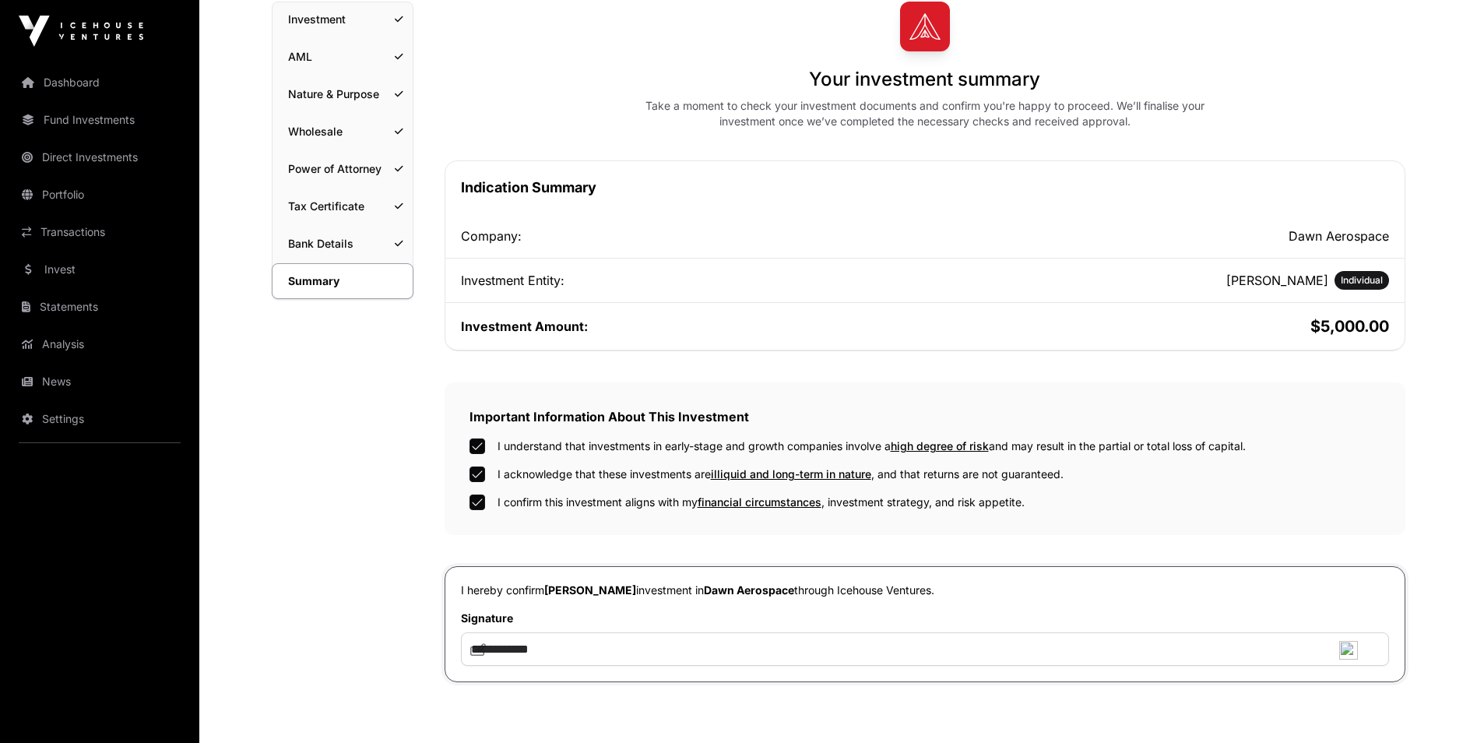
scroll to position [0, 0]
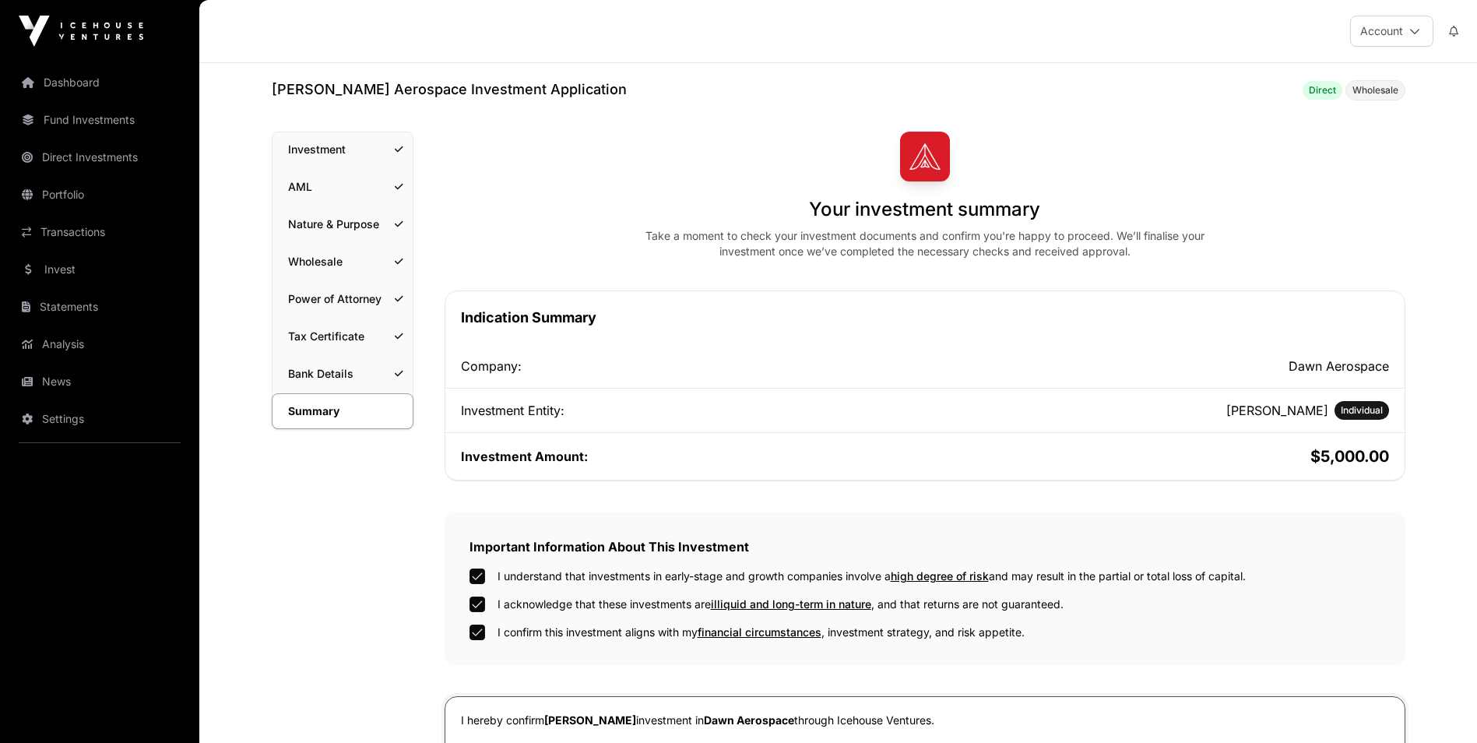
click at [1346, 452] on h2 "$5,000.00" at bounding box center [1158, 456] width 461 height 22
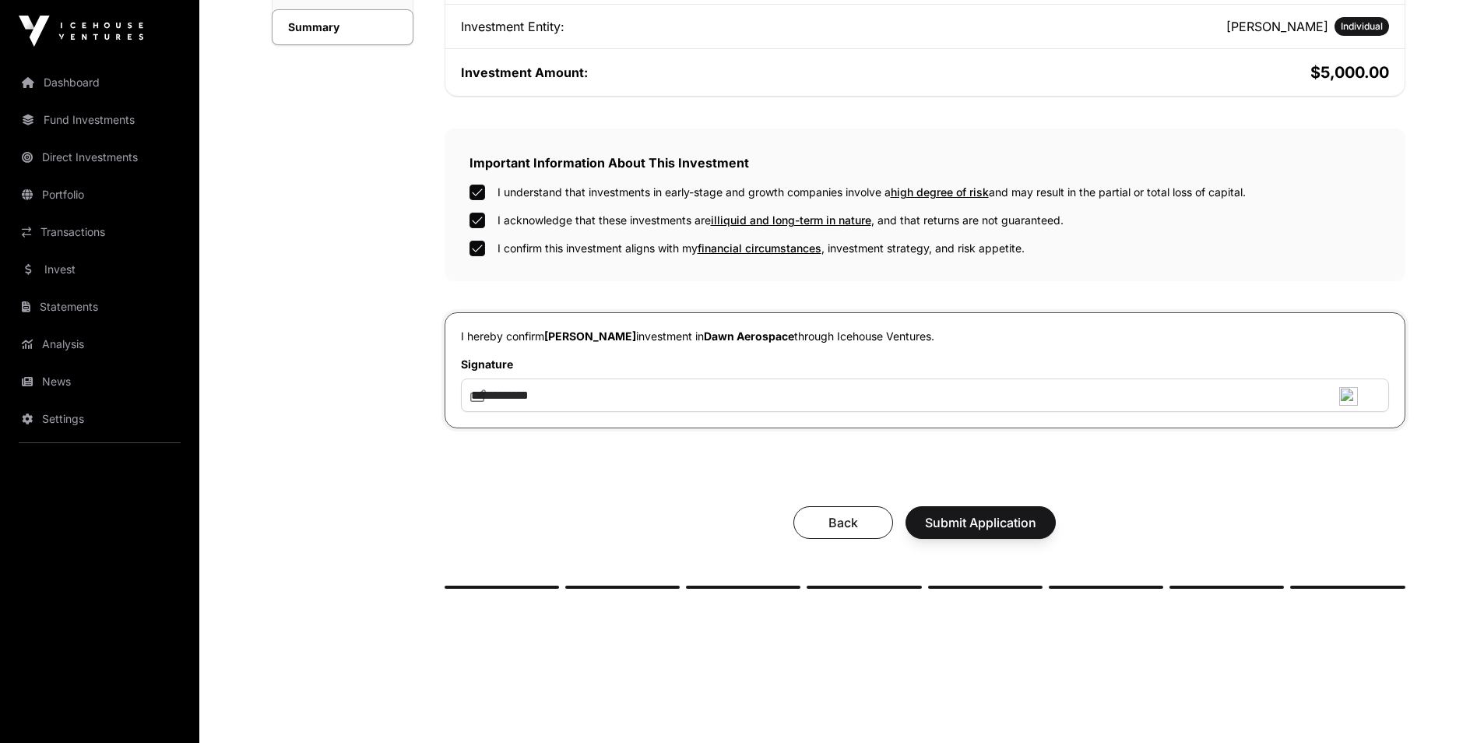
scroll to position [425, 0]
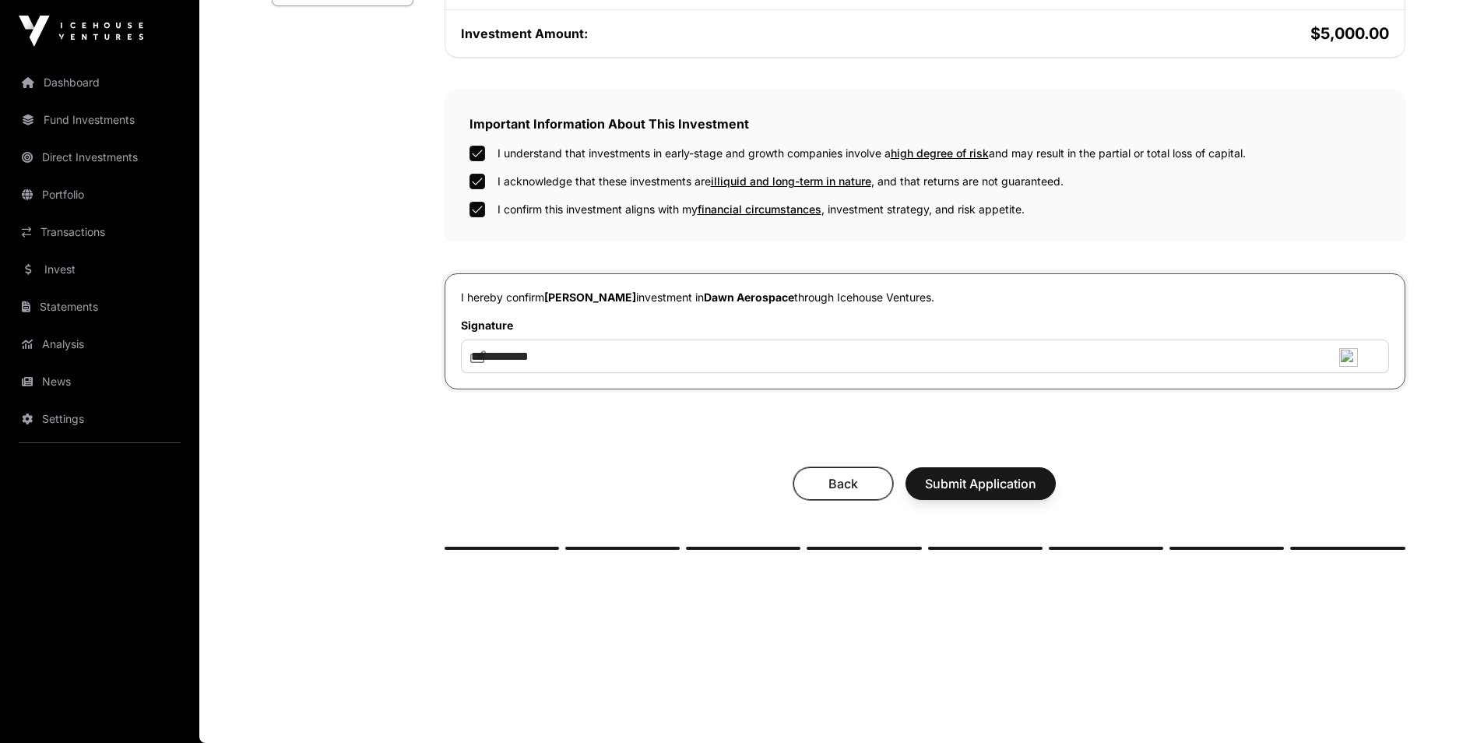
click at [827, 484] on span "Back" at bounding box center [843, 483] width 61 height 19
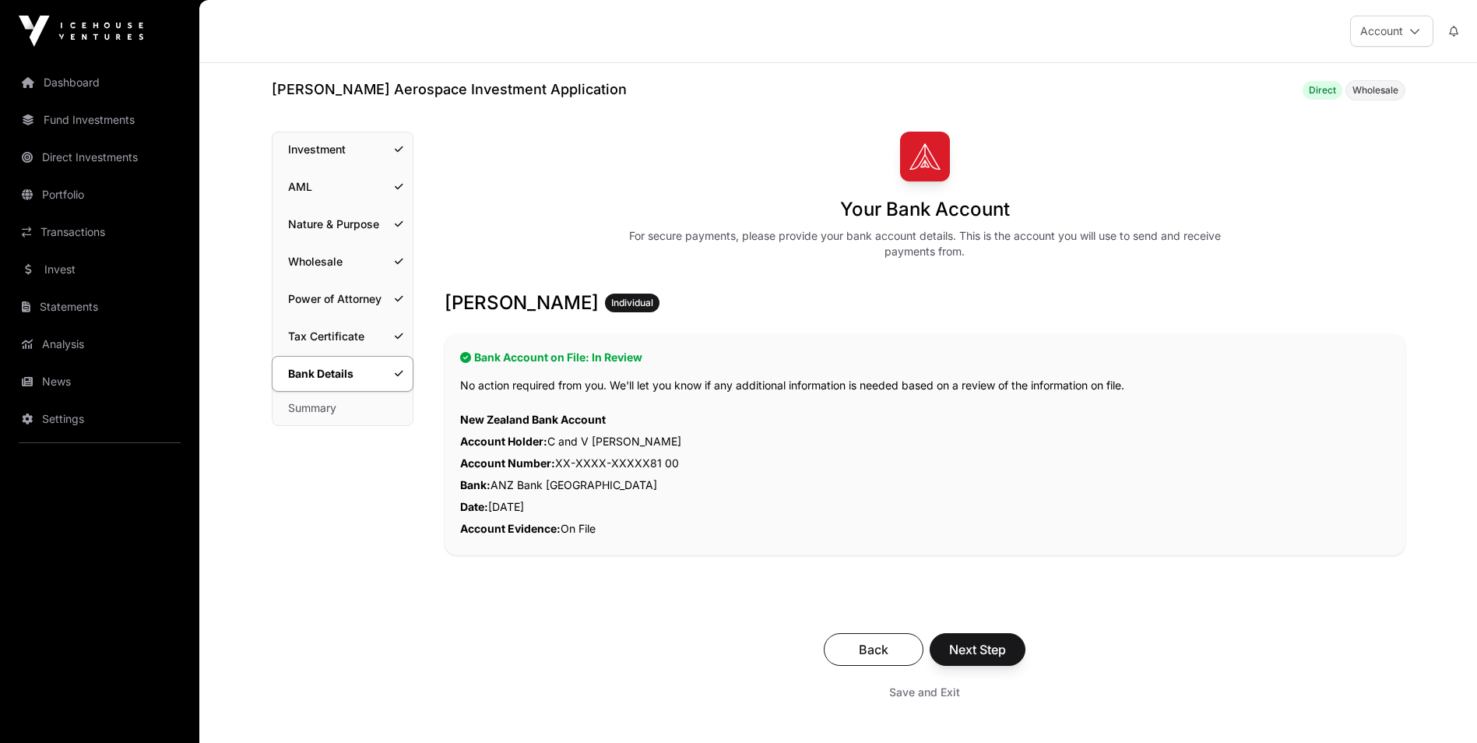
click at [322, 153] on link "Investment" at bounding box center [343, 149] width 140 height 34
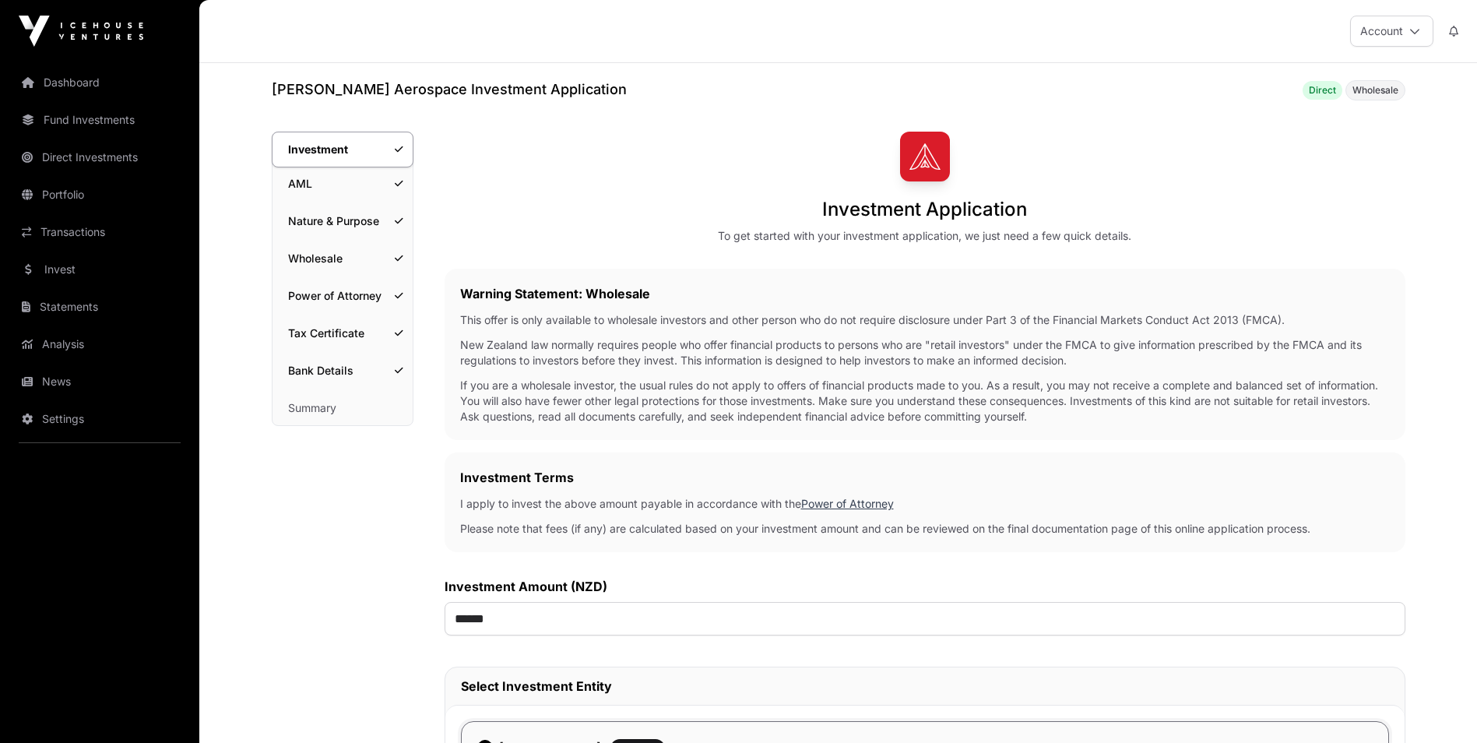
click at [67, 93] on link "Dashboard" at bounding box center [99, 82] width 174 height 34
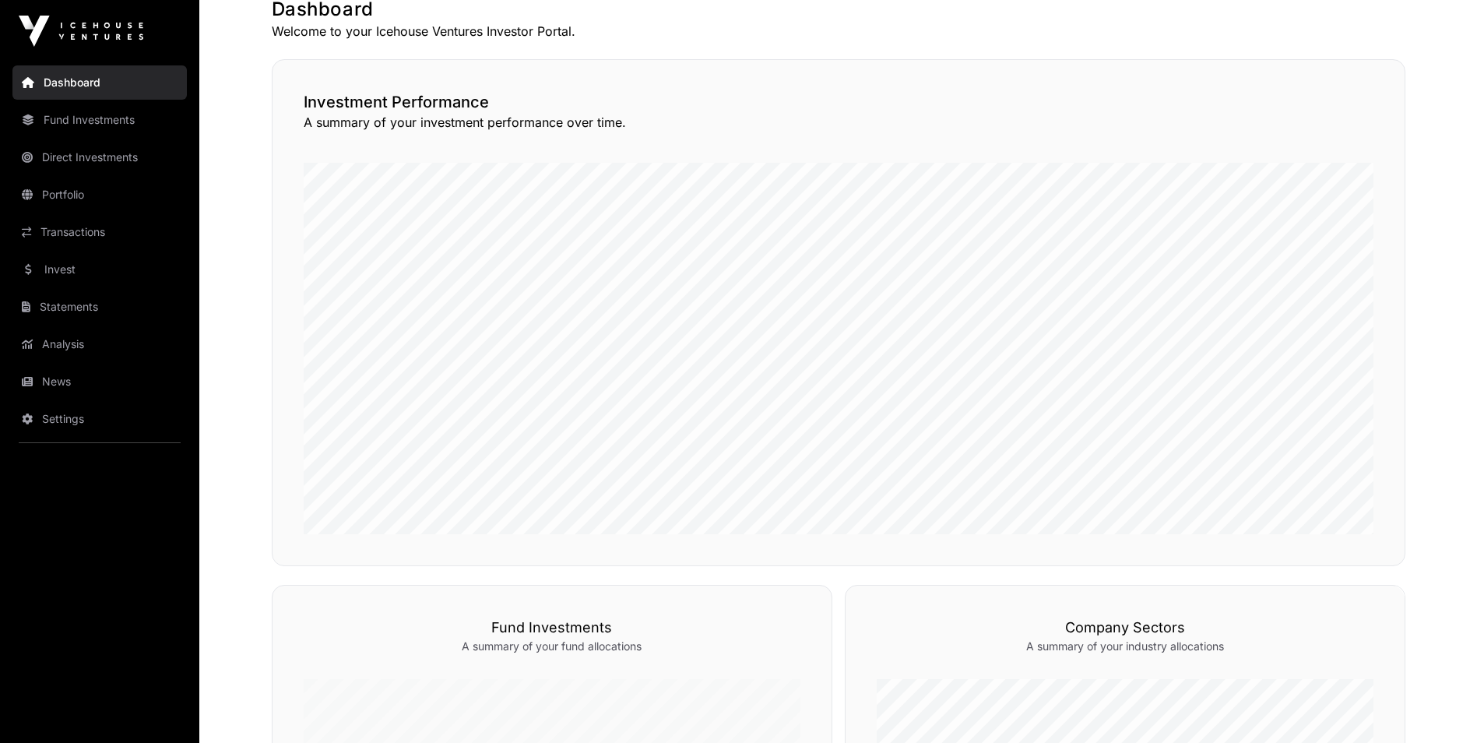
scroll to position [156, 0]
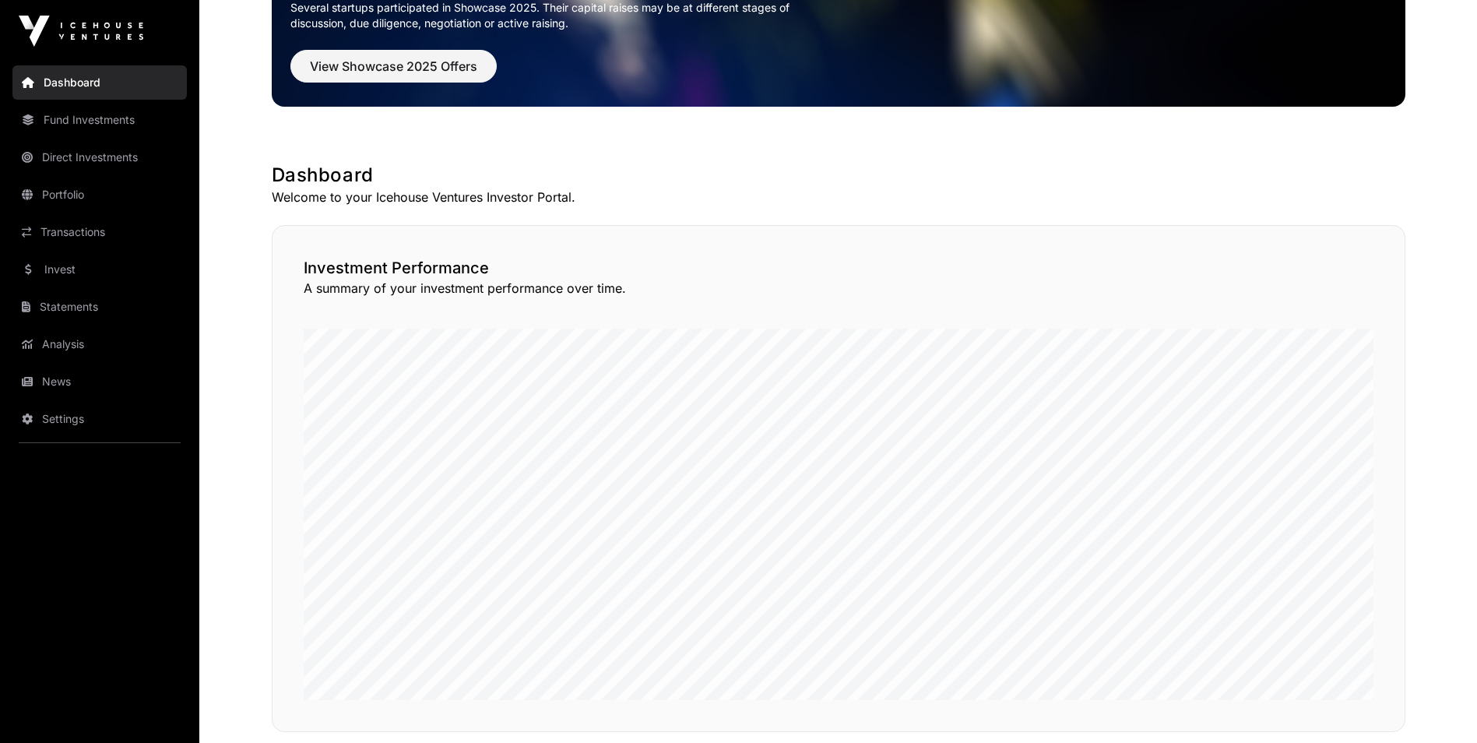
click at [64, 271] on link "Invest" at bounding box center [99, 269] width 174 height 34
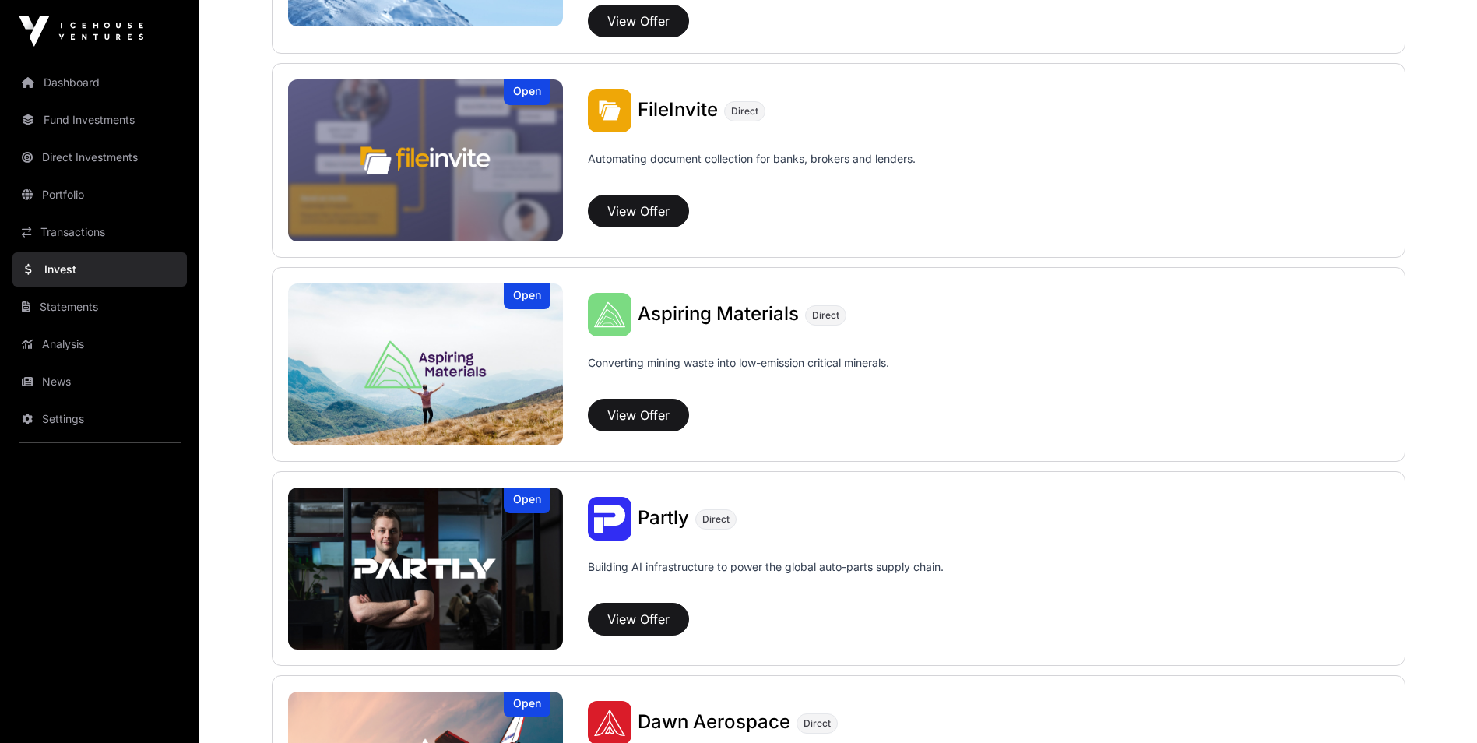
scroll to position [779, 0]
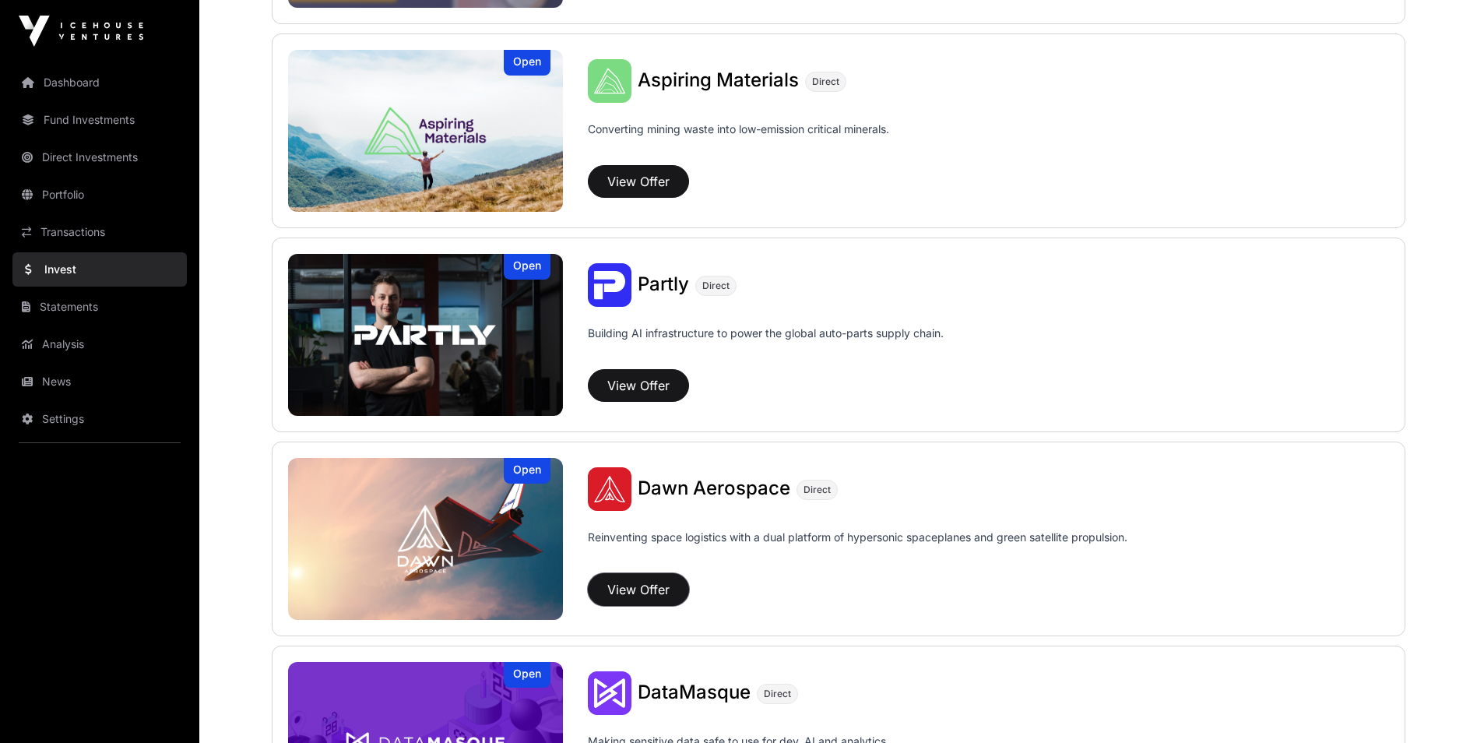
click at [641, 586] on button "View Offer" at bounding box center [638, 589] width 101 height 33
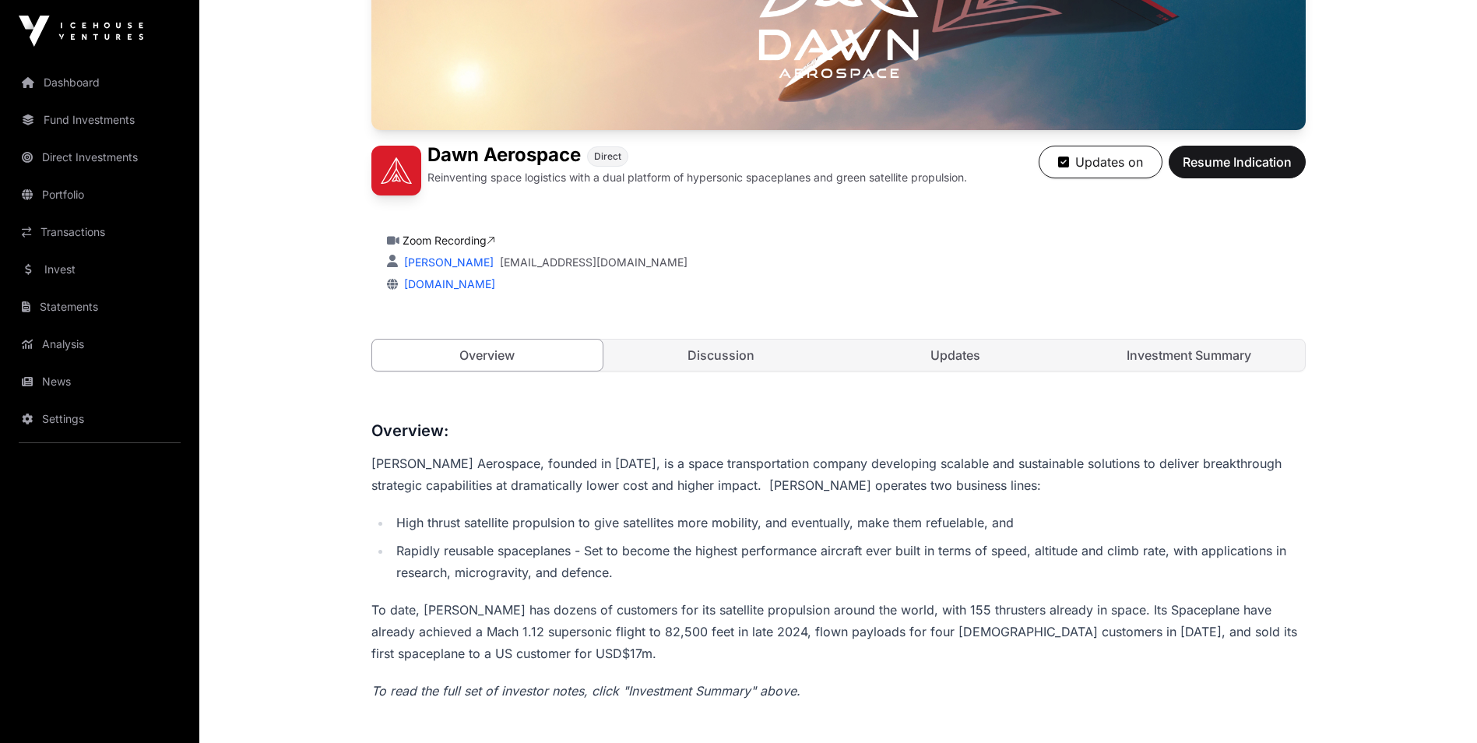
scroll to position [295, 0]
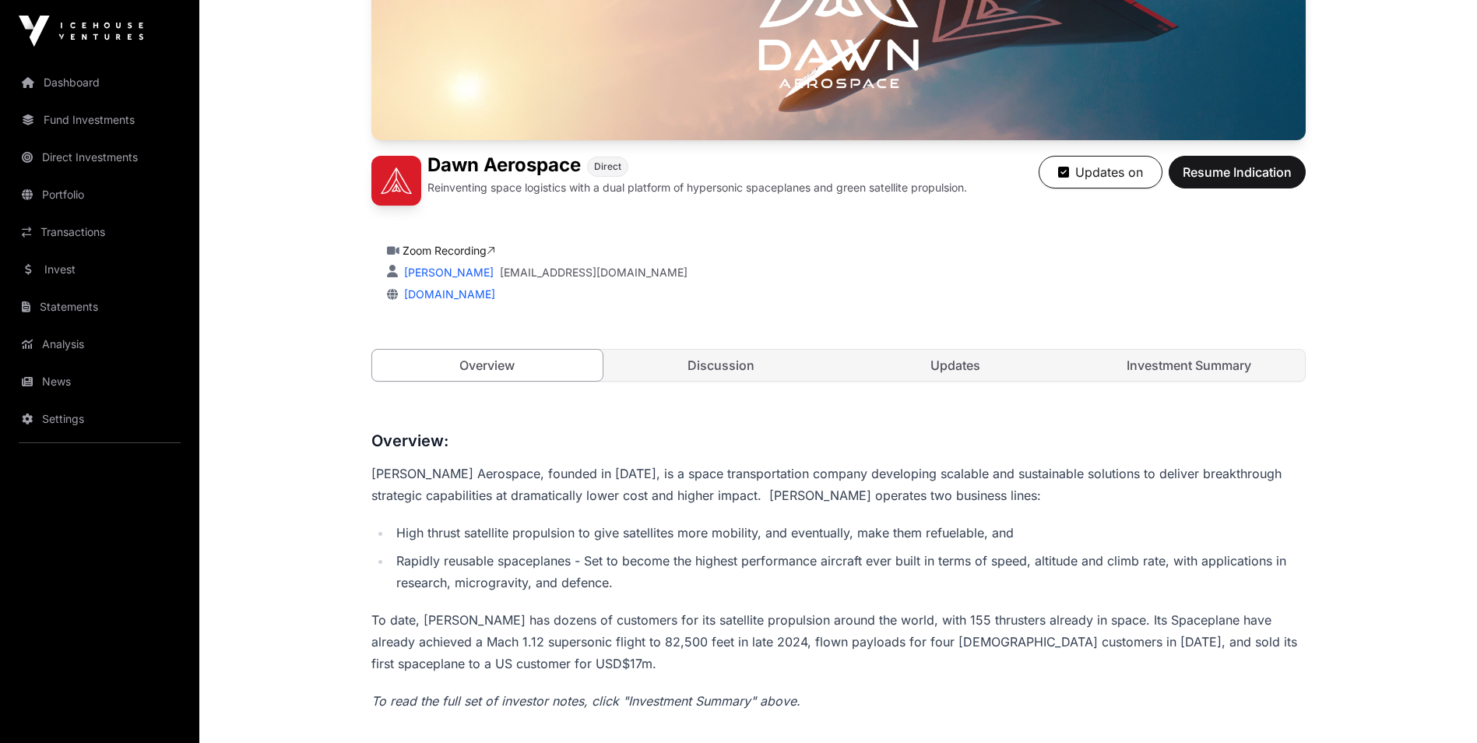
click at [1174, 360] on link "Investment Summary" at bounding box center [1189, 365] width 231 height 31
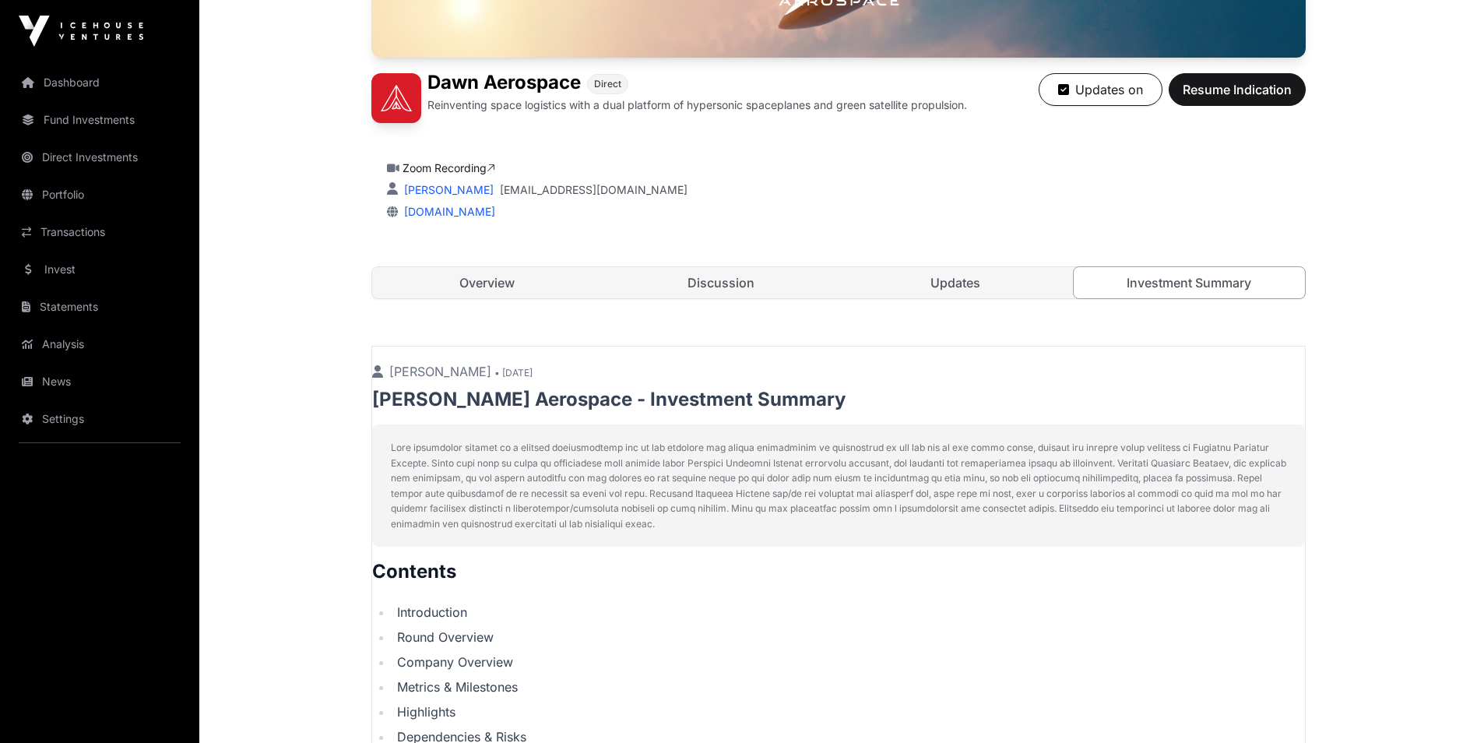
scroll to position [217, 0]
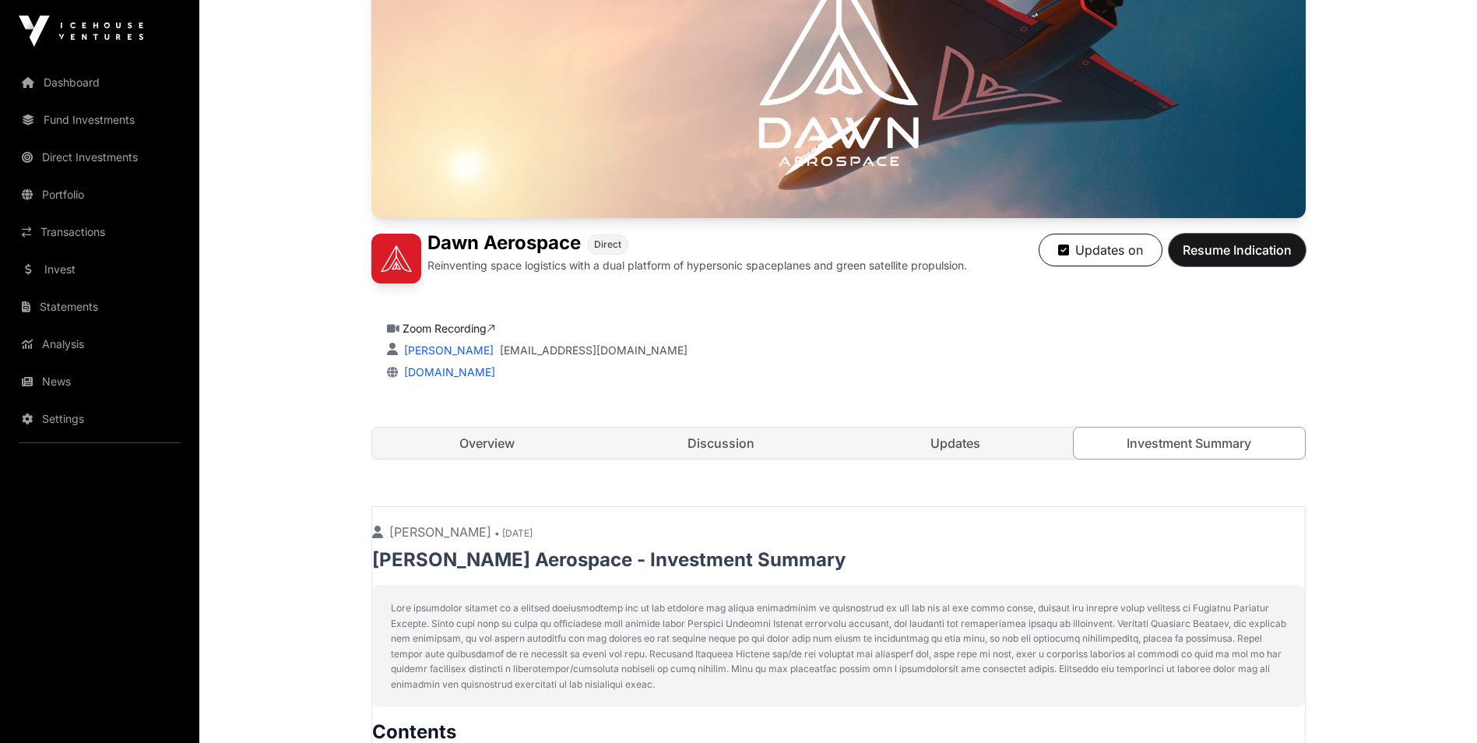
click at [1237, 248] on span "Resume Indication" at bounding box center [1237, 250] width 109 height 19
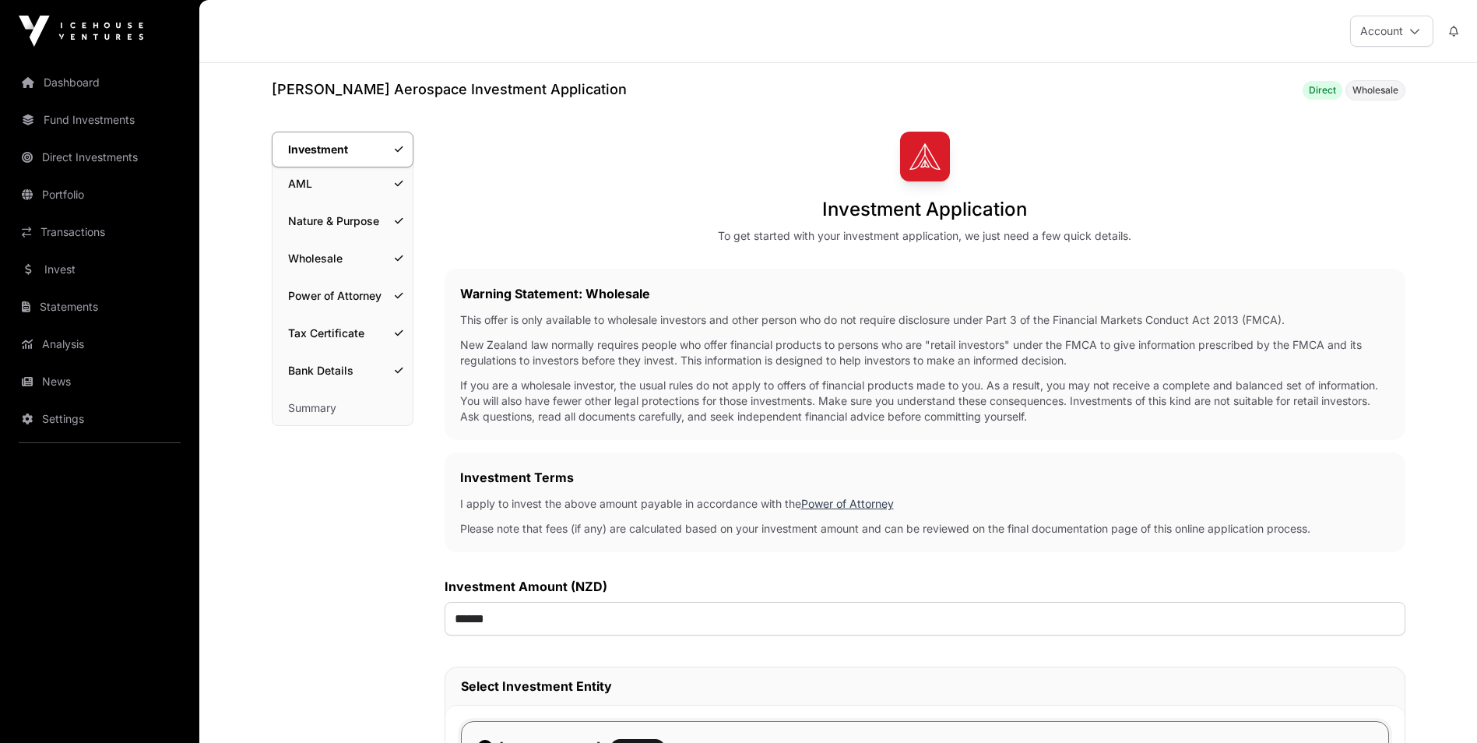
click at [328, 414] on link "Summary" at bounding box center [343, 408] width 140 height 34
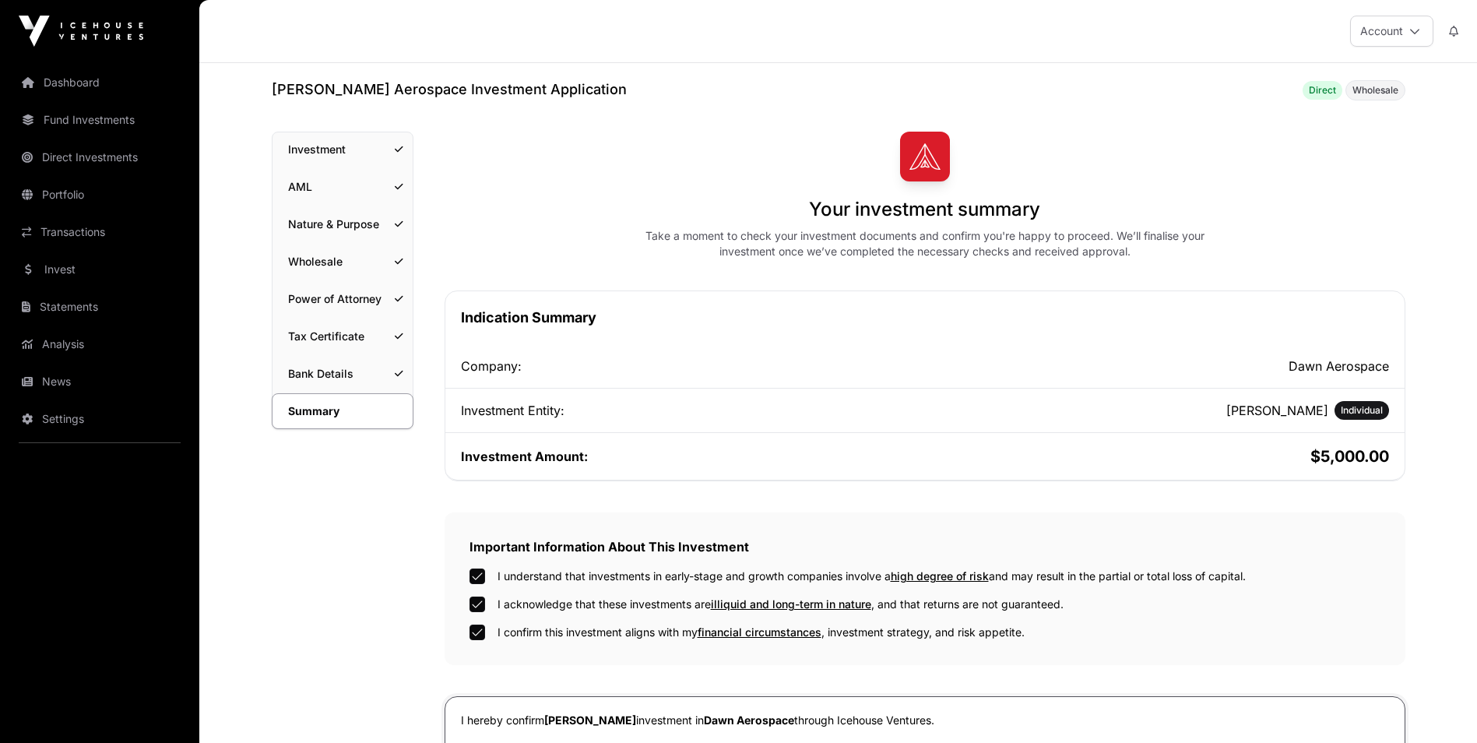
scroll to position [234, 0]
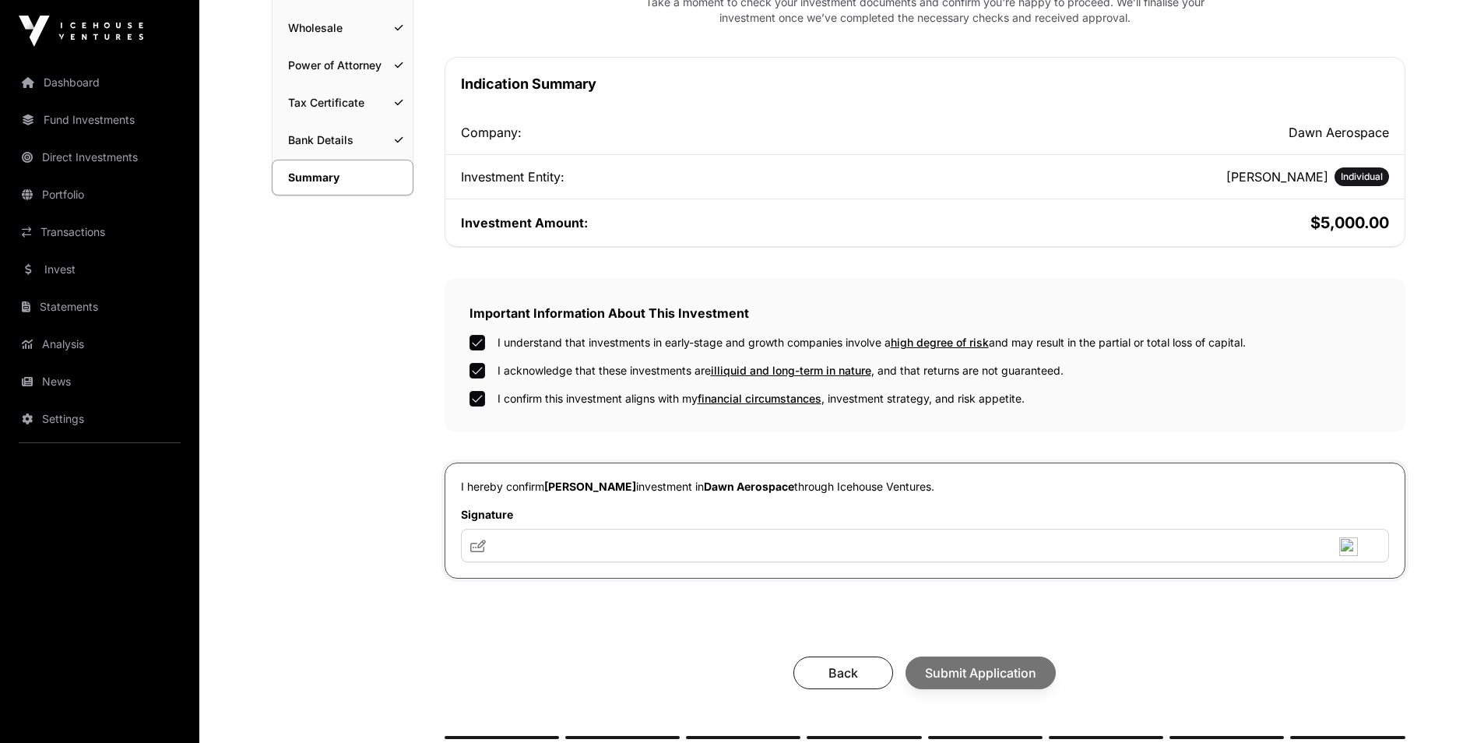
click at [479, 555] on span at bounding box center [478, 545] width 16 height 19
click at [480, 543] on icon at bounding box center [478, 546] width 16 height 12
click at [475, 547] on icon at bounding box center [478, 546] width 16 height 12
click at [466, 549] on input "text" at bounding box center [925, 545] width 928 height 33
type input "*"
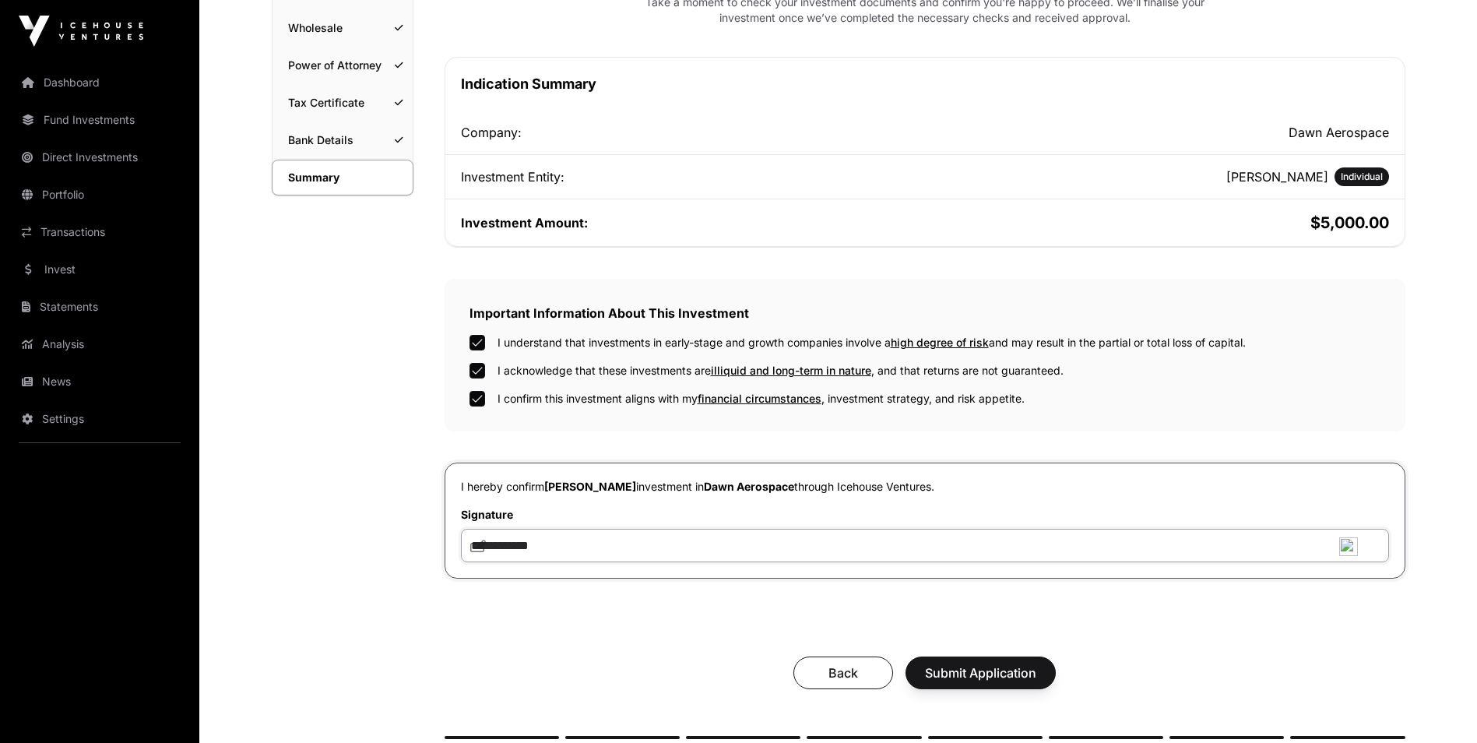
type input "**********"
click at [987, 670] on span "Submit Application" at bounding box center [980, 672] width 111 height 19
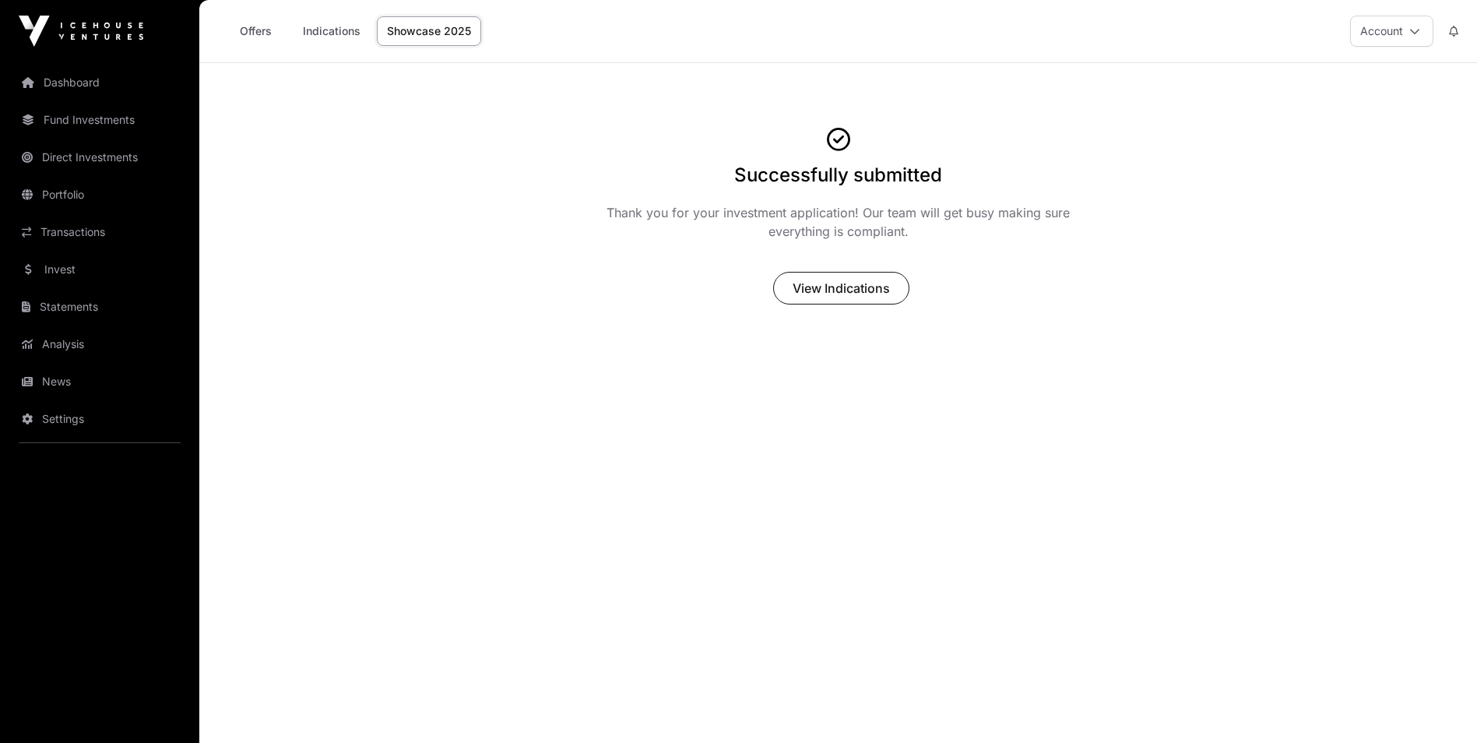
click at [319, 34] on link "Indications" at bounding box center [332, 31] width 78 height 30
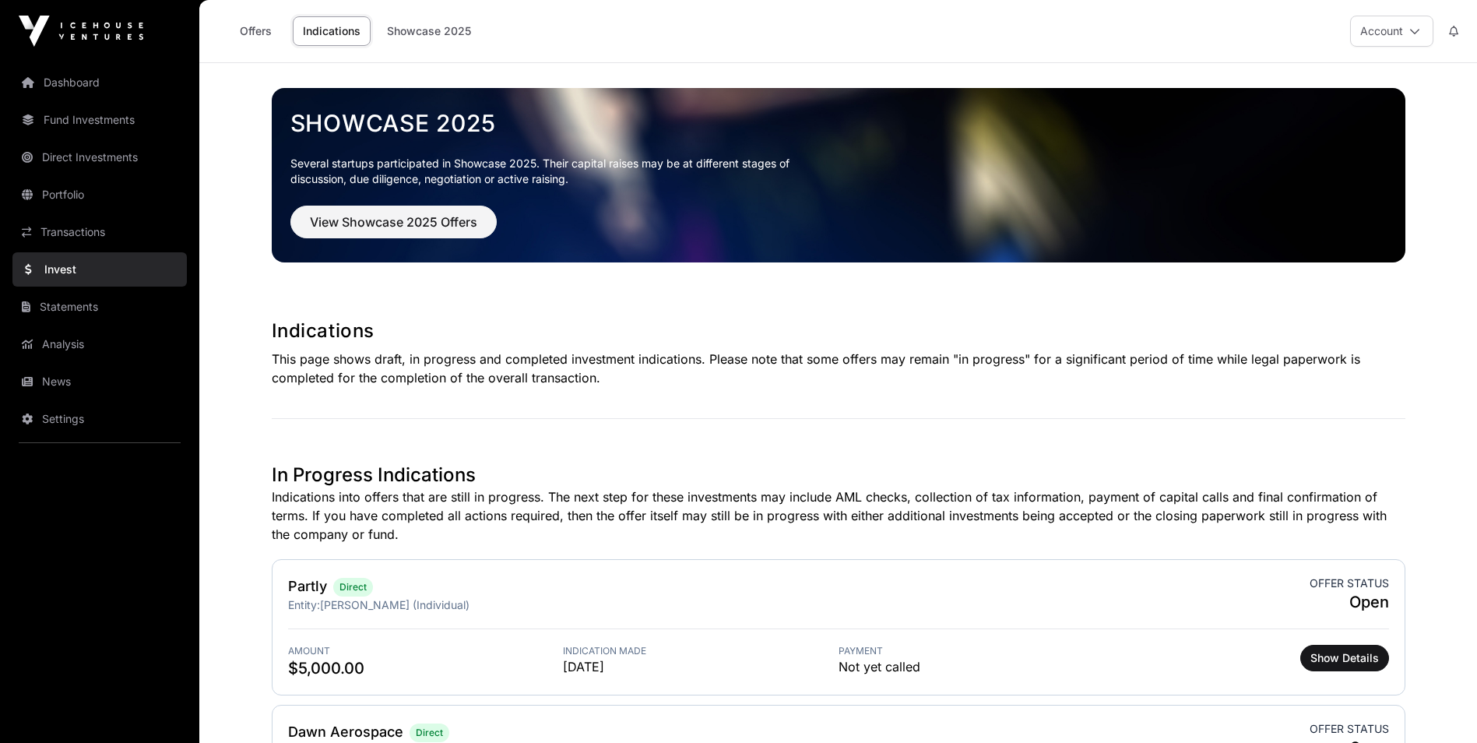
drag, startPoint x: 251, startPoint y: 30, endPoint x: 253, endPoint y: 44, distance: 14.9
click at [251, 30] on link "Offers" at bounding box center [255, 31] width 62 height 30
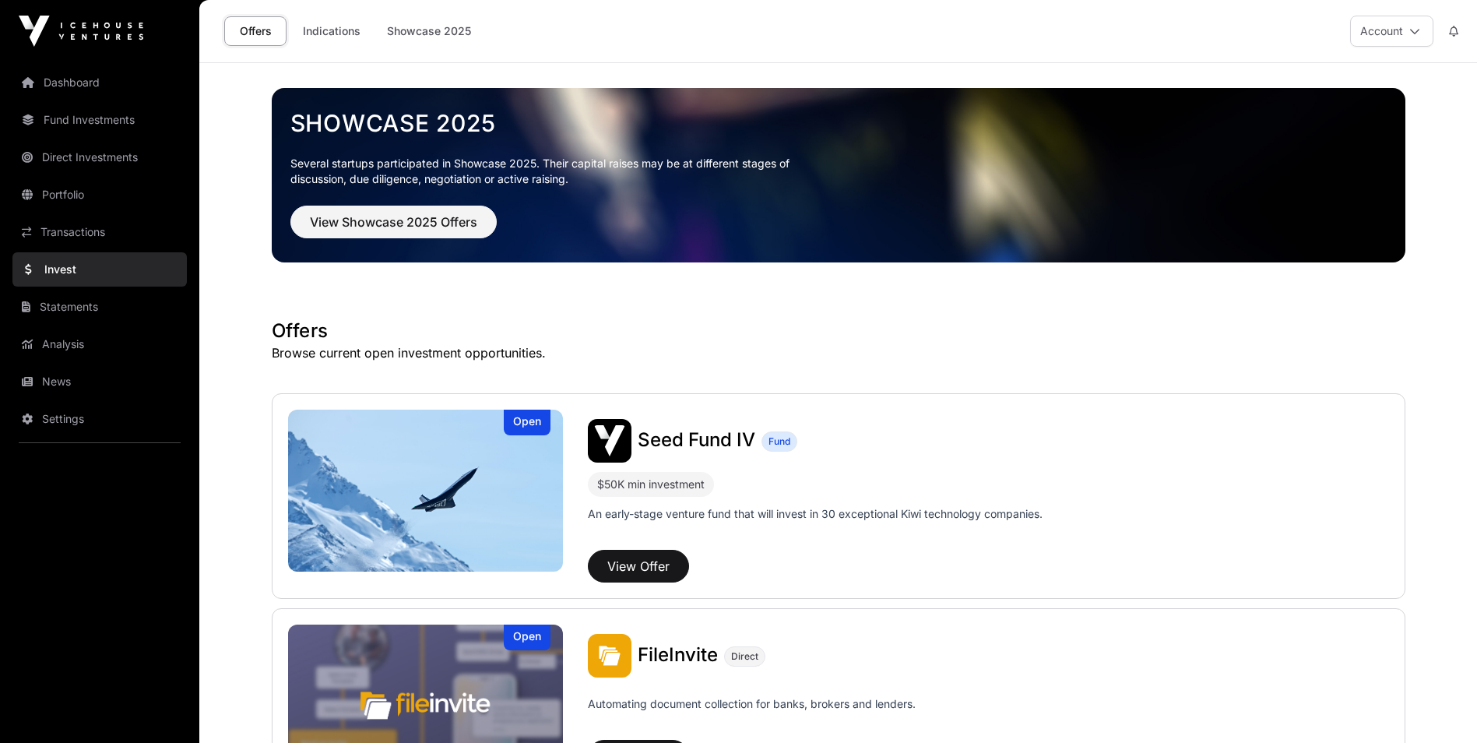
click at [1413, 30] on icon at bounding box center [1414, 31] width 11 height 11
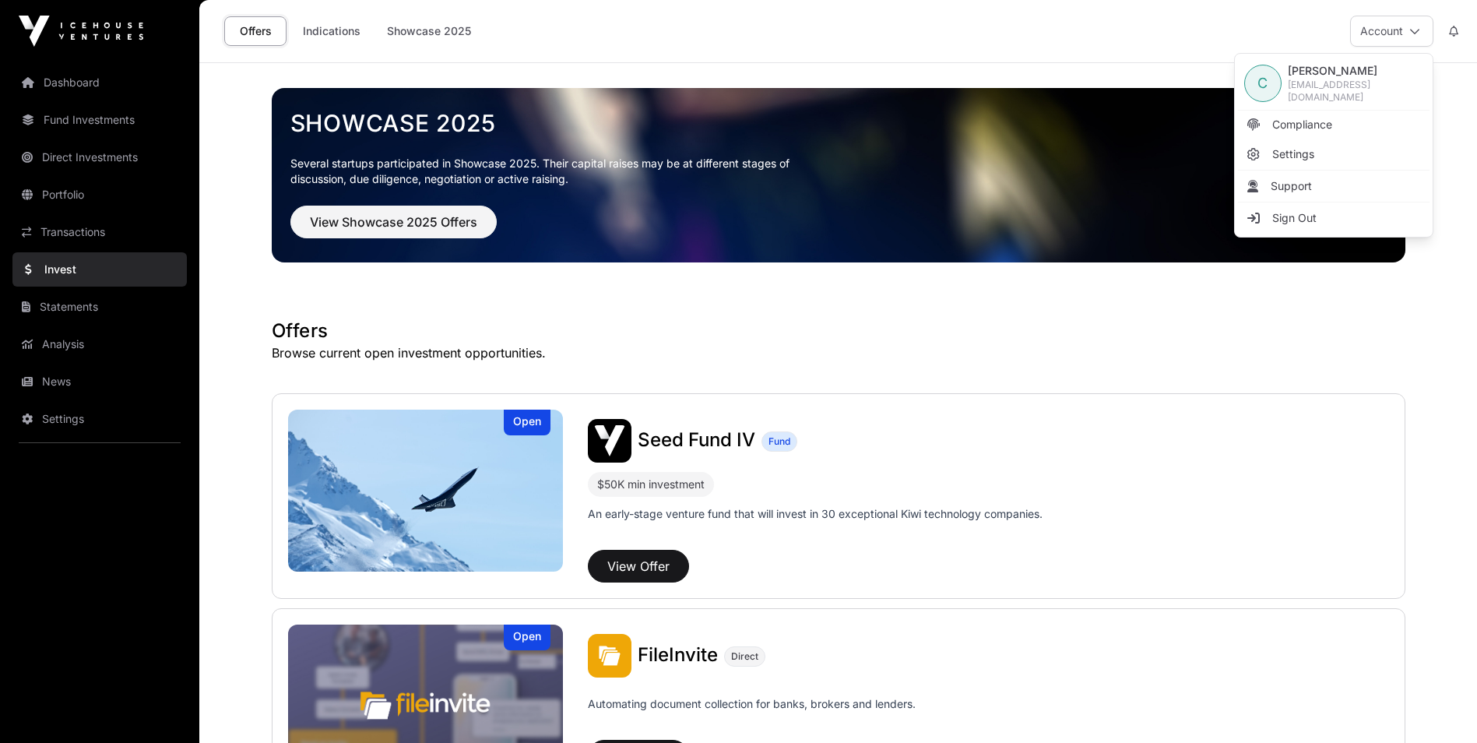
click at [1307, 213] on span "Sign Out" at bounding box center [1294, 218] width 44 height 16
